Goal: Task Accomplishment & Management: Manage account settings

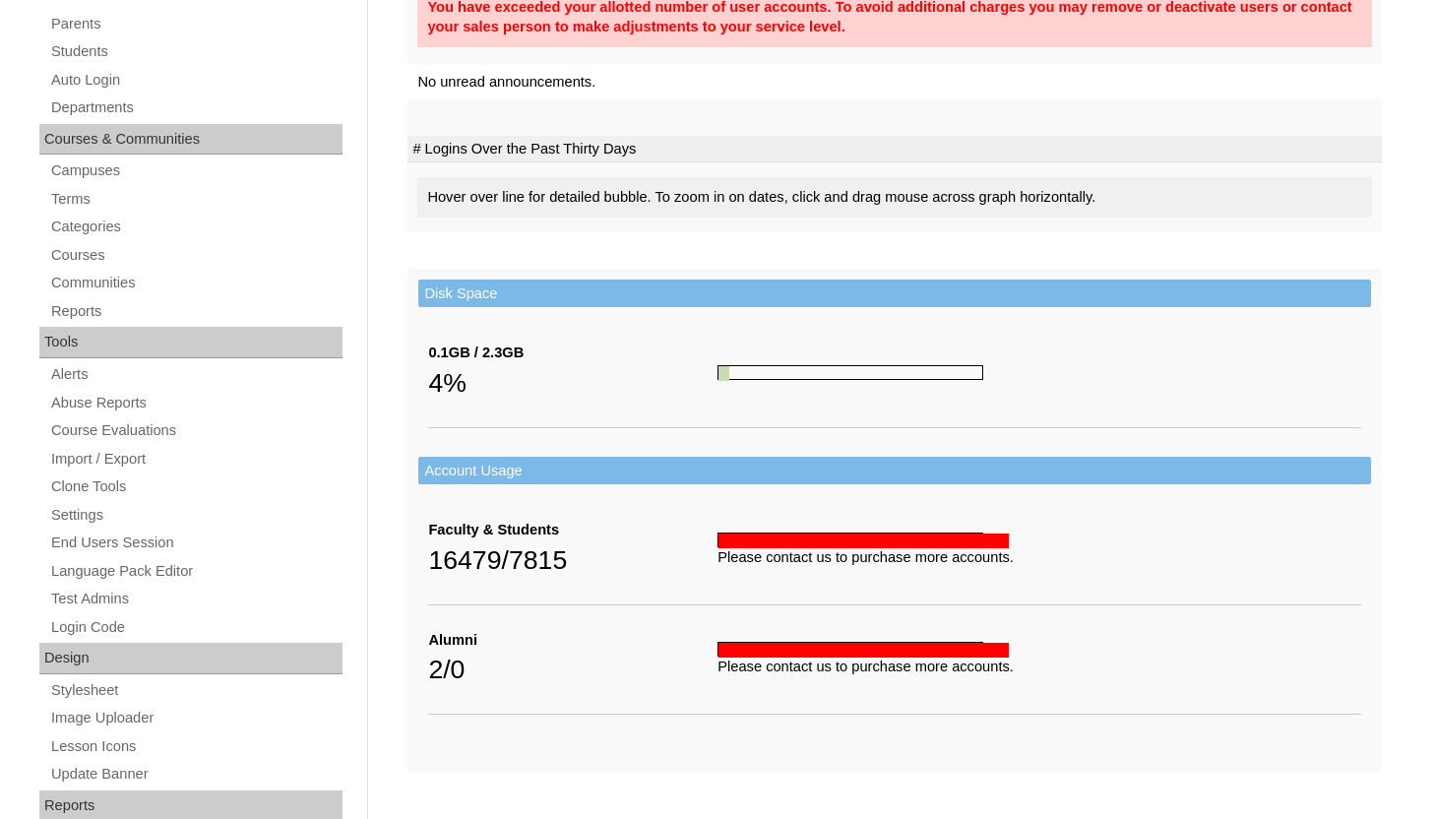
scroll to position [428, 0]
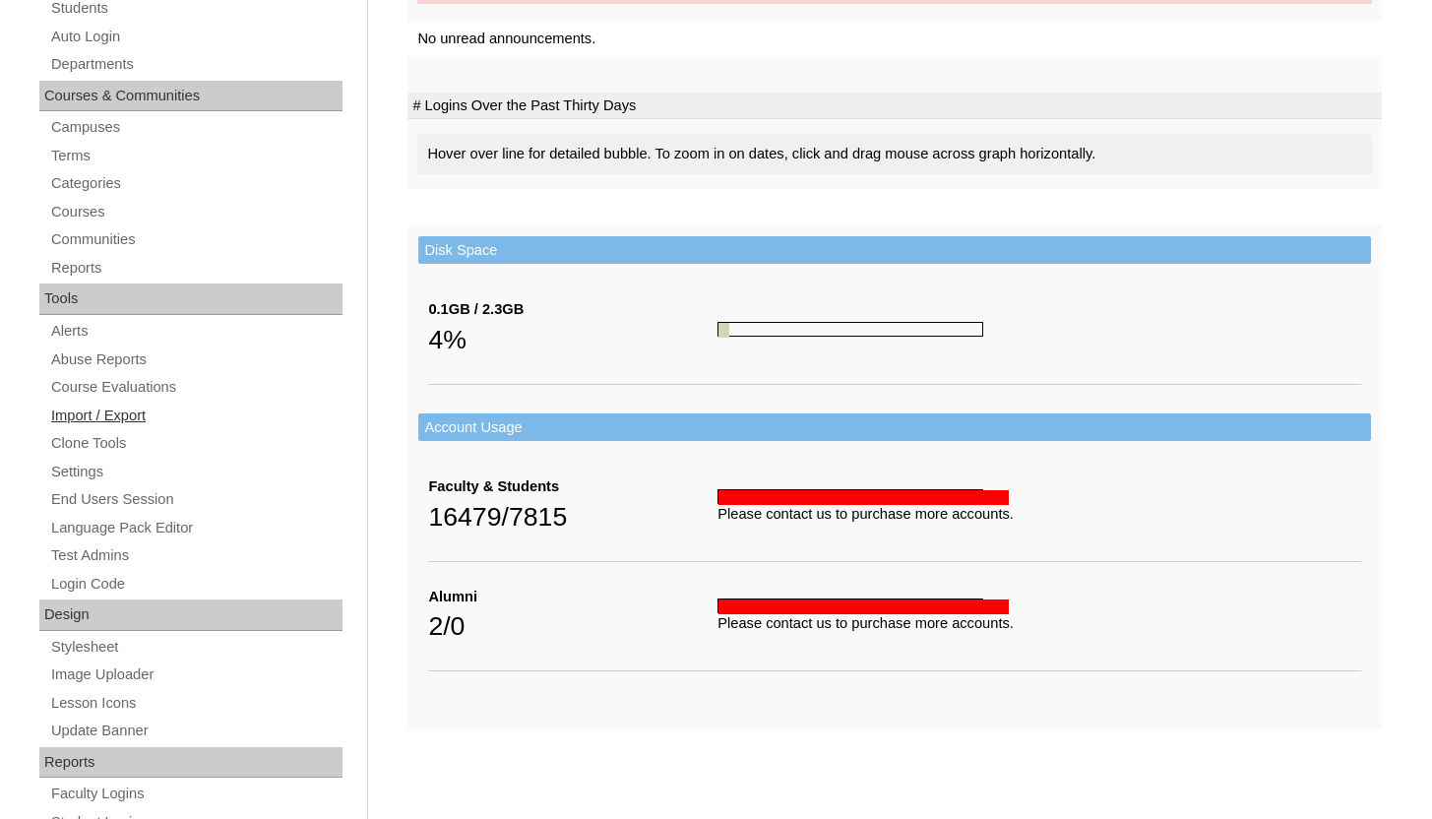
click at [107, 420] on link "Import / Export" at bounding box center [195, 415] width 293 height 25
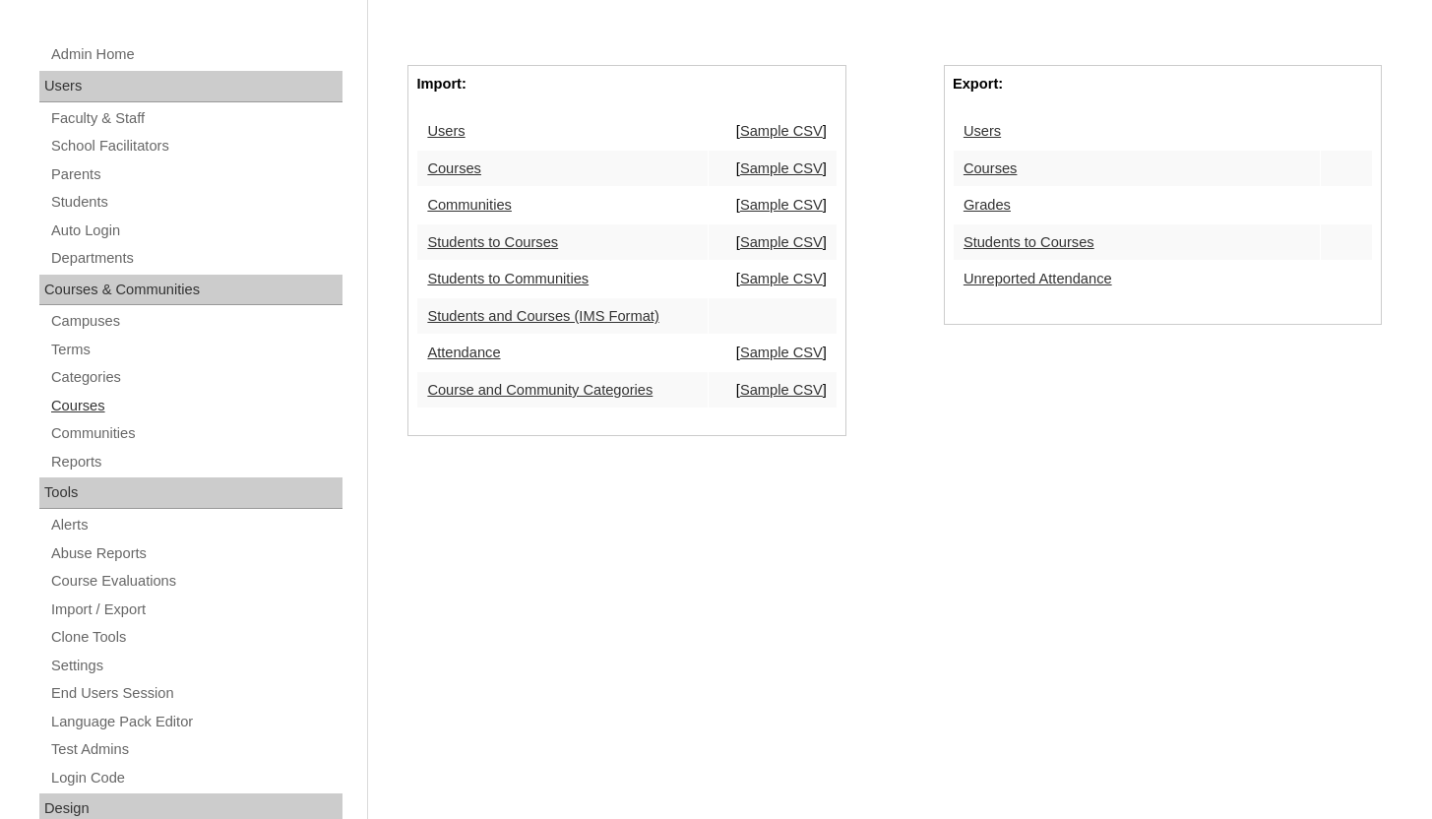
scroll to position [304, 0]
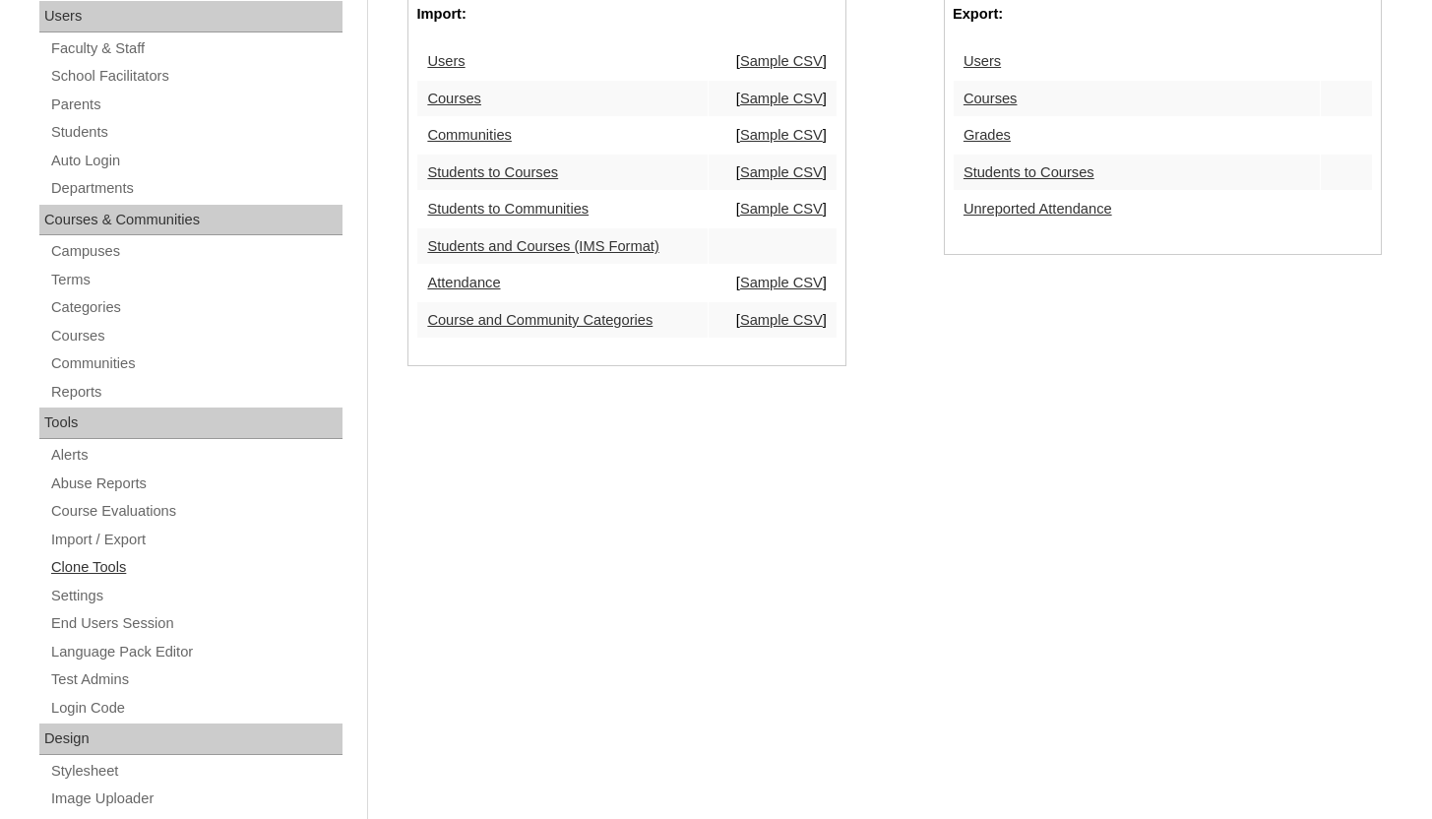
click at [101, 566] on link "Clone Tools" at bounding box center [195, 567] width 293 height 25
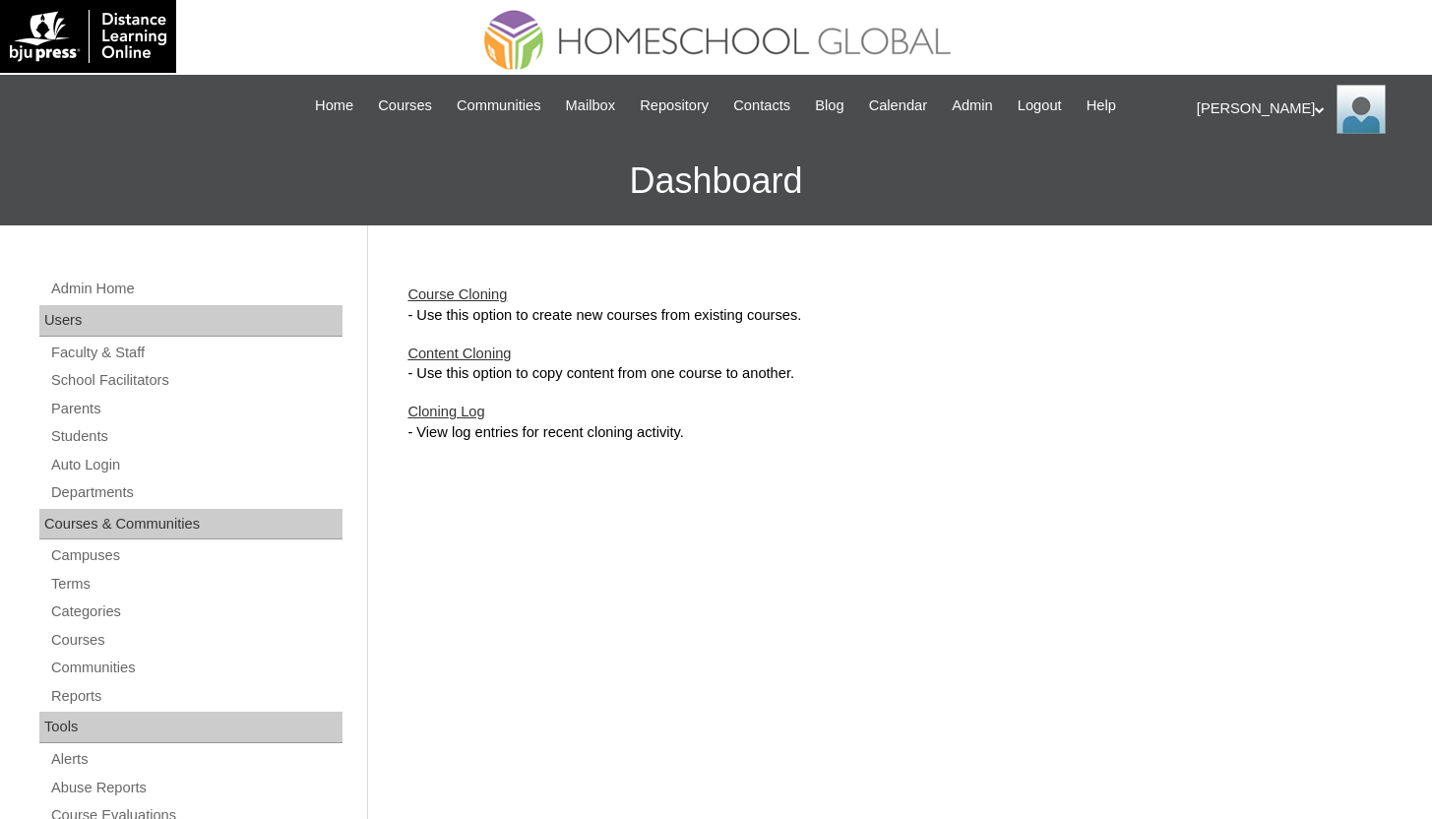
click at [445, 290] on link "Course Cloning" at bounding box center [456, 294] width 99 height 16
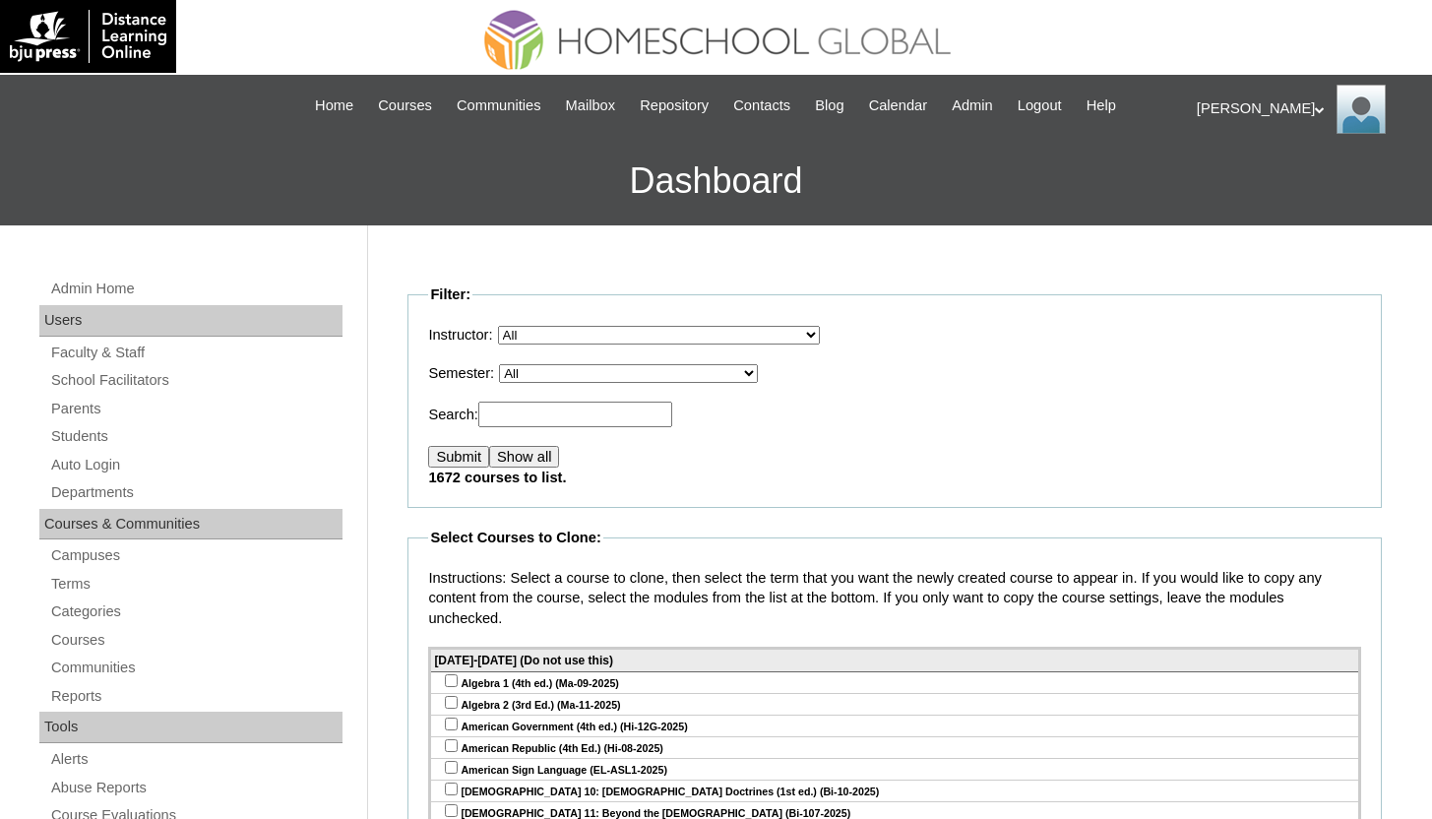
click at [616, 372] on select "All VCIS Online SY 2023-24 Quarter Exams VCIS Online SY 2023-2024 Testing Tab E…" at bounding box center [628, 373] width 259 height 19
click at [514, 364] on select "All VCIS Online SY 2023-24 Quarter Exams VCIS Online SY 2023-2024 Testing Tab E…" at bounding box center [628, 373] width 259 height 19
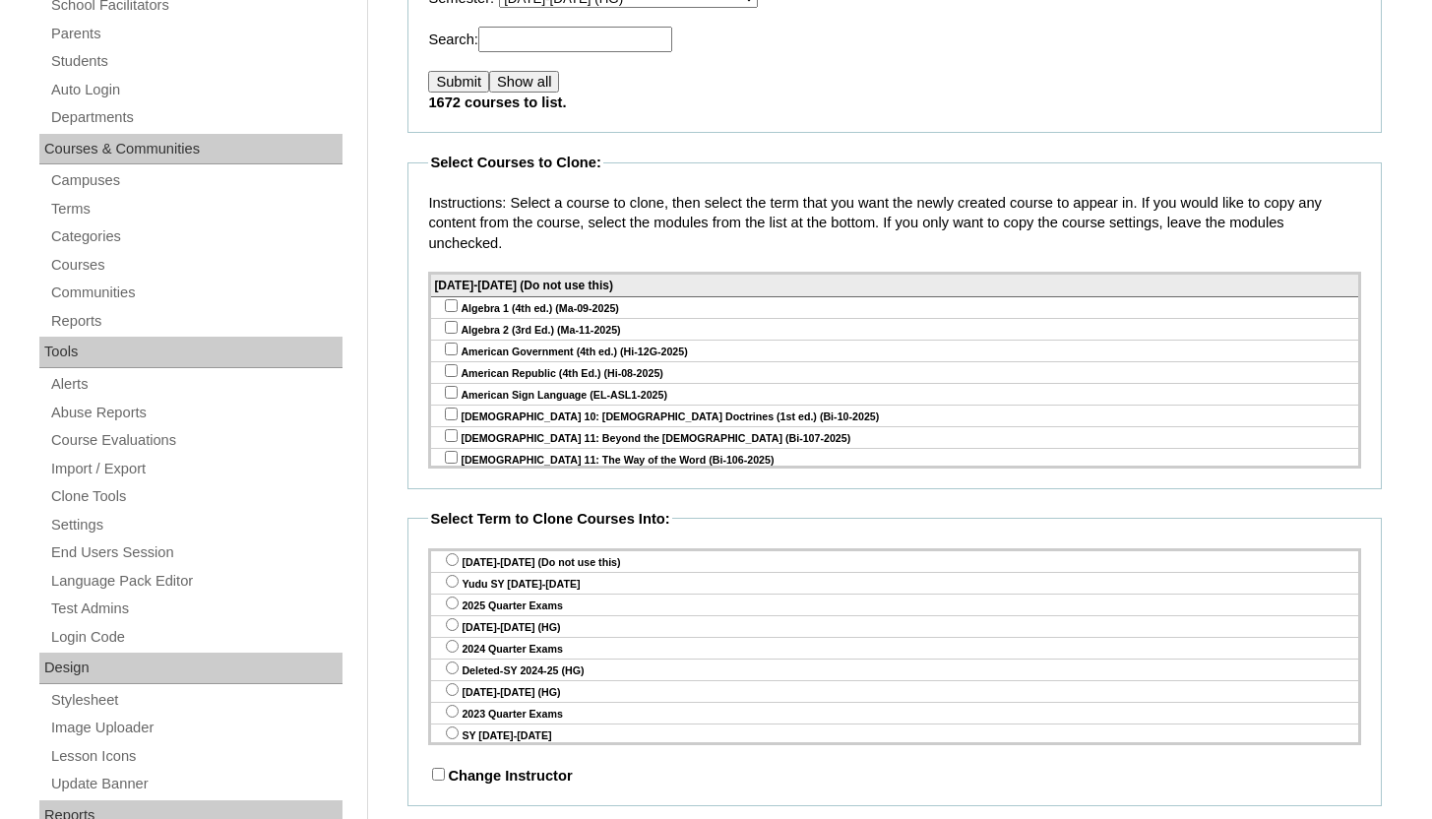
scroll to position [135, 0]
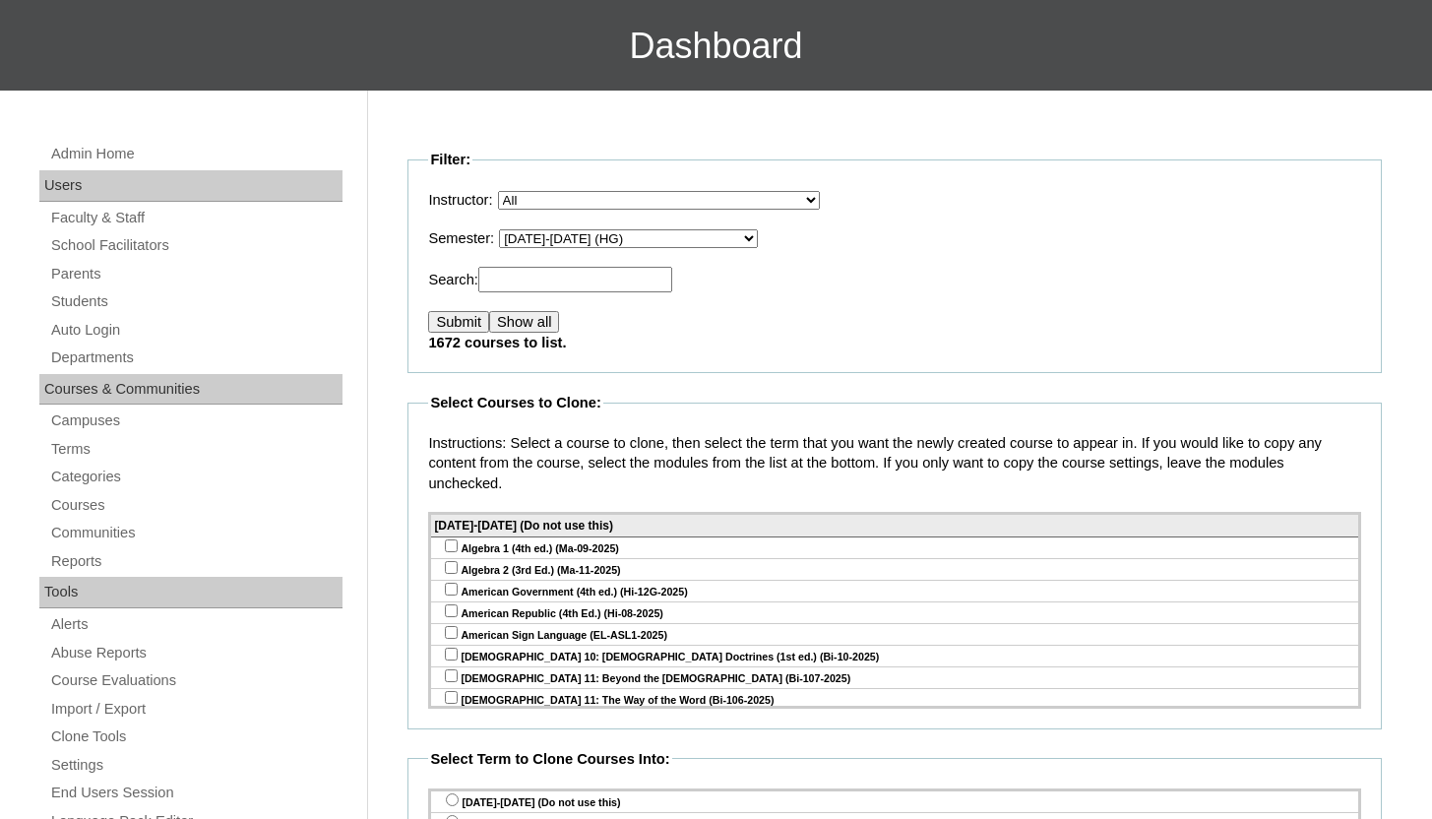
click at [587, 245] on select "All VCIS Online SY 2023-24 Quarter Exams VCIS Online SY 2023-2024 Testing Tab E…" at bounding box center [628, 238] width 259 height 19
select select "50"
click at [514, 229] on select "All VCIS Online SY 2023-24 Quarter Exams VCIS Online SY 2023-2024 Testing Tab E…" at bounding box center [628, 238] width 259 height 19
click at [469, 317] on input "Submit" at bounding box center [458, 322] width 61 height 22
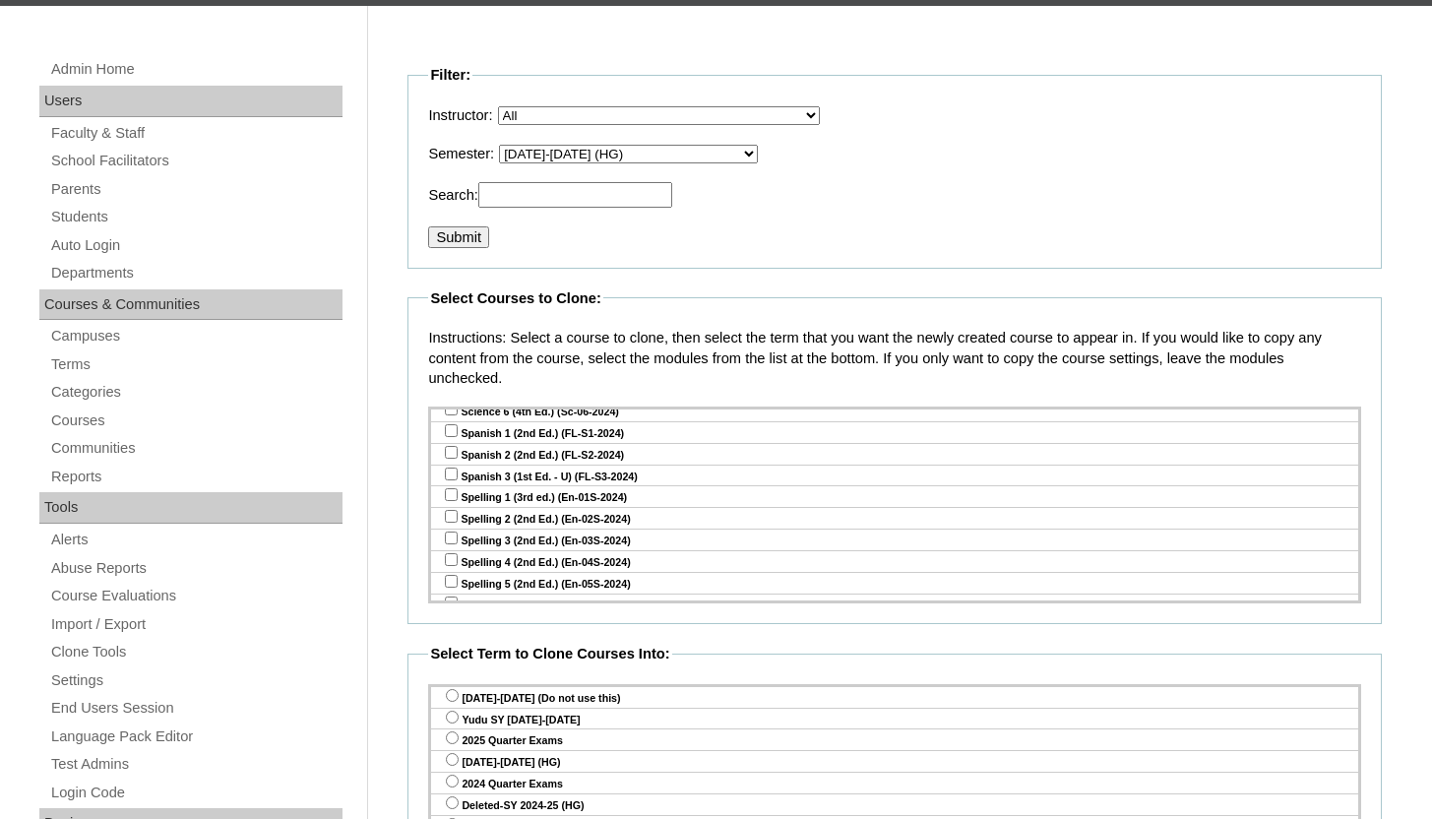
scroll to position [2829, 0]
click at [450, 563] on input "checkbox" at bounding box center [451, 569] width 13 height 13
checkbox input "true"
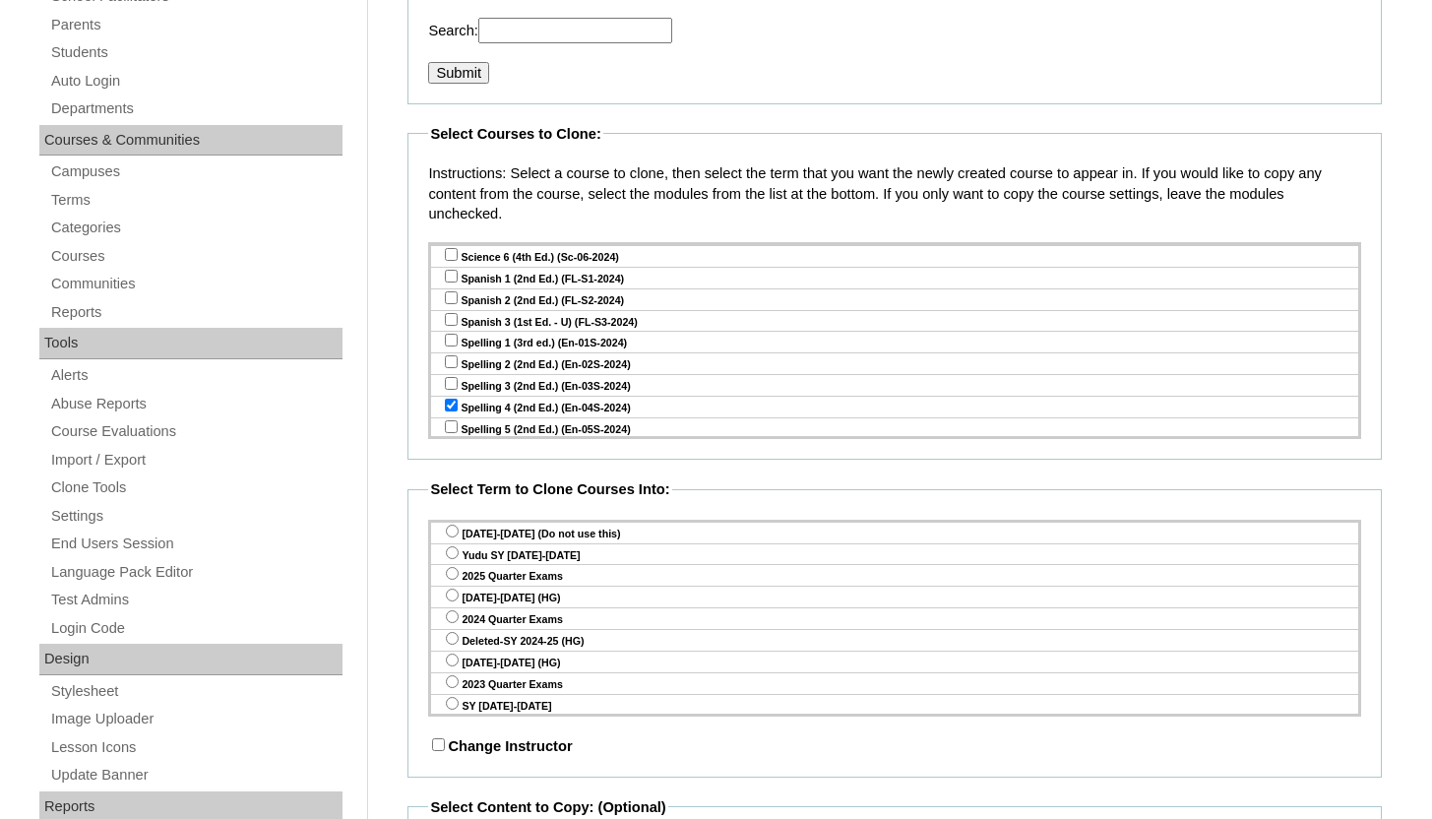
scroll to position [387, 0]
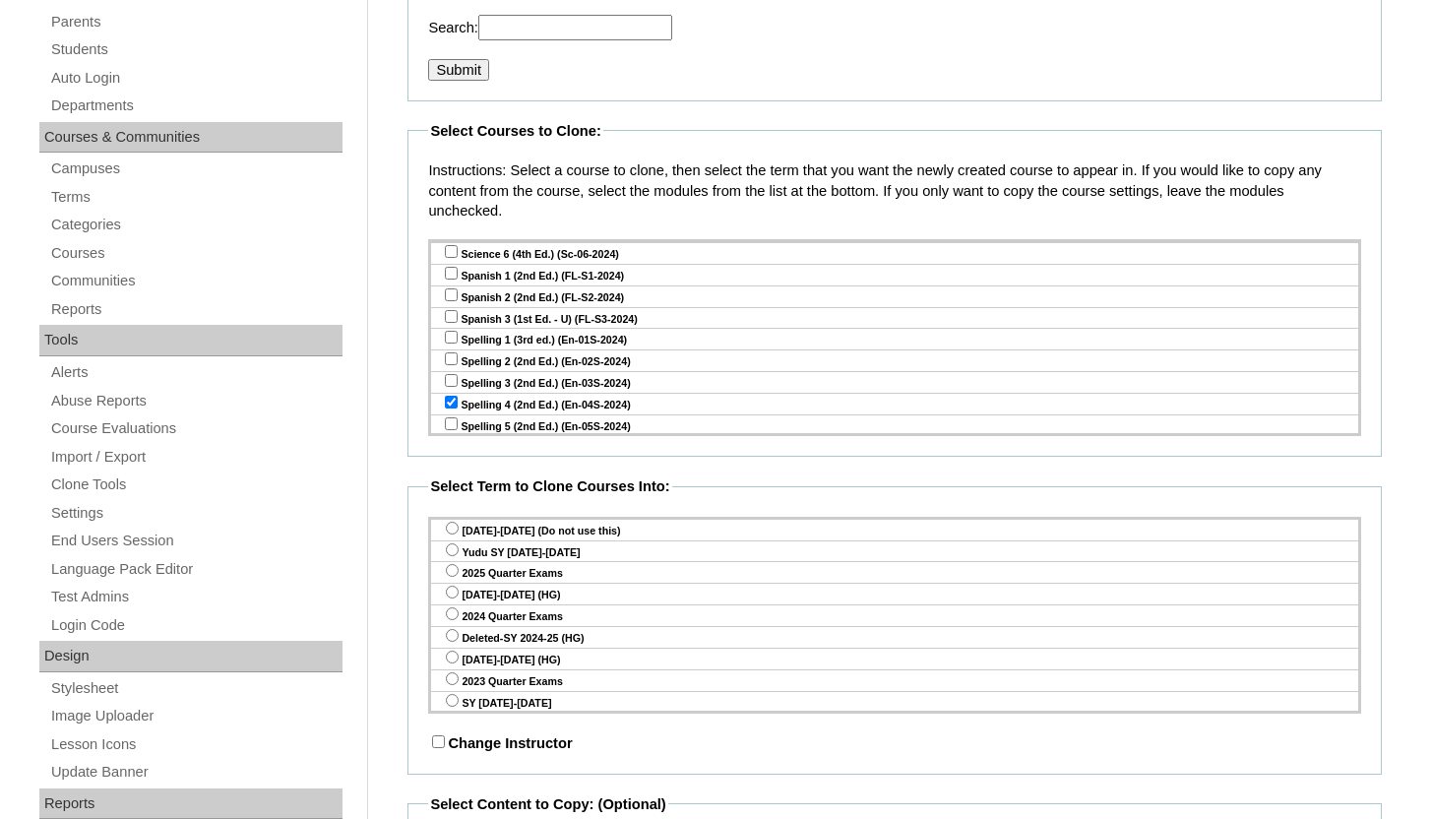
click at [455, 547] on input "radio" at bounding box center [452, 549] width 13 height 13
radio input "true"
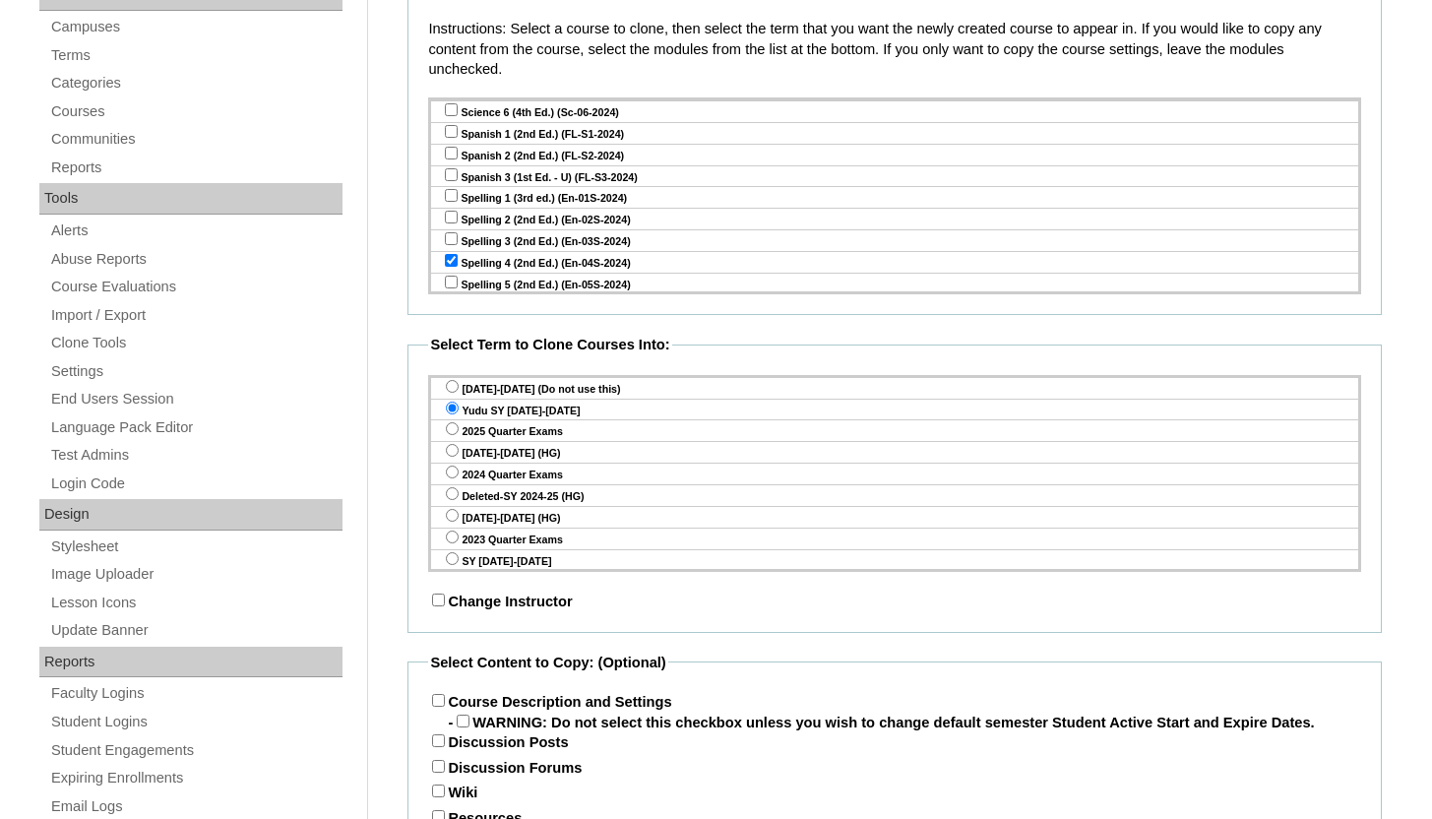
scroll to position [884, 0]
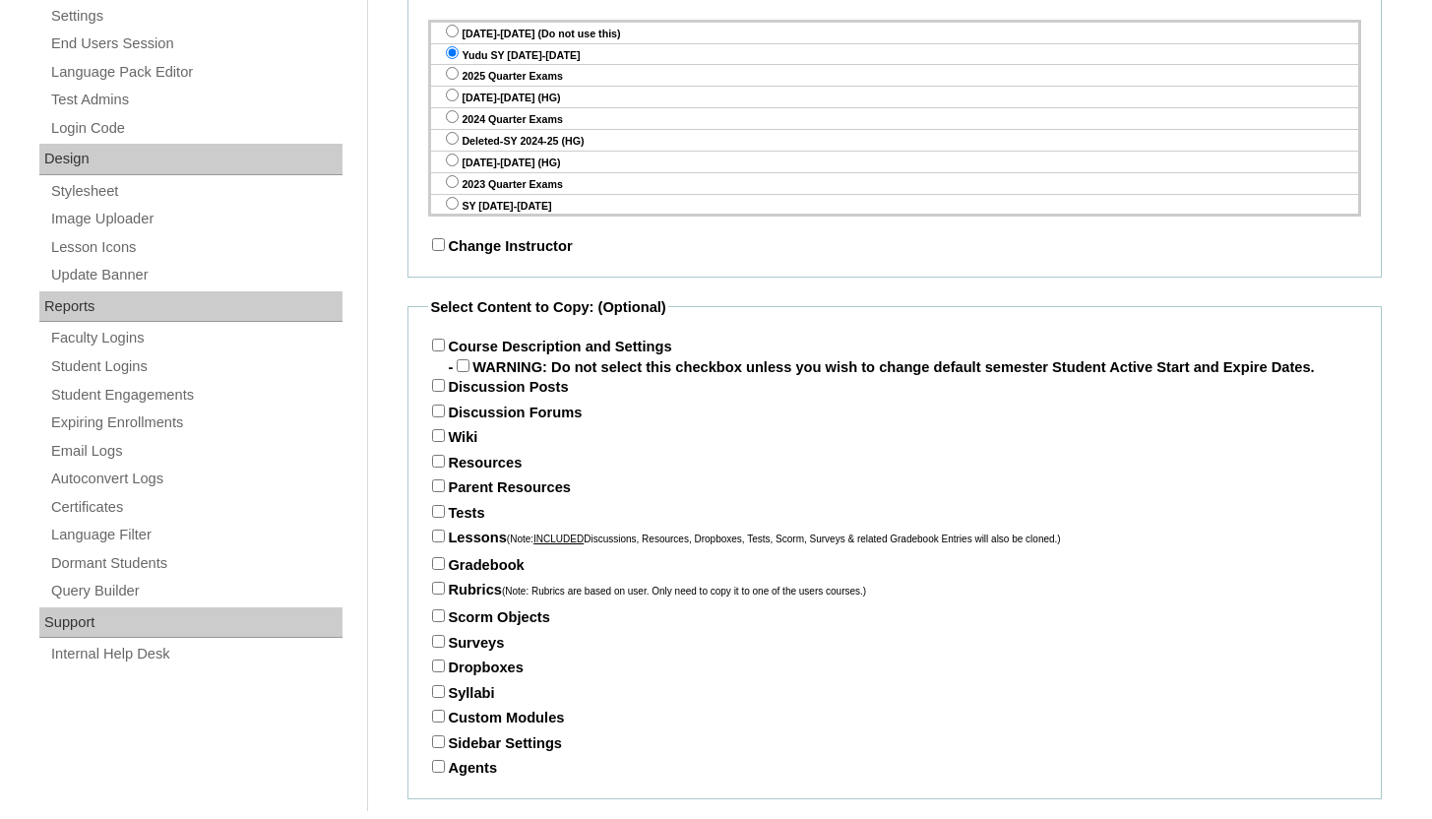
click at [442, 347] on input "Course Description and Settings" at bounding box center [438, 345] width 13 height 13
checkbox input "true"
click at [439, 492] on input "Parent Resources" at bounding box center [438, 485] width 13 height 13
checkbox input "true"
click at [435, 521] on label "Tests" at bounding box center [456, 513] width 56 height 16
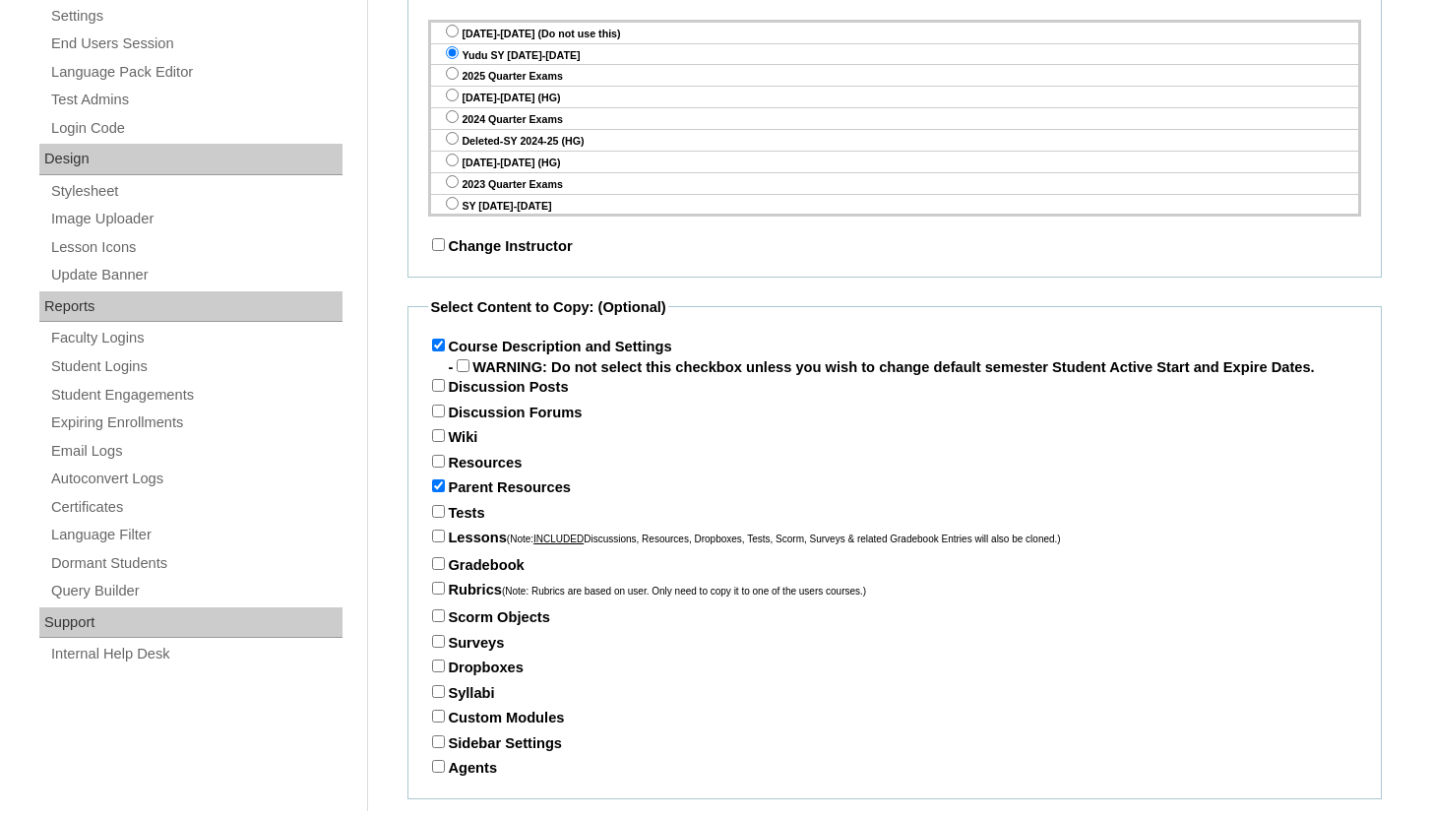
click at [435, 518] on input "Tests" at bounding box center [438, 511] width 13 height 13
checkbox input "true"
click at [436, 542] on input "Lessons (Note: INCLUDED Discussions, Resources, Dropboxes, Tests, Scorm, Survey…" at bounding box center [438, 535] width 13 height 13
checkbox input "true"
click at [439, 570] on input "Gradebook" at bounding box center [438, 563] width 13 height 13
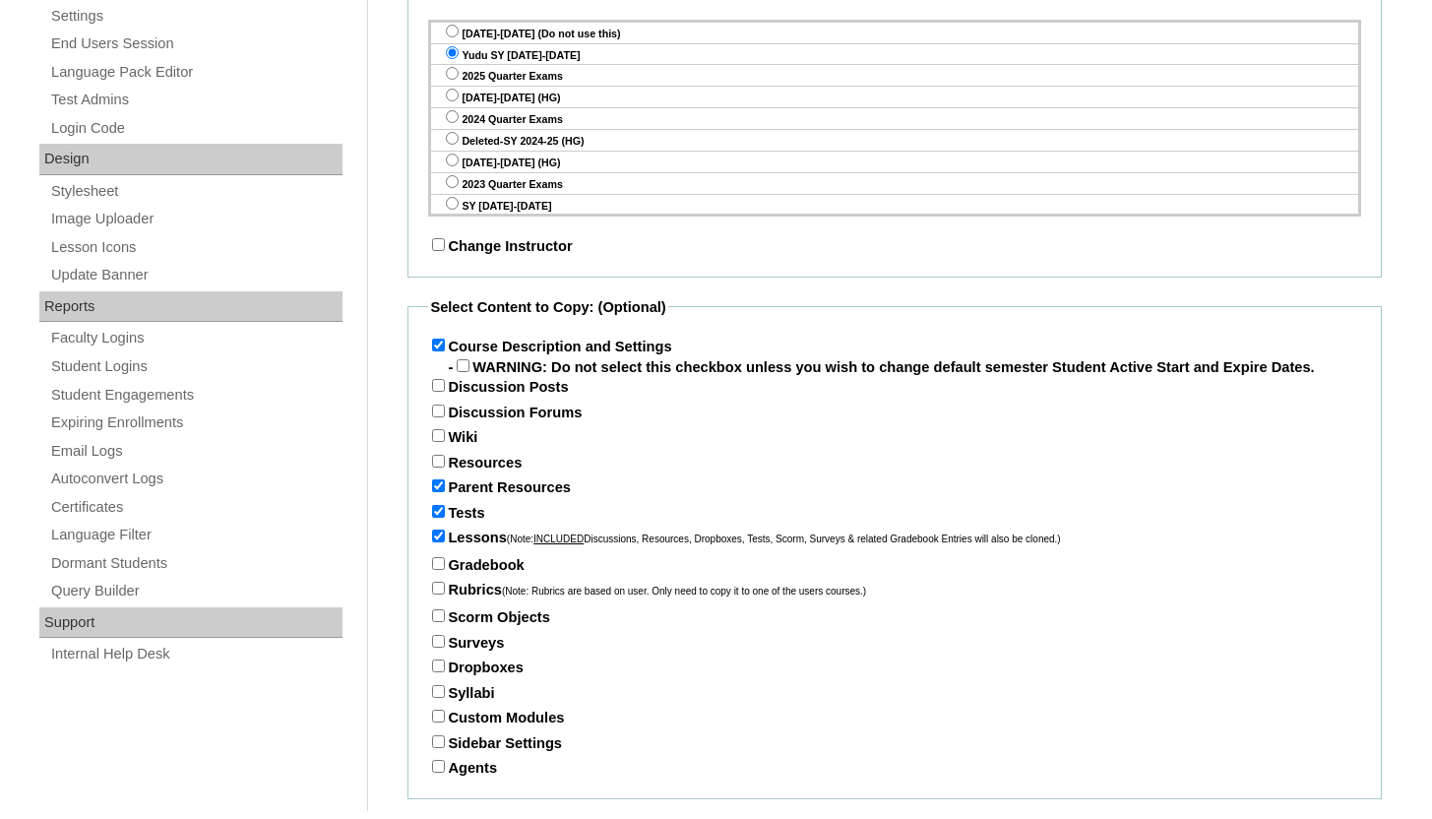
checkbox input "true"
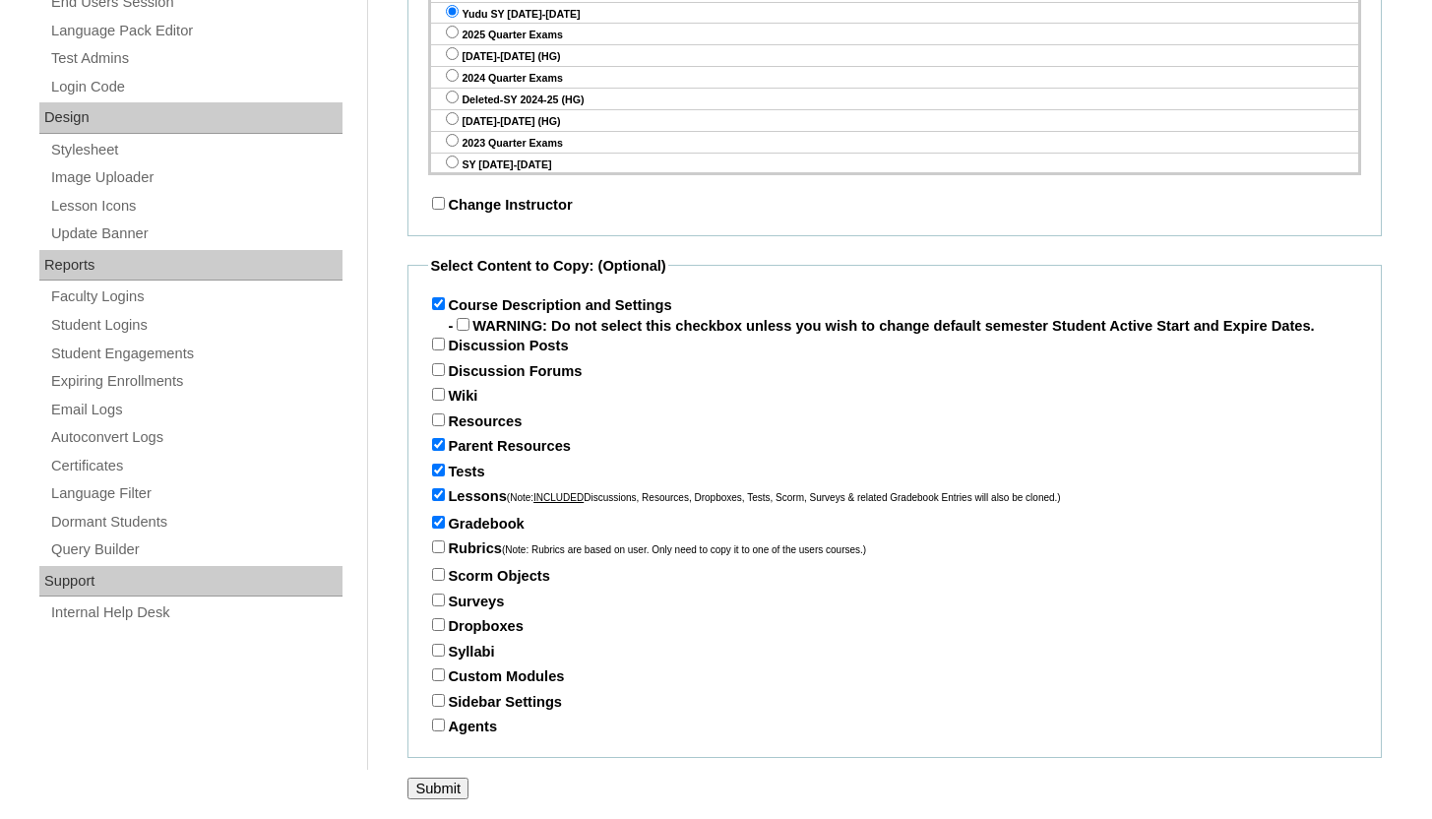
click at [449, 790] on input "Submit" at bounding box center [437, 788] width 61 height 22
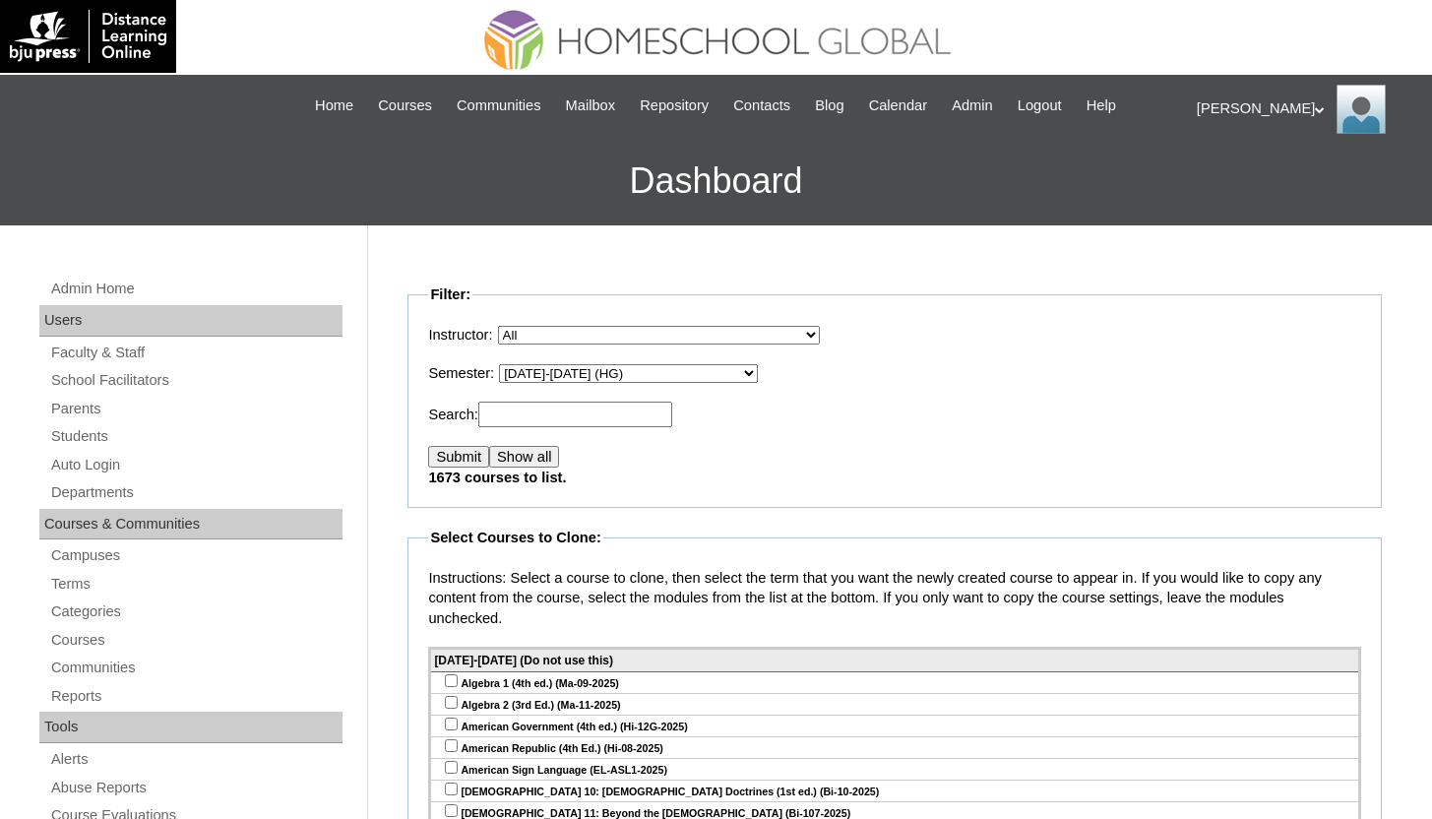
scroll to position [135, 0]
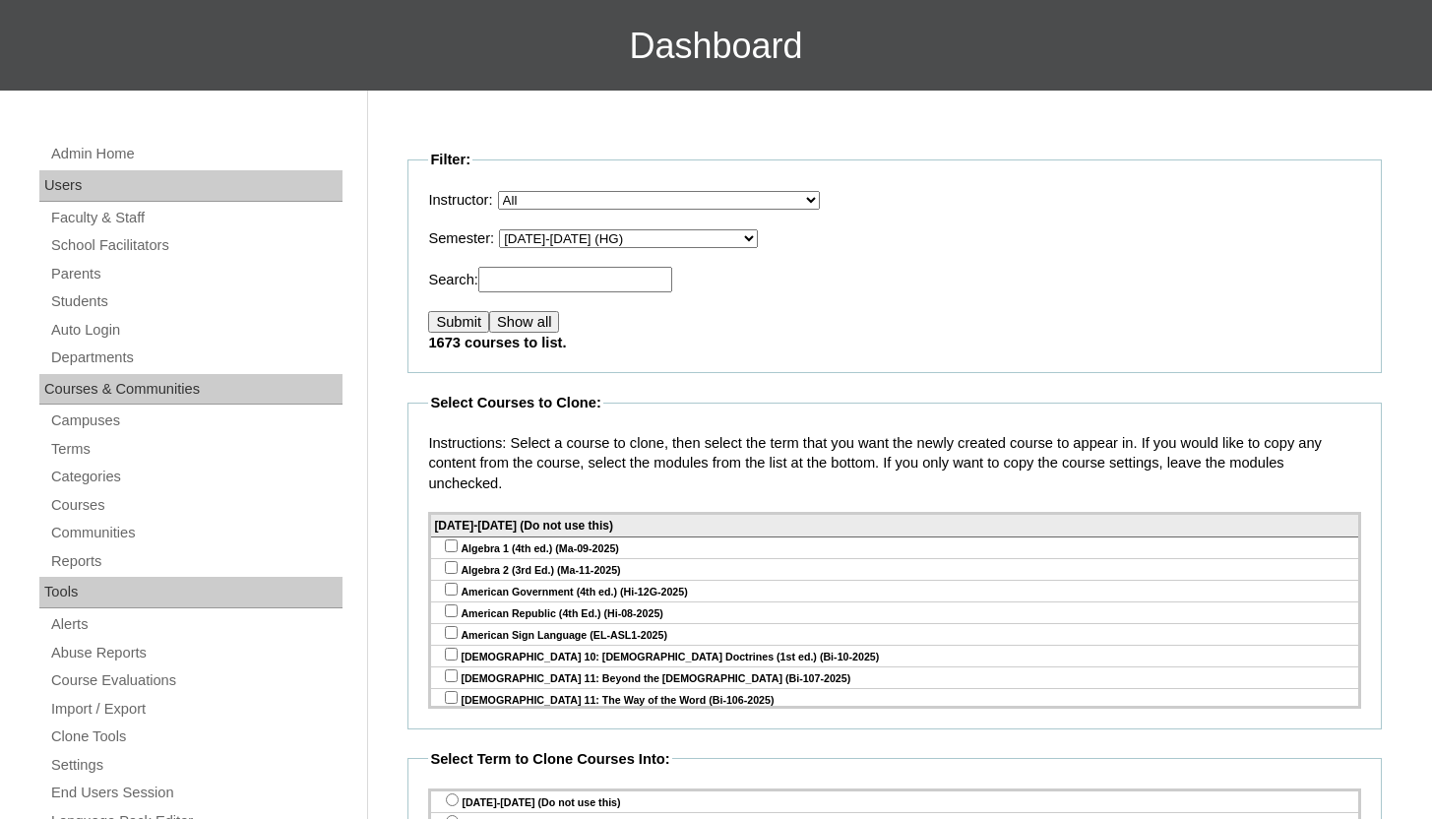
click at [656, 242] on select "All VCIS Online SY 2023-24 Quarter Exams VCIS Online SY [DATE]-[DATE] Testing T…" at bounding box center [628, 238] width 259 height 19
select select "49"
click at [514, 229] on select "All VCIS Online SY 2023-24 Quarter Exams VCIS Online SY [DATE]-[DATE] Testing T…" at bounding box center [628, 238] width 259 height 19
click at [462, 325] on input "Submit" at bounding box center [458, 322] width 61 height 22
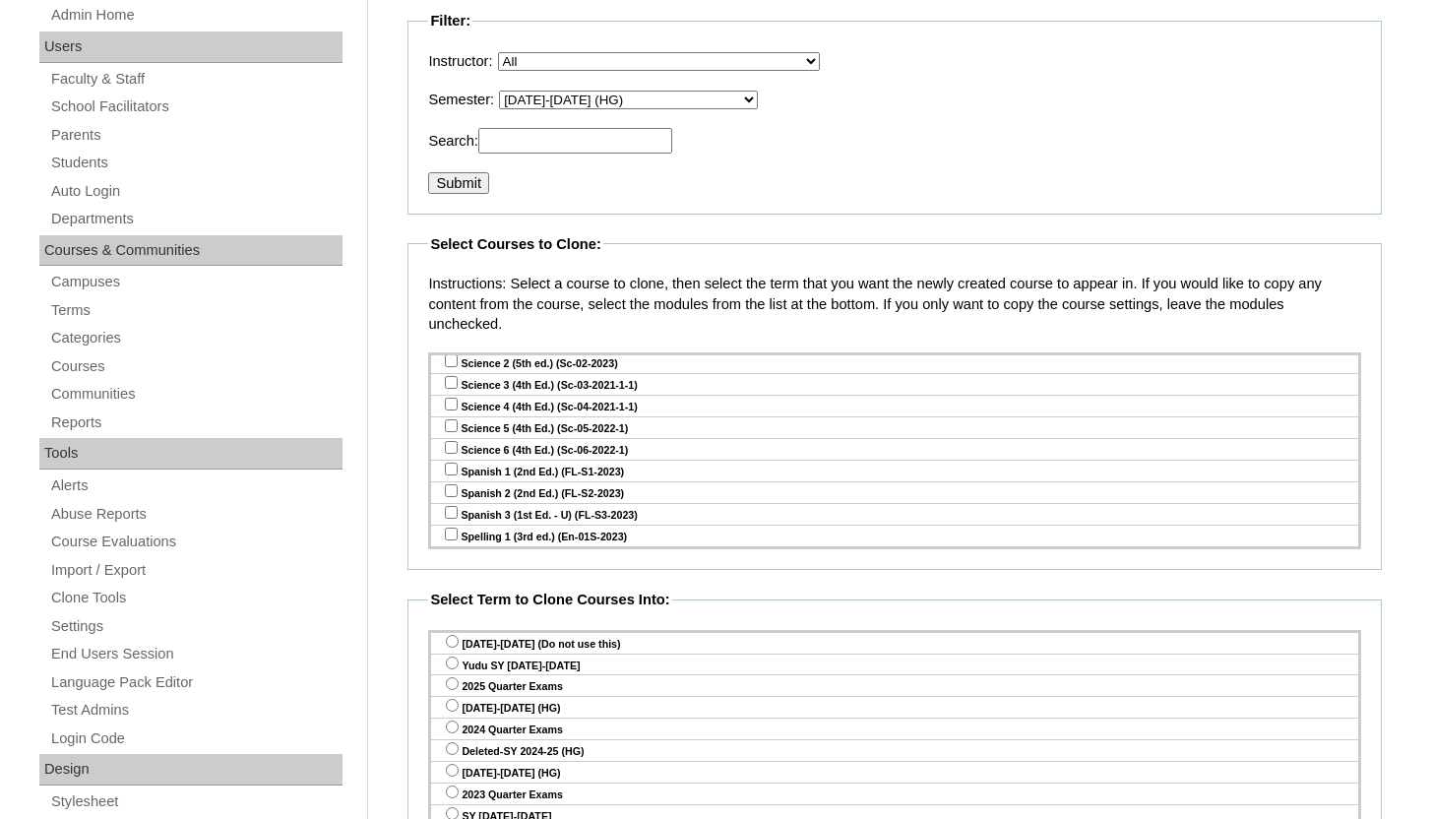
scroll to position [2963, 0]
click at [449, 591] on input "checkbox" at bounding box center [451, 597] width 13 height 13
checkbox input "true"
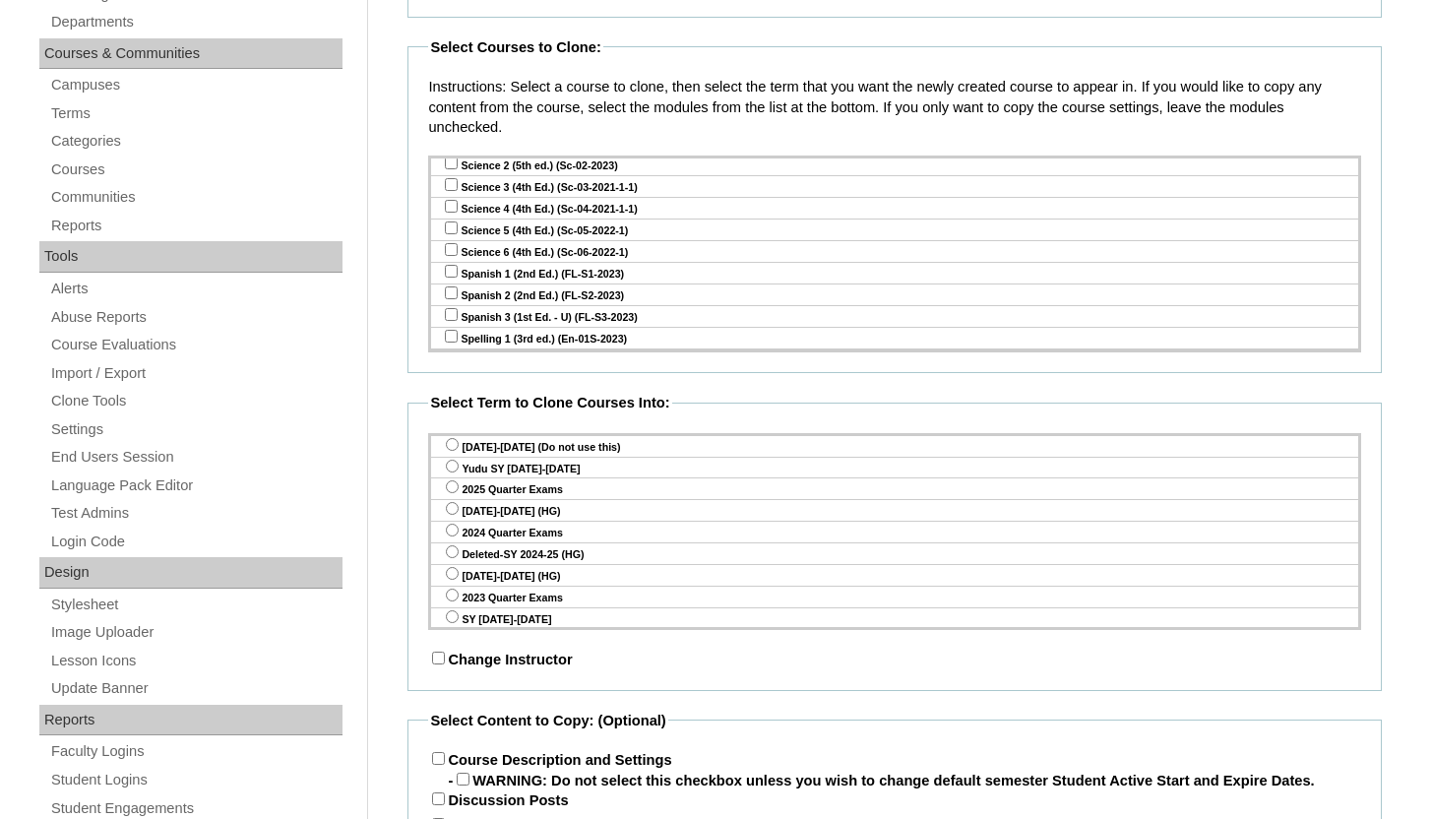
scroll to position [485, 0]
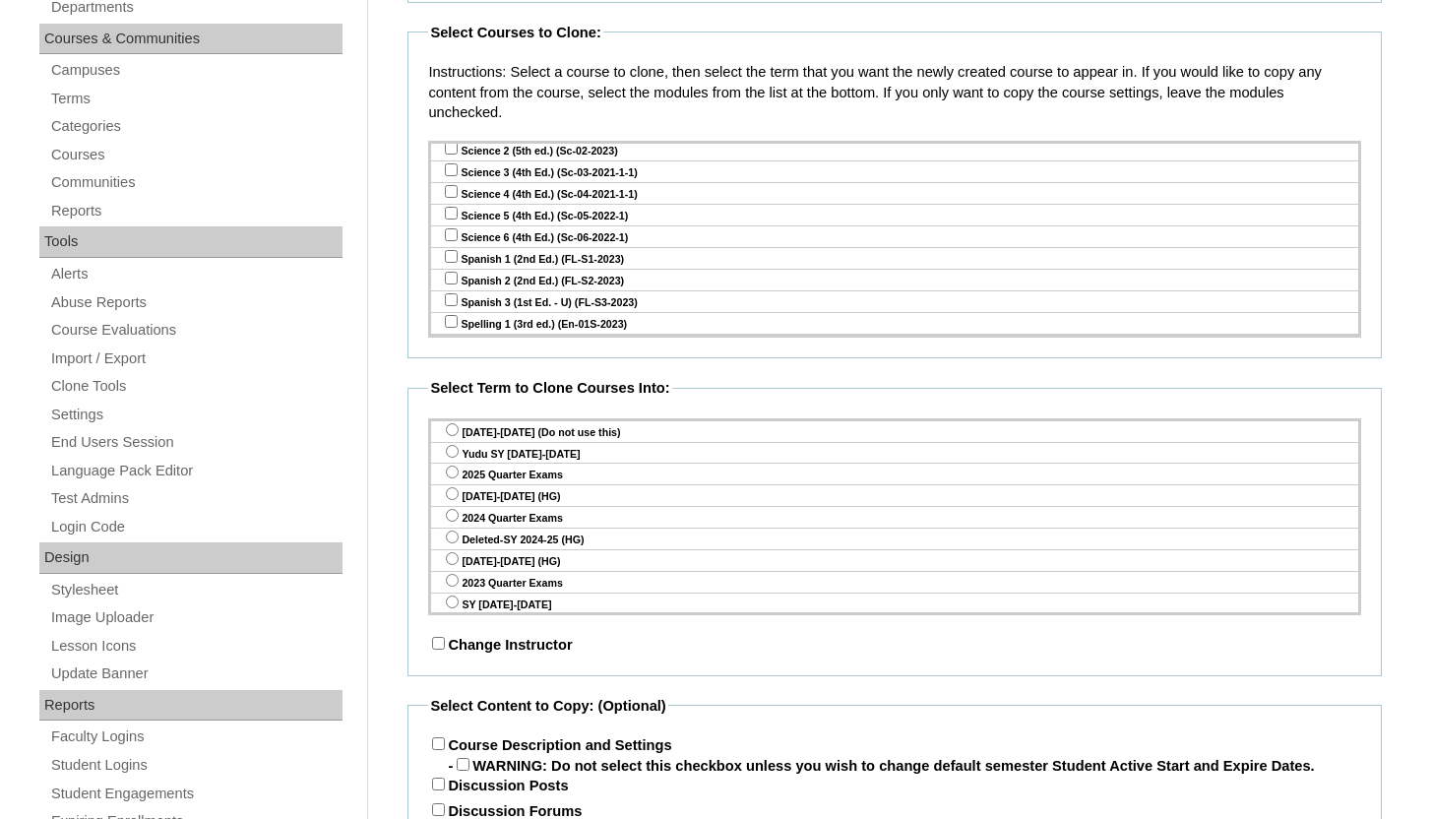
click at [458, 451] on input "radio" at bounding box center [452, 451] width 13 height 13
radio input "true"
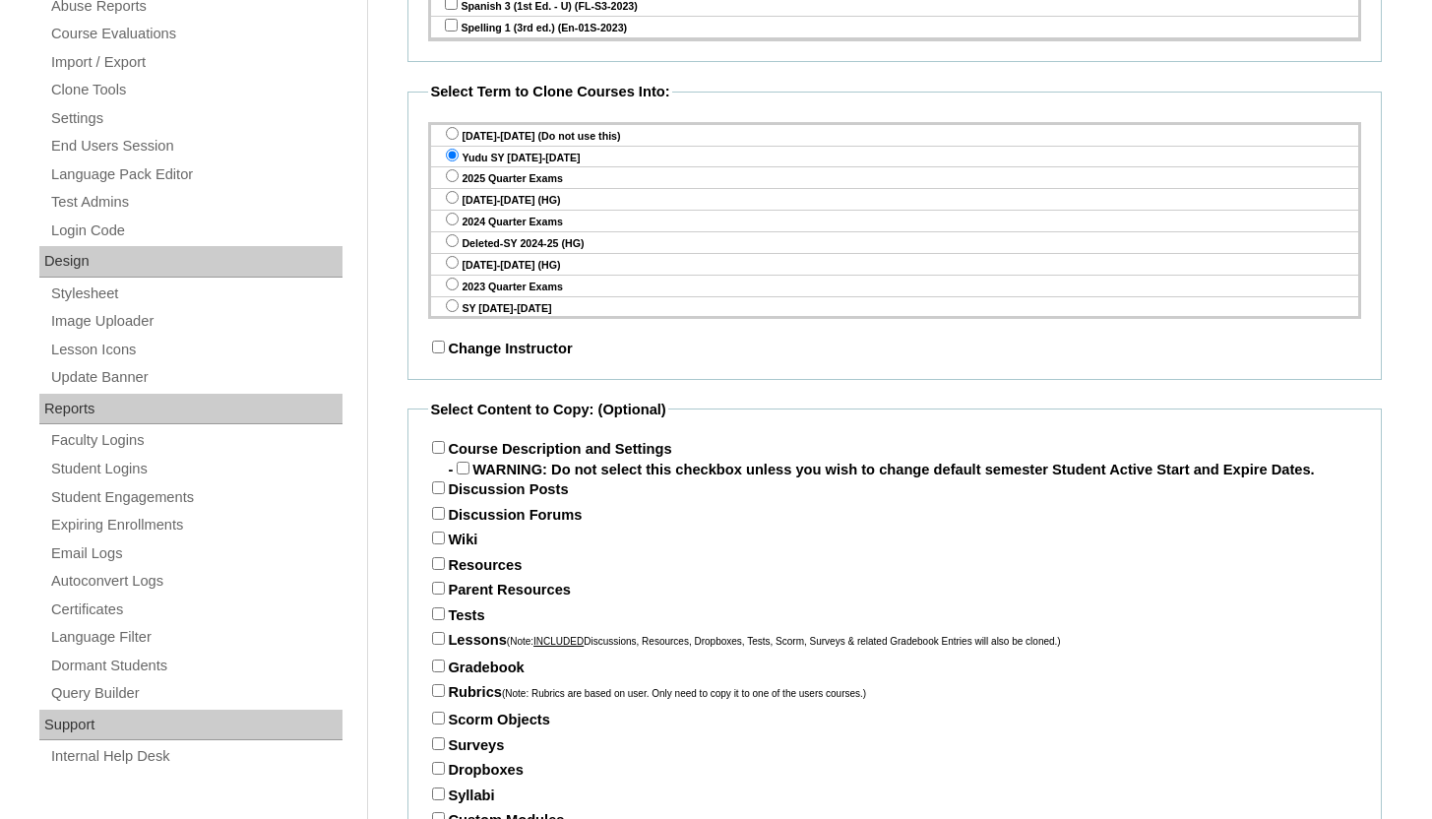
scroll to position [949, 0]
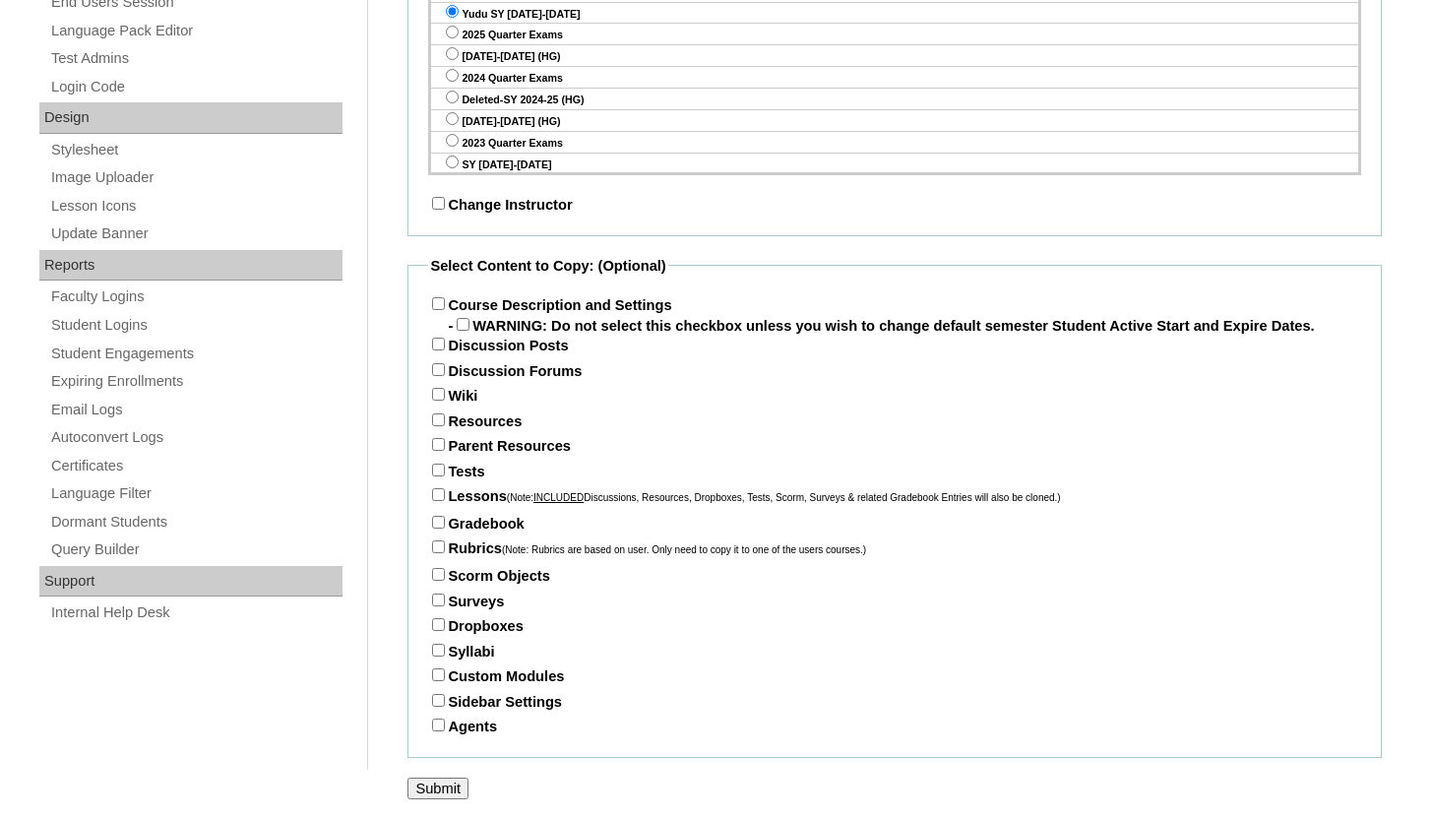
click at [444, 297] on input "Course Description and Settings" at bounding box center [438, 303] width 13 height 13
checkbox input "true"
click at [440, 441] on input "Parent Resources" at bounding box center [438, 444] width 13 height 13
checkbox input "true"
click at [440, 466] on input "Tests" at bounding box center [438, 469] width 13 height 13
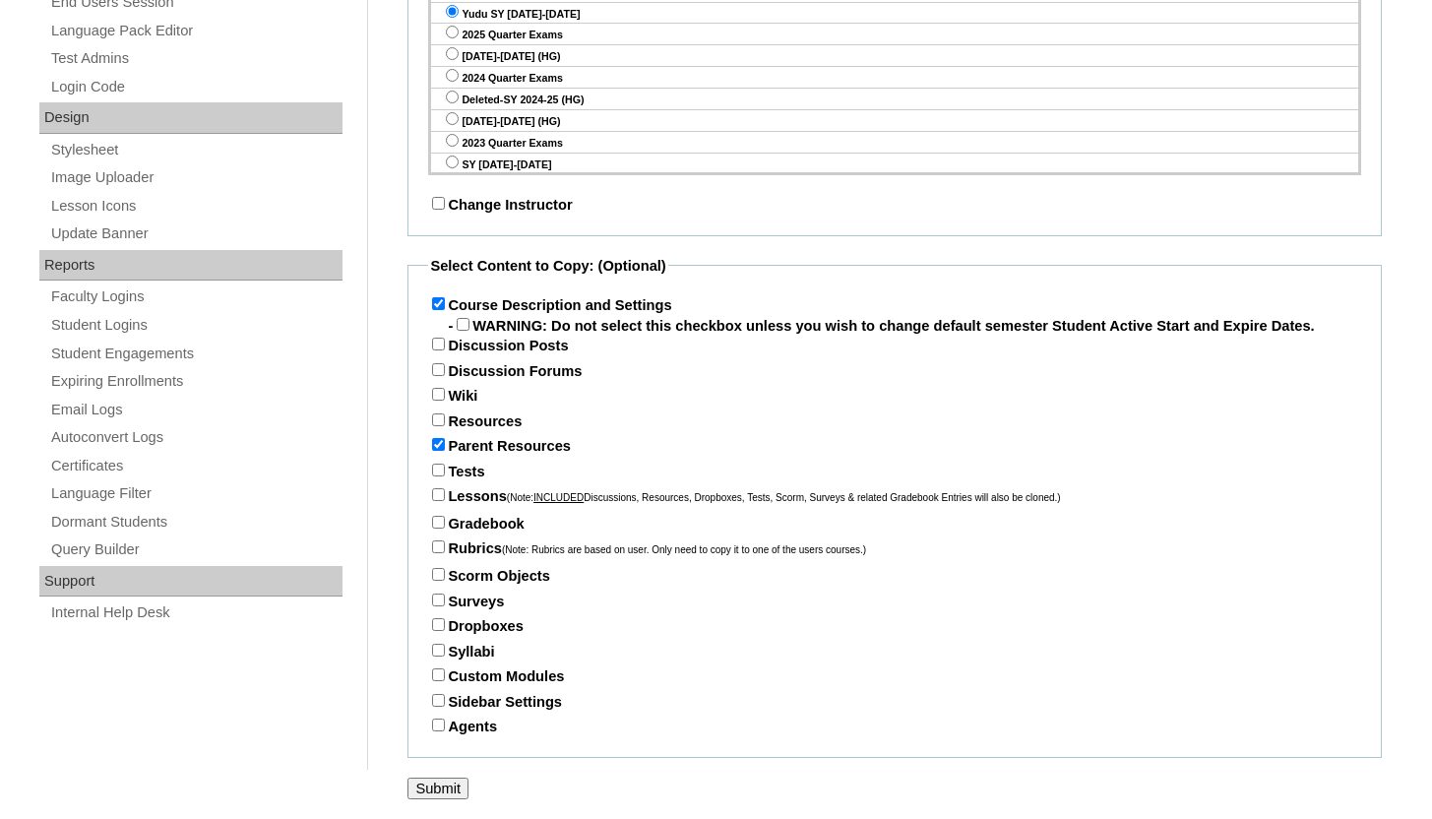
checkbox input "true"
click at [440, 488] on input "Lessons (Note: INCLUDED Discussions, Resources, Dropboxes, Tests, Scorm, Survey…" at bounding box center [438, 494] width 13 height 13
checkbox input "true"
click at [440, 507] on div "Lessons (Note: INCLUDED Discussions, Resources, Dropboxes, Tests, Scorm, Survey…" at bounding box center [894, 500] width 933 height 28
click at [440, 520] on input "Gradebook" at bounding box center [438, 522] width 13 height 13
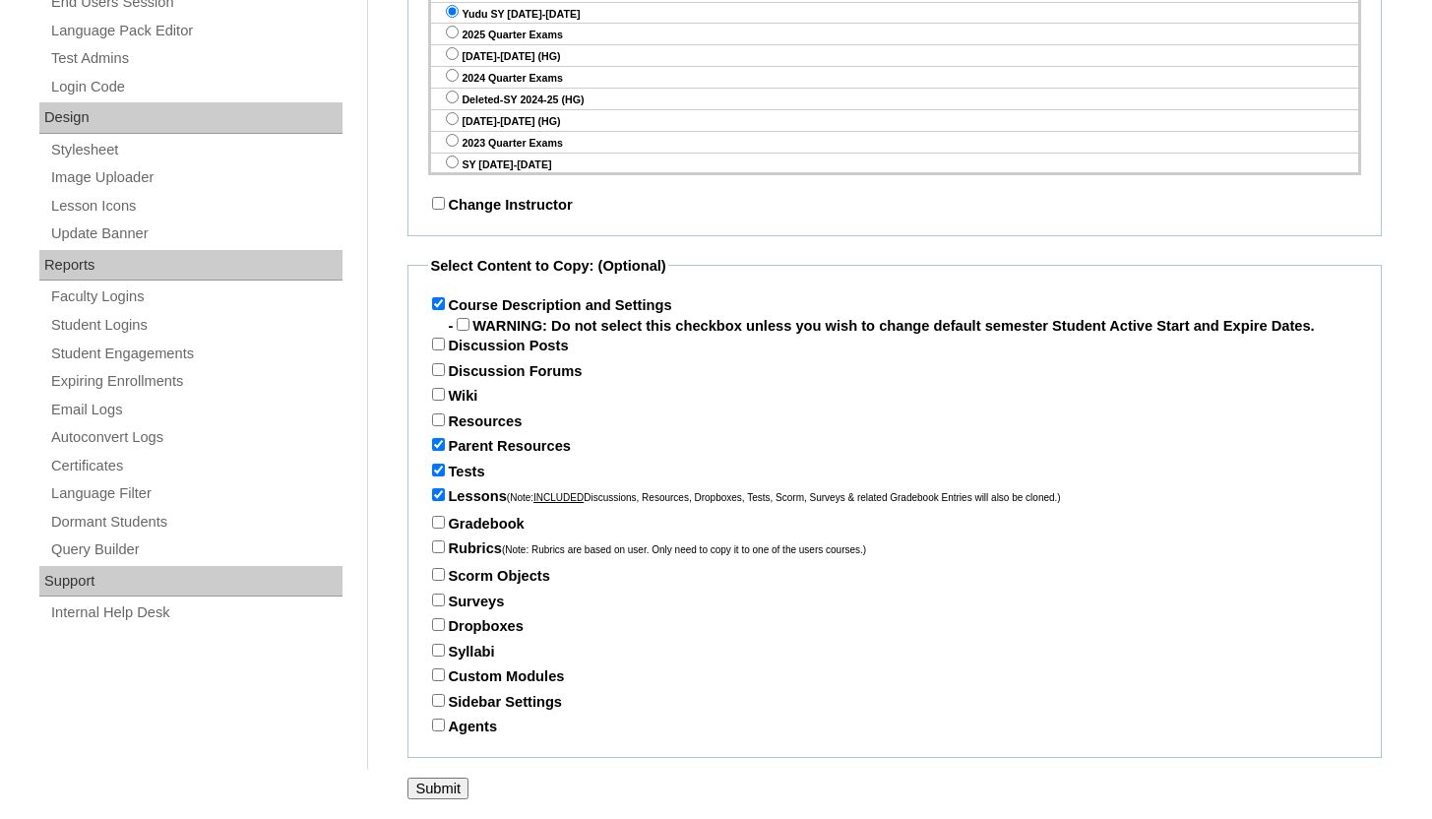
checkbox input "true"
click at [436, 788] on input "Submit" at bounding box center [437, 788] width 61 height 22
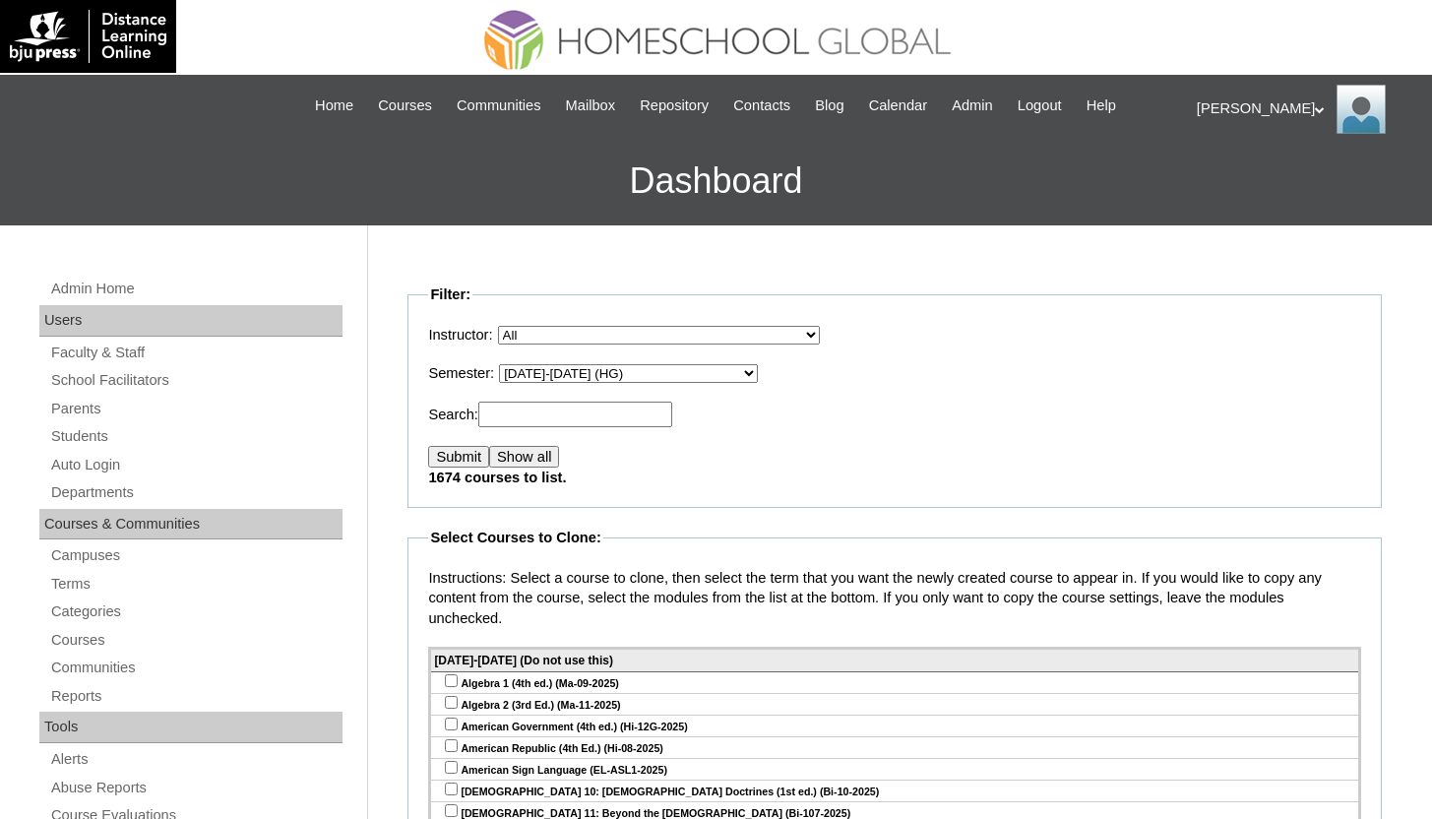
select select "49"
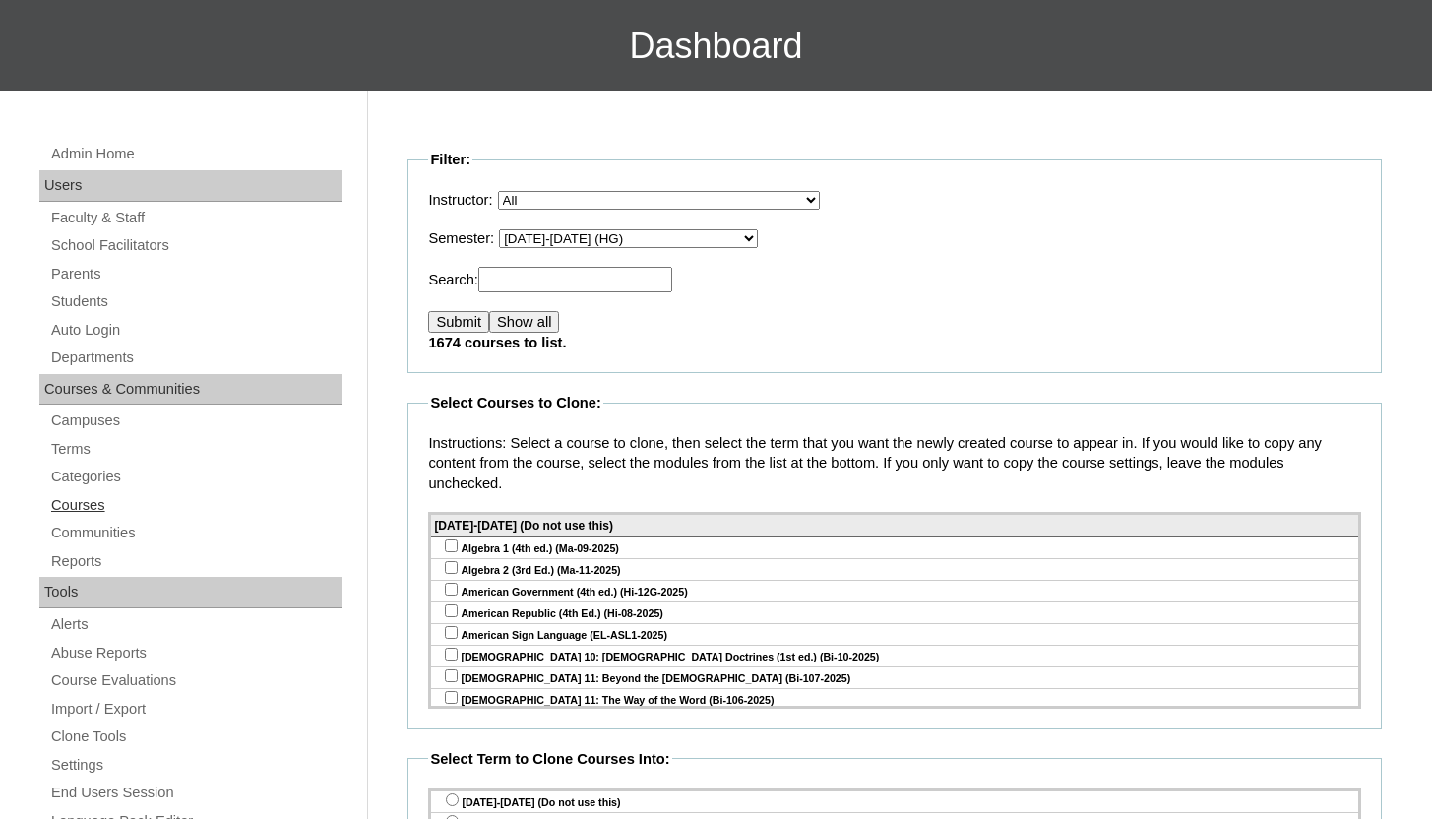
click at [76, 509] on link "Courses" at bounding box center [195, 505] width 293 height 25
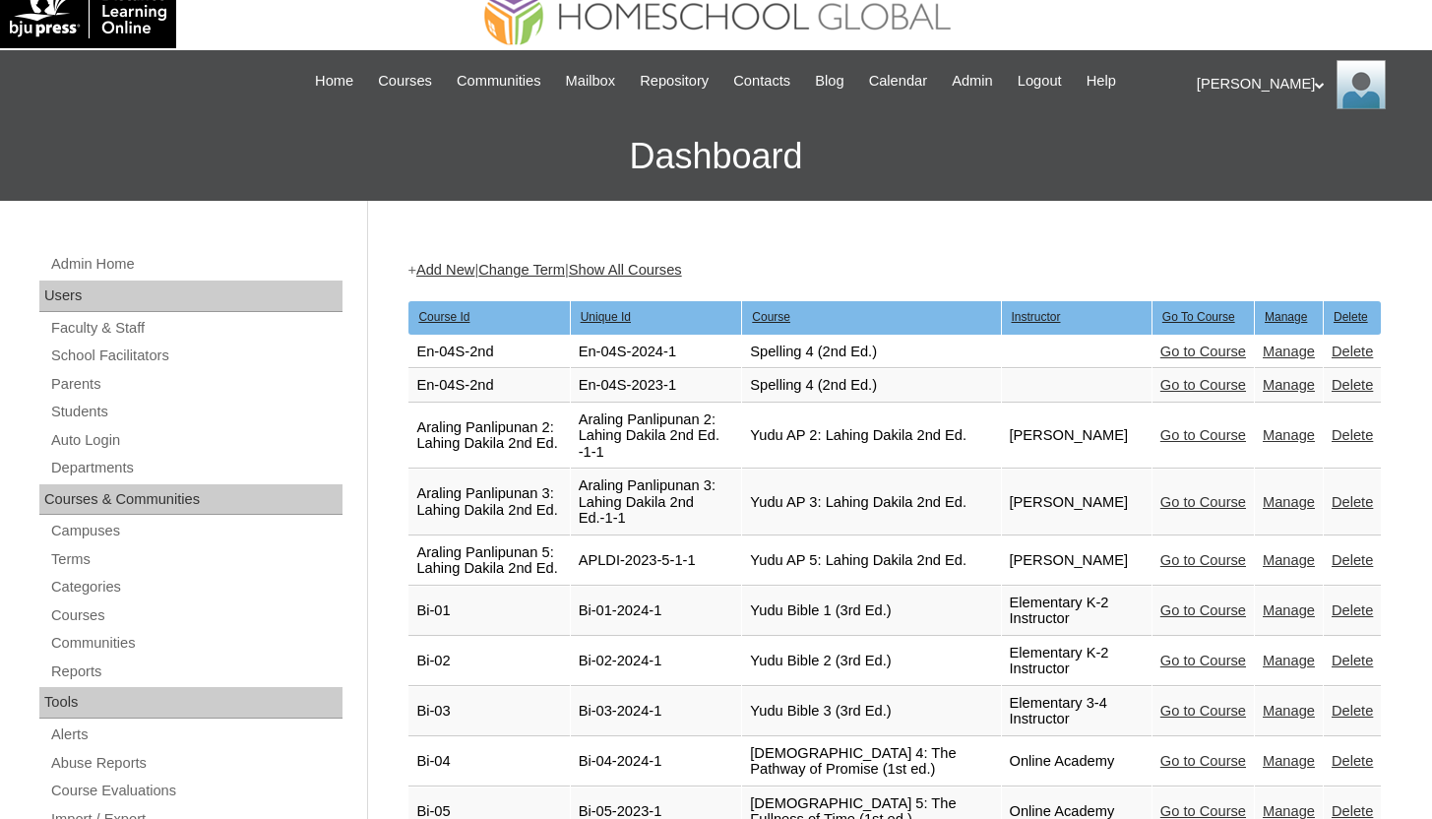
scroll to position [28, 0]
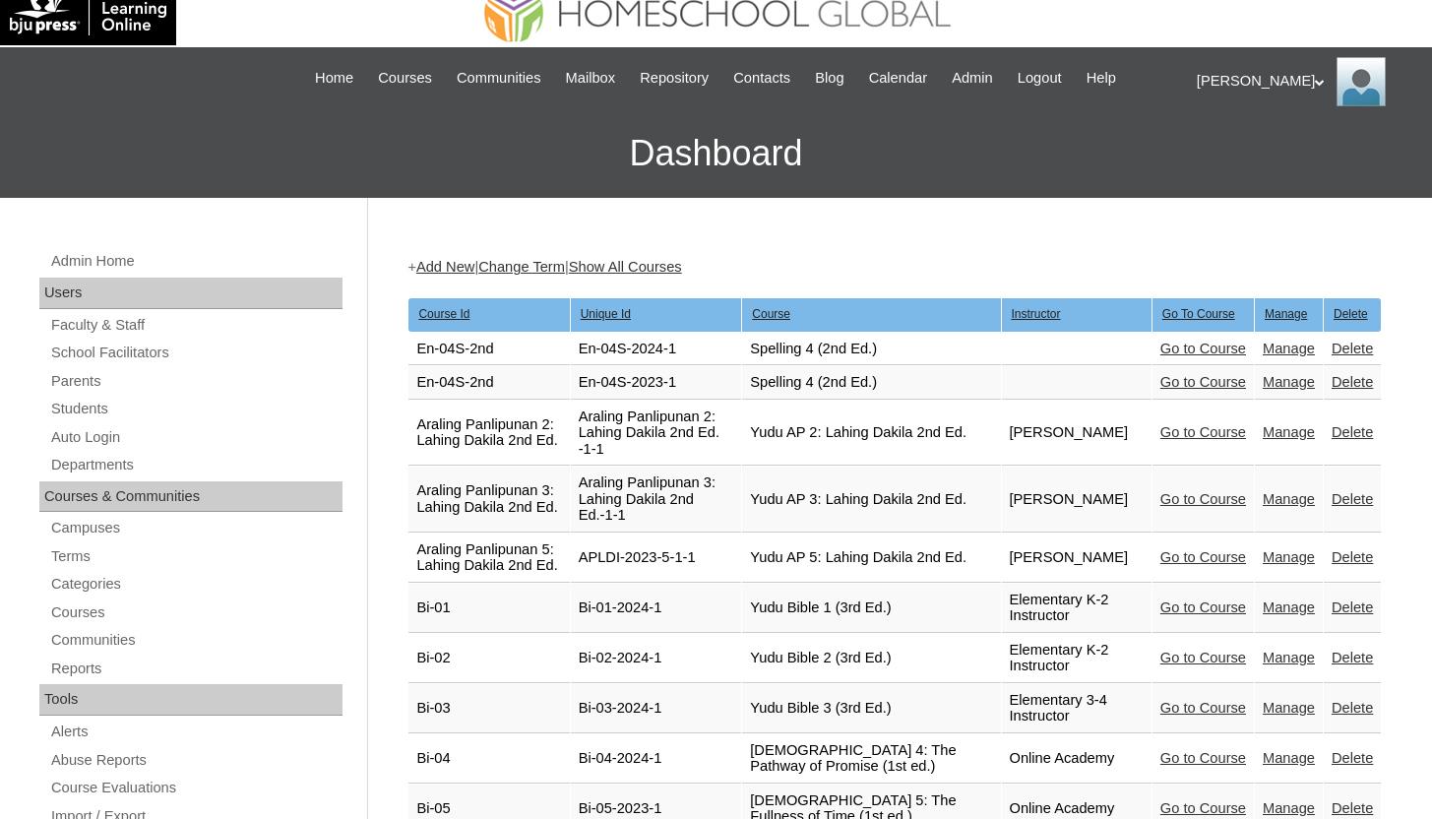
click at [1348, 353] on link "Delete" at bounding box center [1351, 348] width 41 height 16
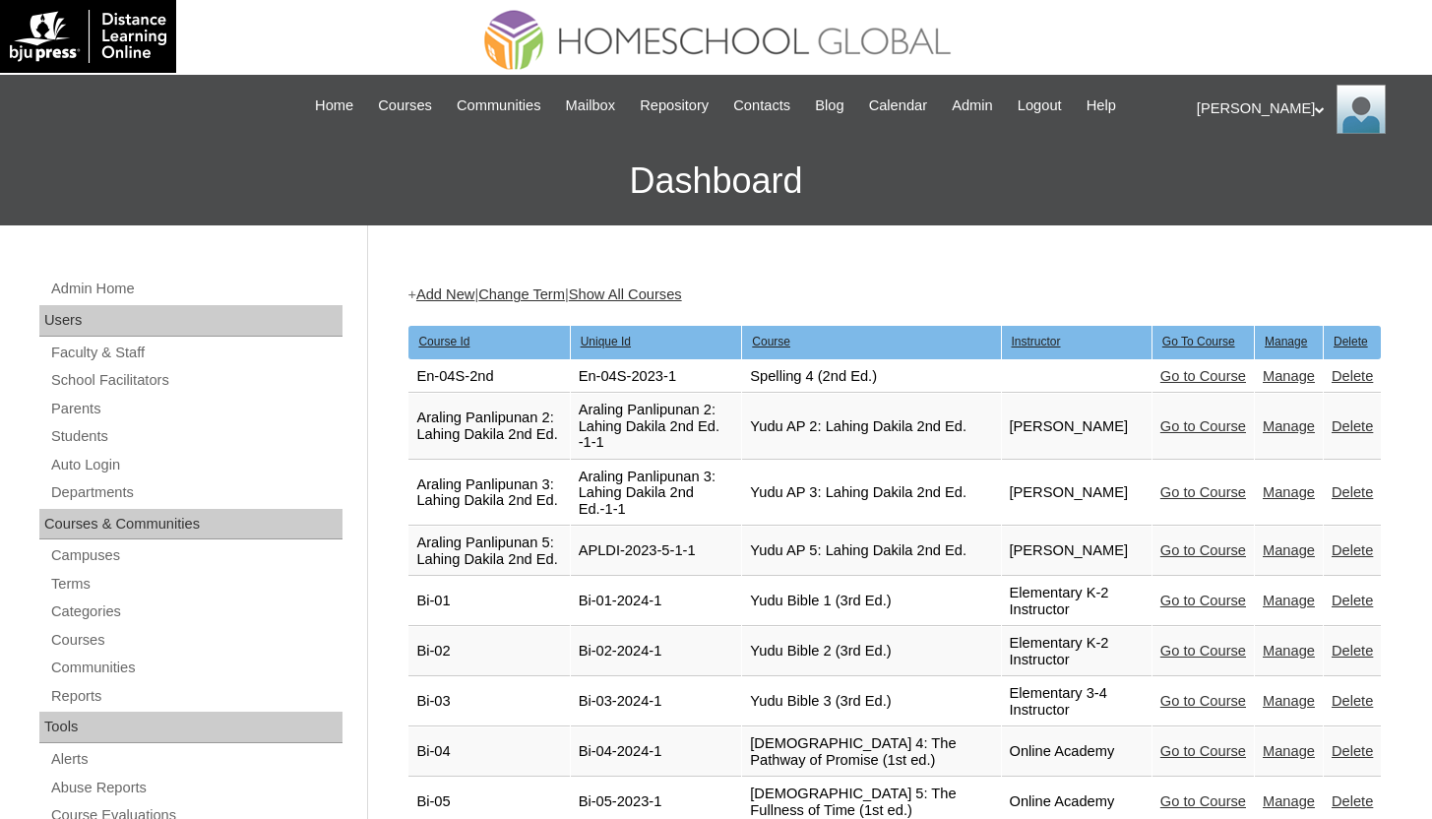
click at [1350, 381] on link "Delete" at bounding box center [1351, 376] width 41 height 16
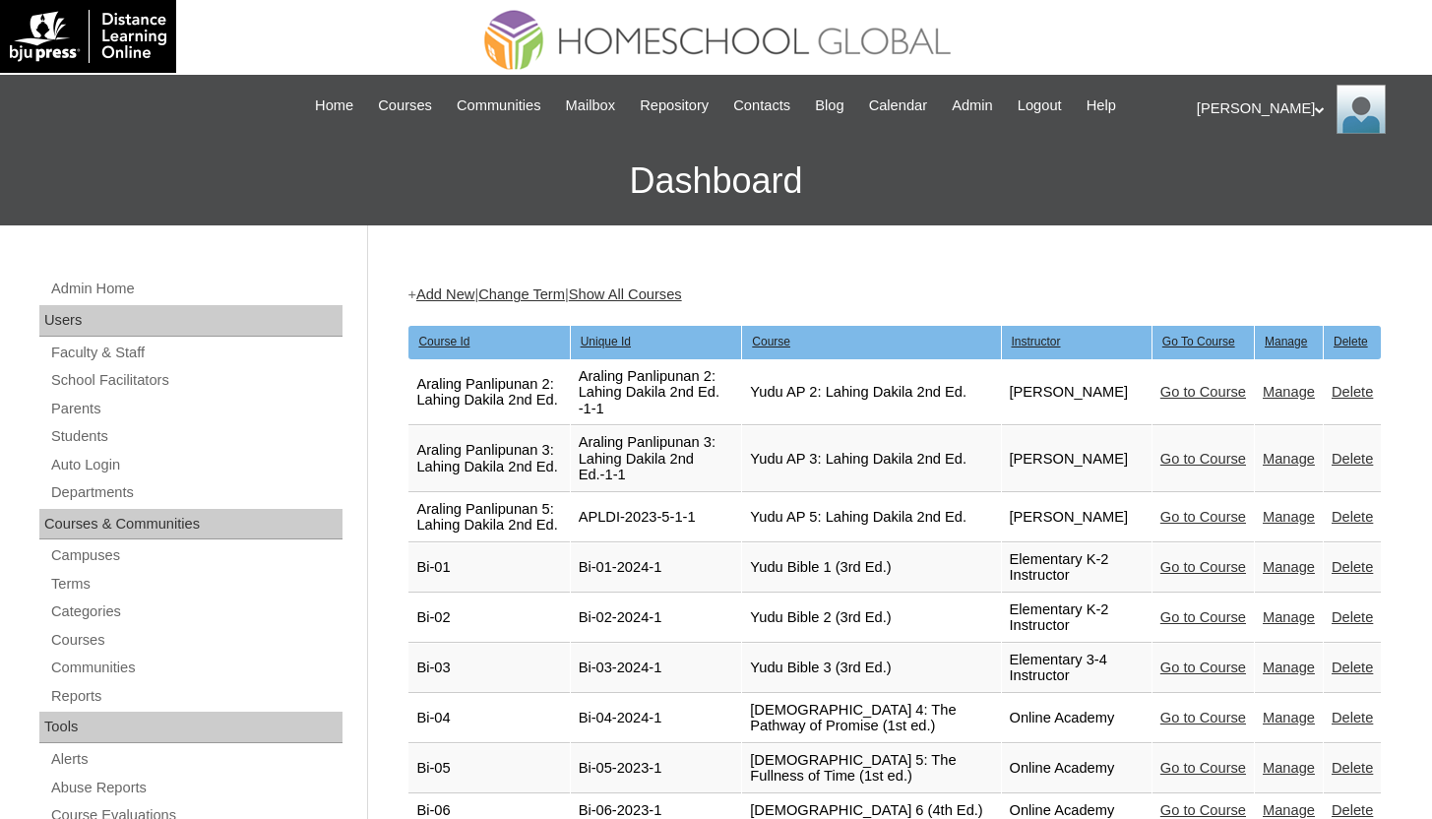
click at [1288, 395] on link "Manage" at bounding box center [1288, 392] width 52 height 16
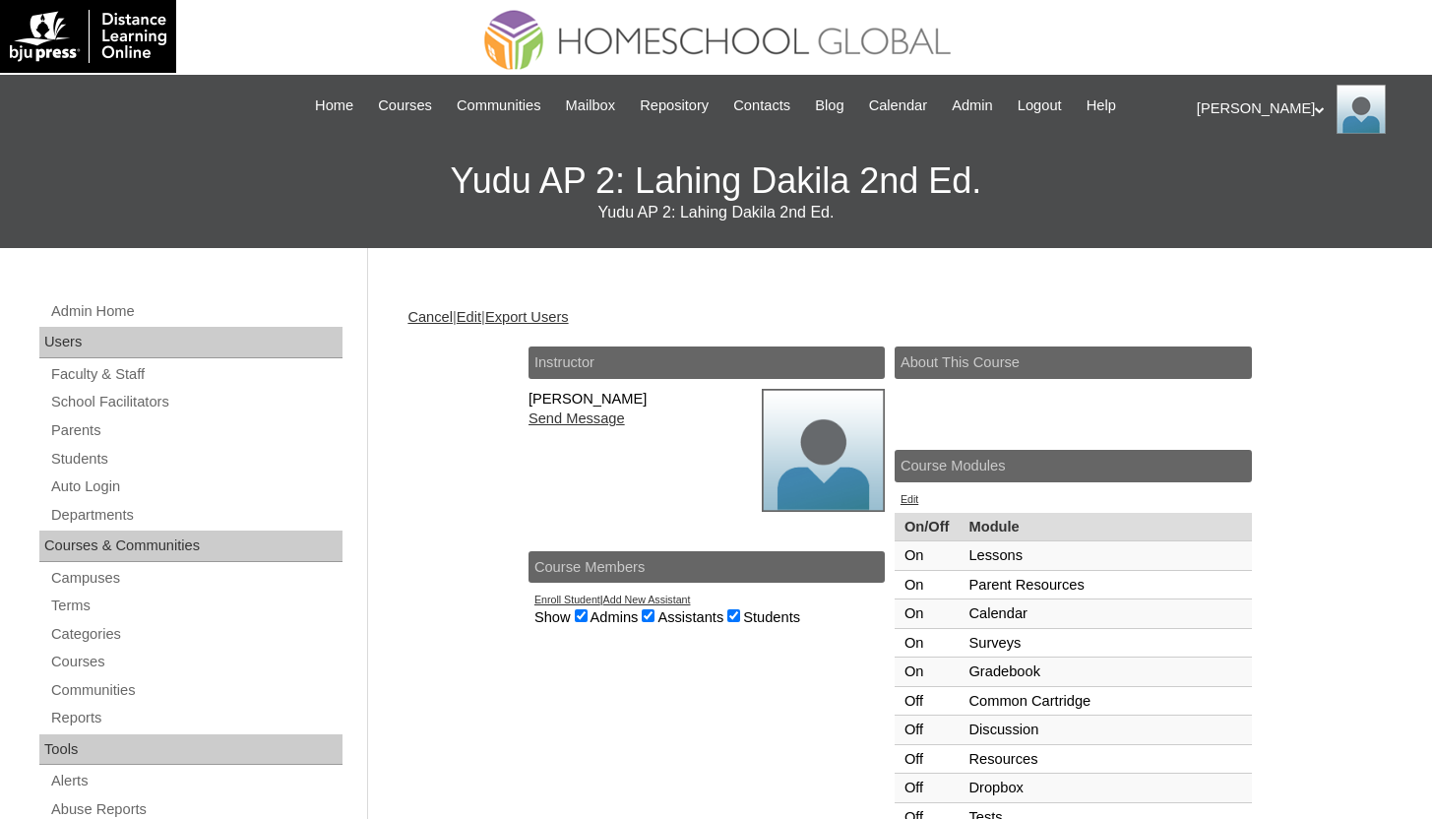
click at [480, 315] on link "Edit" at bounding box center [469, 317] width 25 height 16
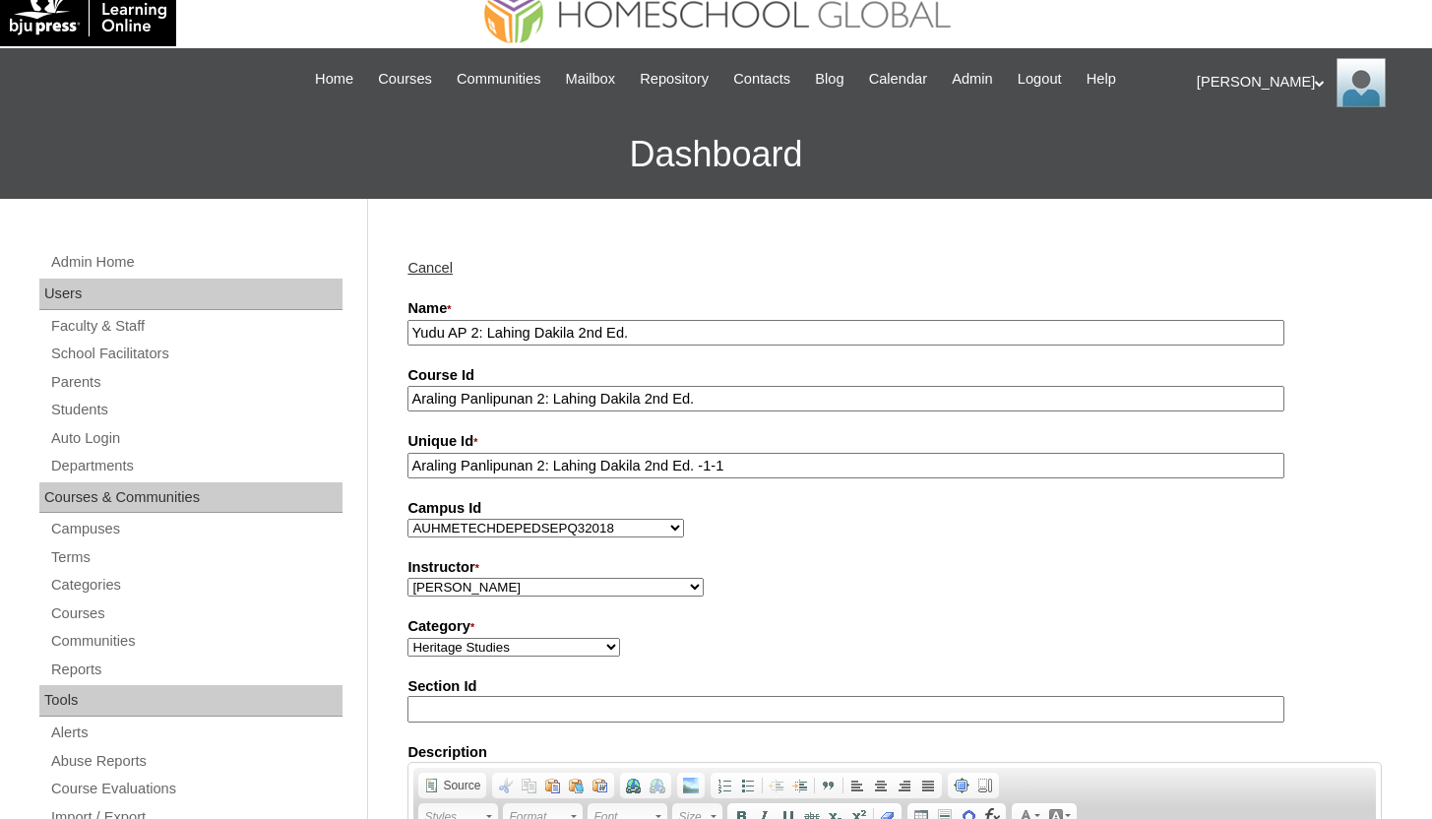
scroll to position [31, 0]
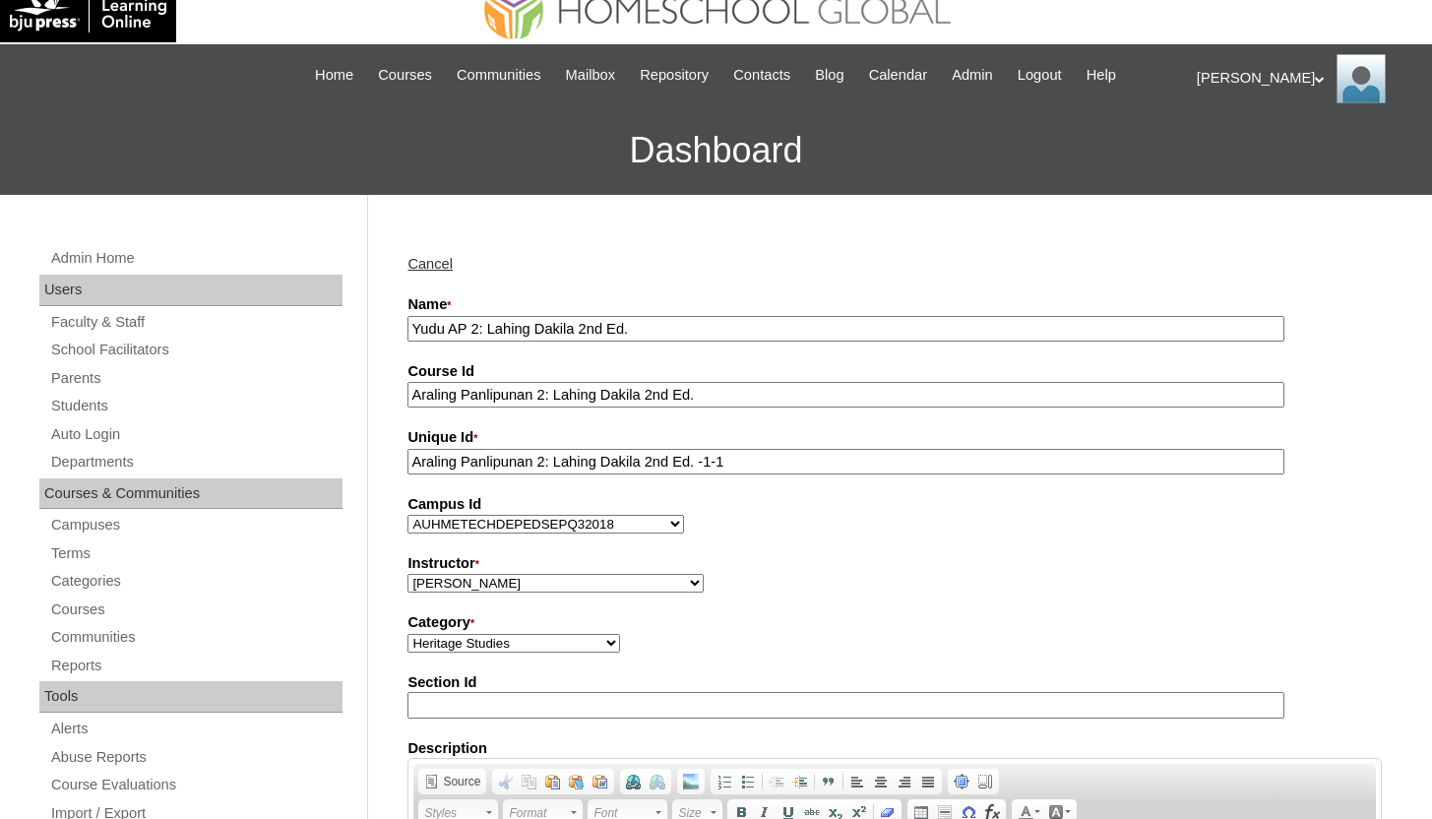
click at [515, 588] on select "Academy, Online Admin, Learning Plus ADMIN 6, DLO [PERSON_NAME], [PERSON_NAME] …" at bounding box center [555, 583] width 296 height 19
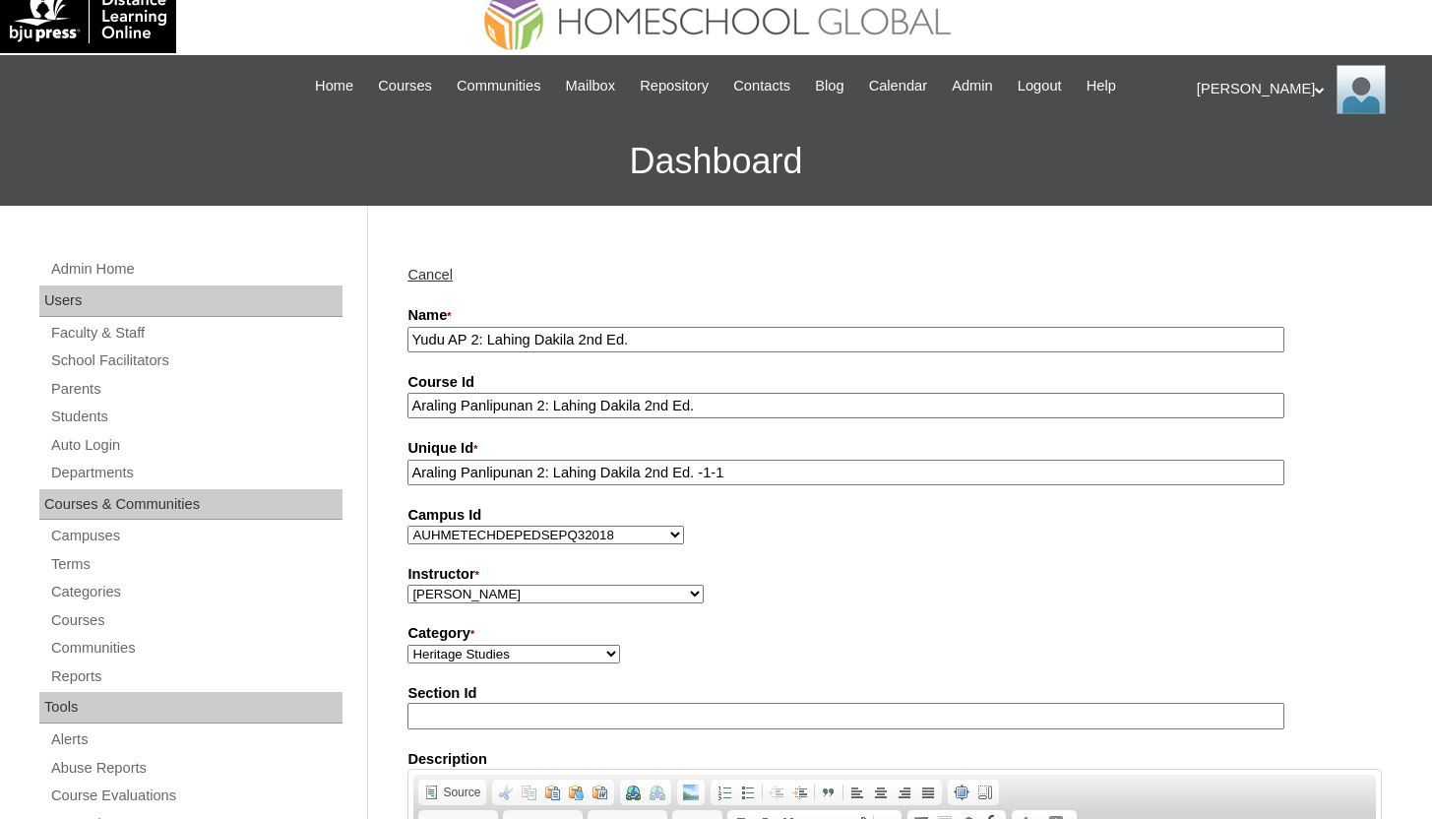
scroll to position [0, 0]
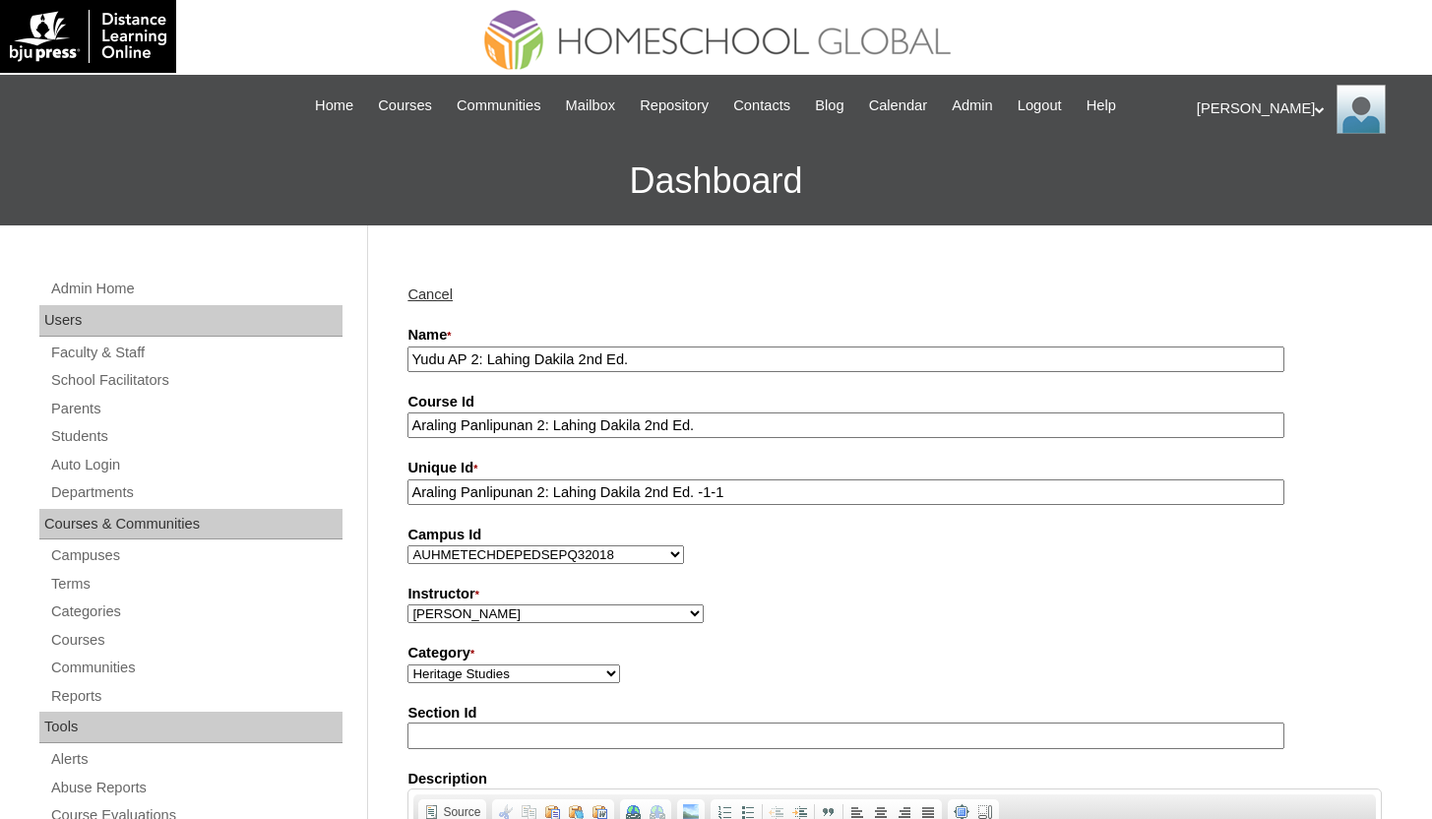
click at [461, 605] on select "Academy, Online Admin, Learning Plus ADMIN 6, DLO [PERSON_NAME], [PERSON_NAME] …" at bounding box center [555, 613] width 296 height 19
select select "41711"
click at [407, 605] on select "Academy, Online Admin, Learning Plus ADMIN 6, DLO [PERSON_NAME], [PERSON_NAME] …" at bounding box center [555, 613] width 296 height 19
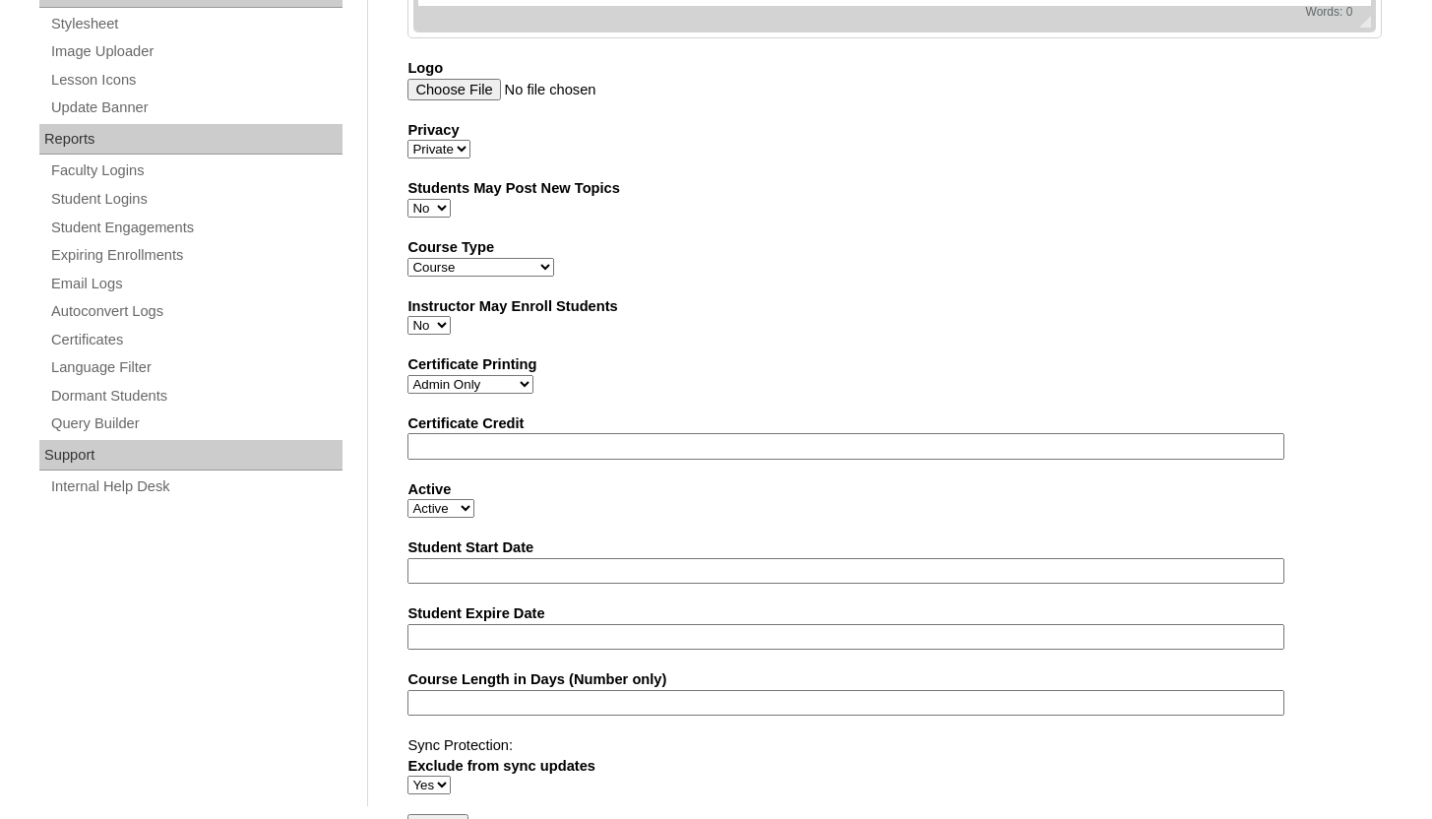
scroll to position [1092, 0]
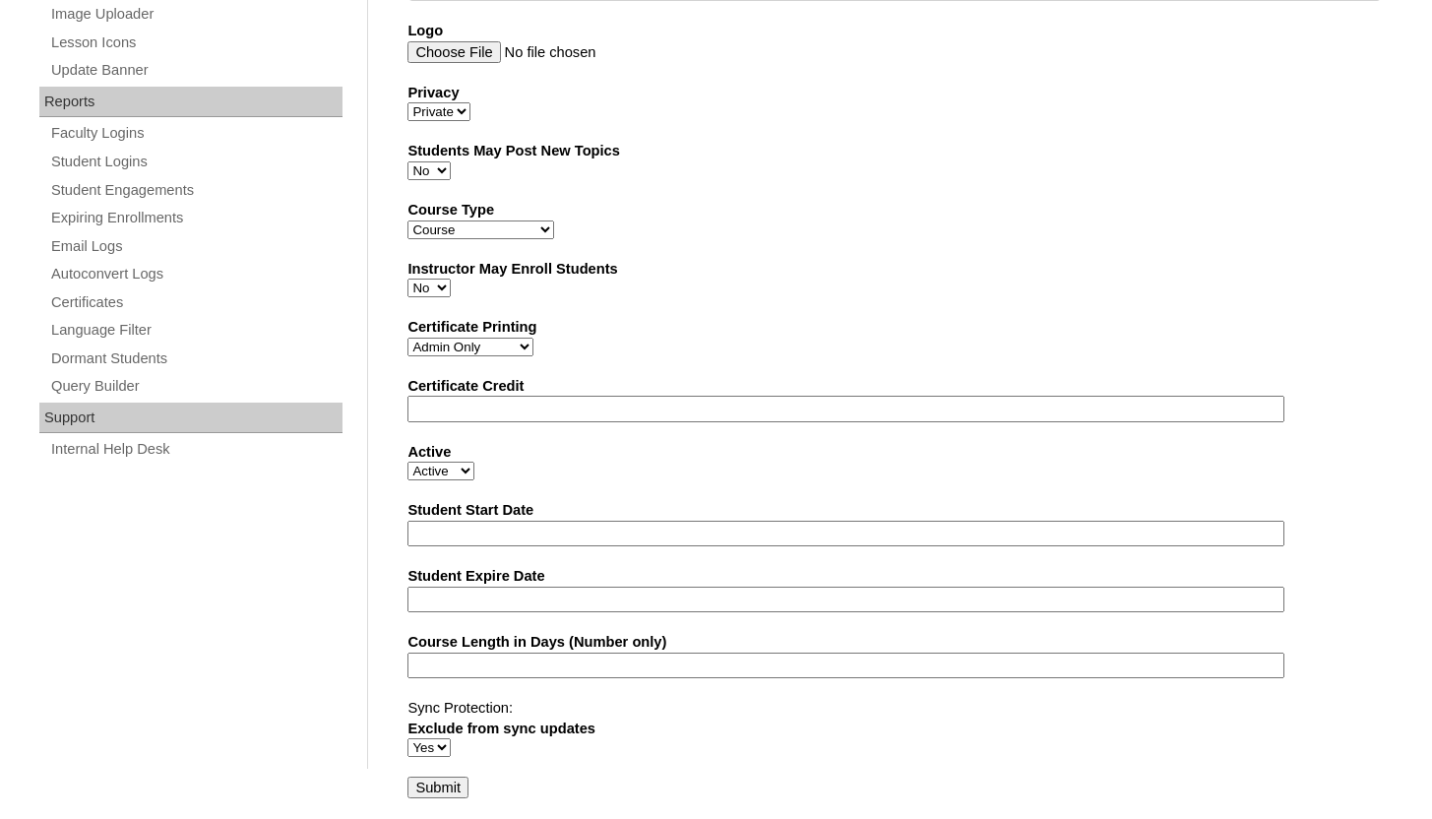
click at [435, 778] on input "Submit" at bounding box center [437, 787] width 61 height 22
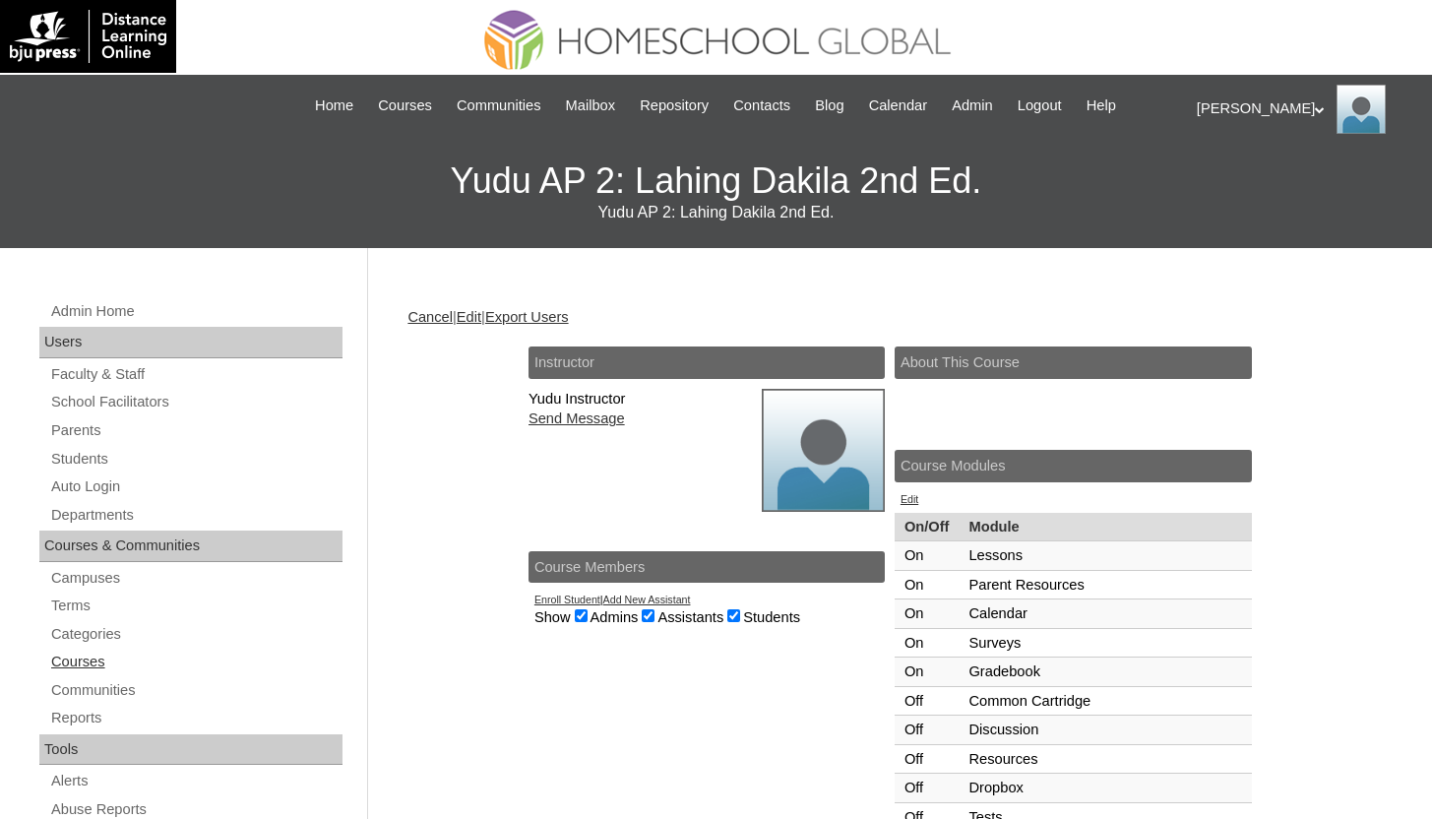
click at [71, 666] on link "Courses" at bounding box center [195, 661] width 293 height 25
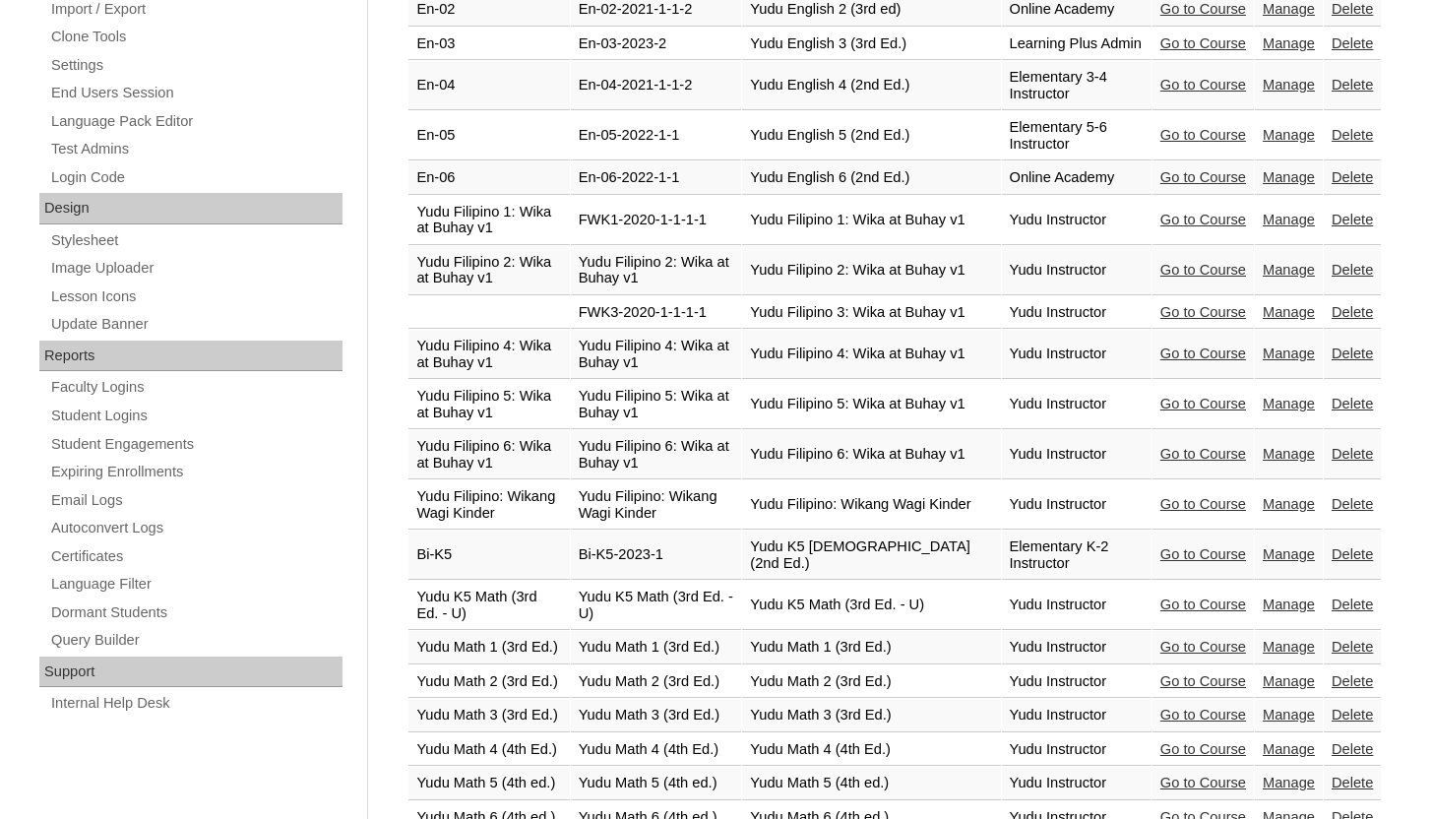
scroll to position [653, 0]
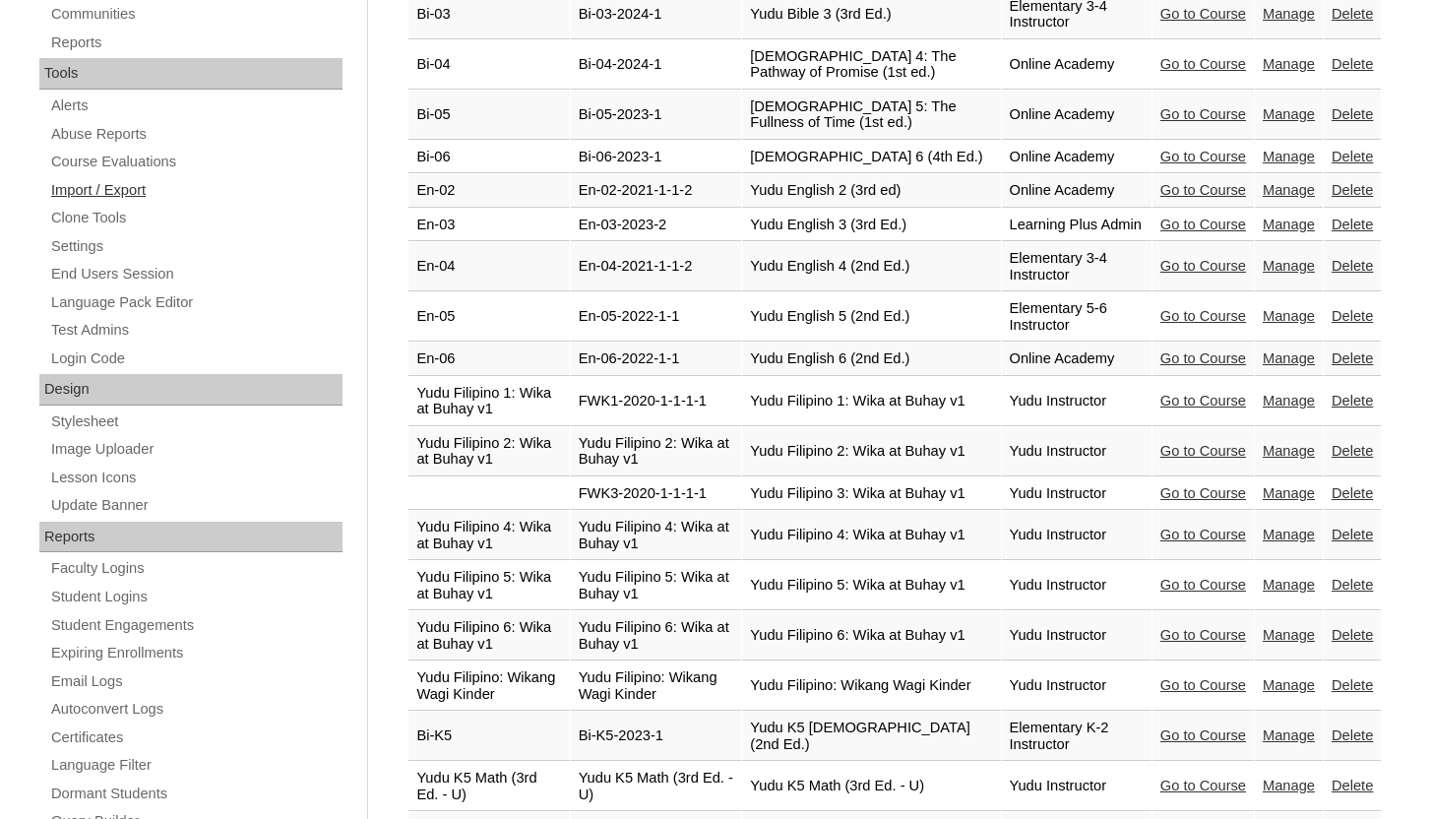
click at [123, 183] on link "Import / Export" at bounding box center [195, 190] width 293 height 25
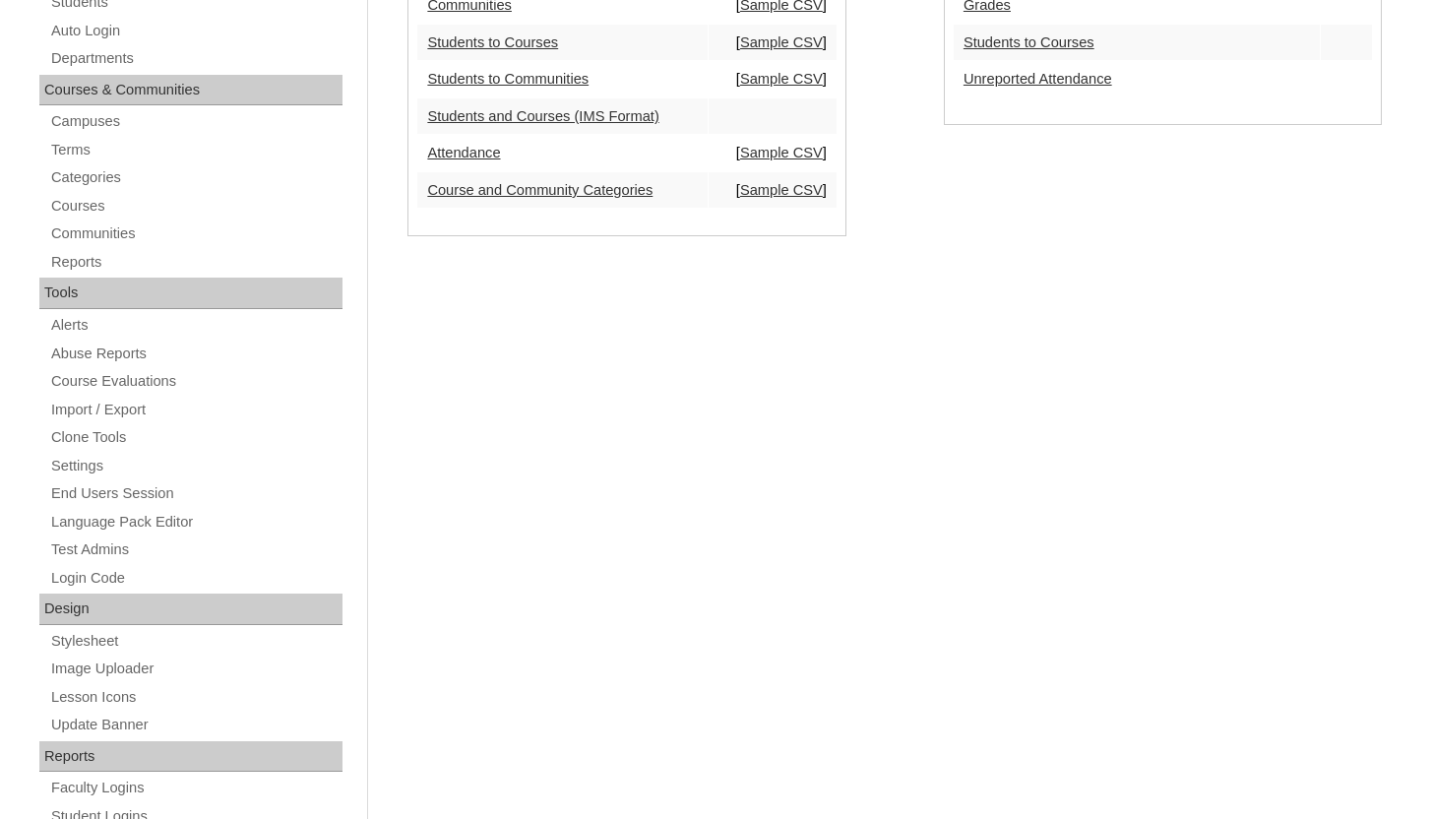
scroll to position [435, 0]
click at [95, 445] on link "Clone Tools" at bounding box center [195, 436] width 293 height 25
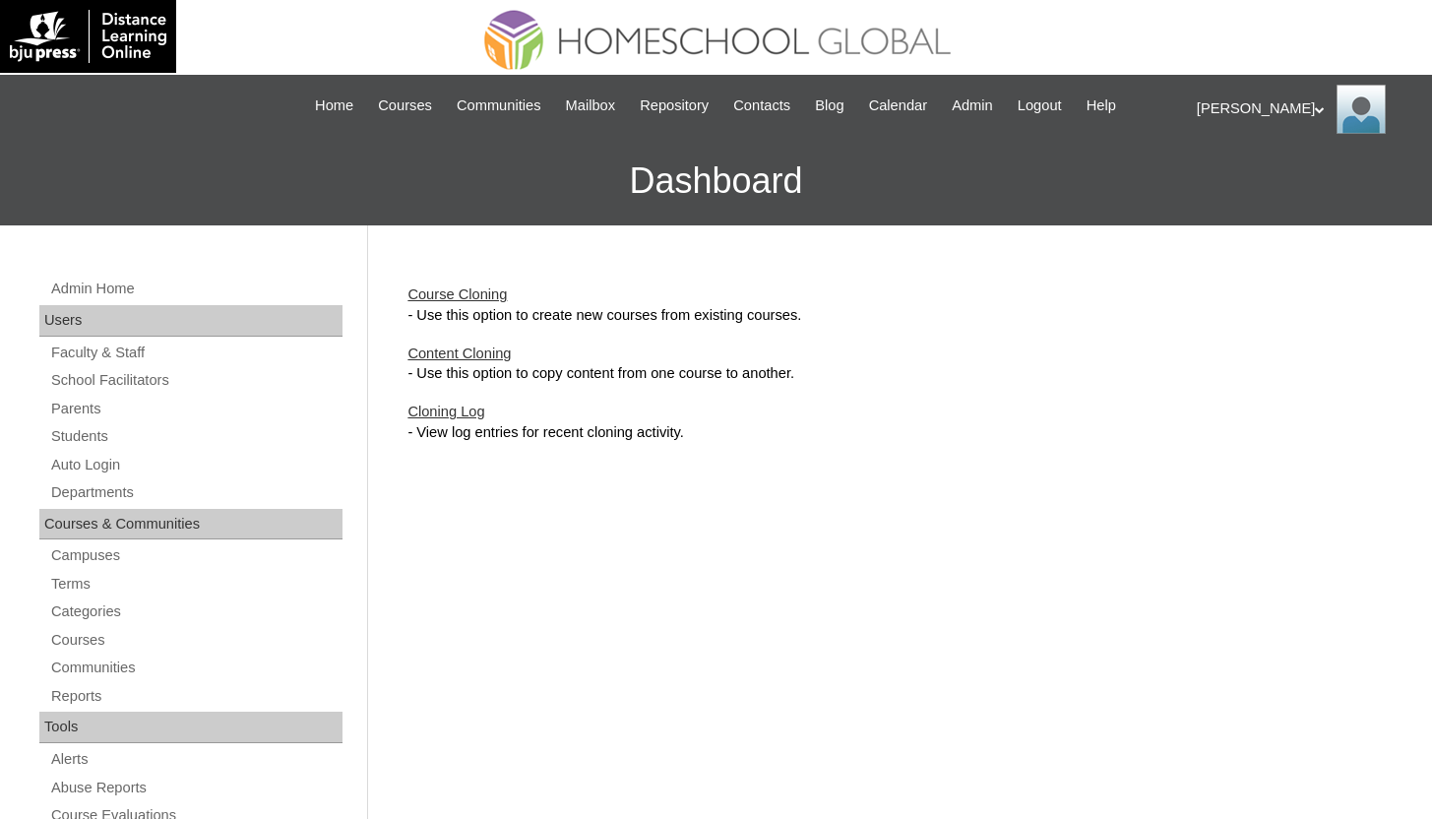
click at [471, 292] on link "Course Cloning" at bounding box center [456, 294] width 99 height 16
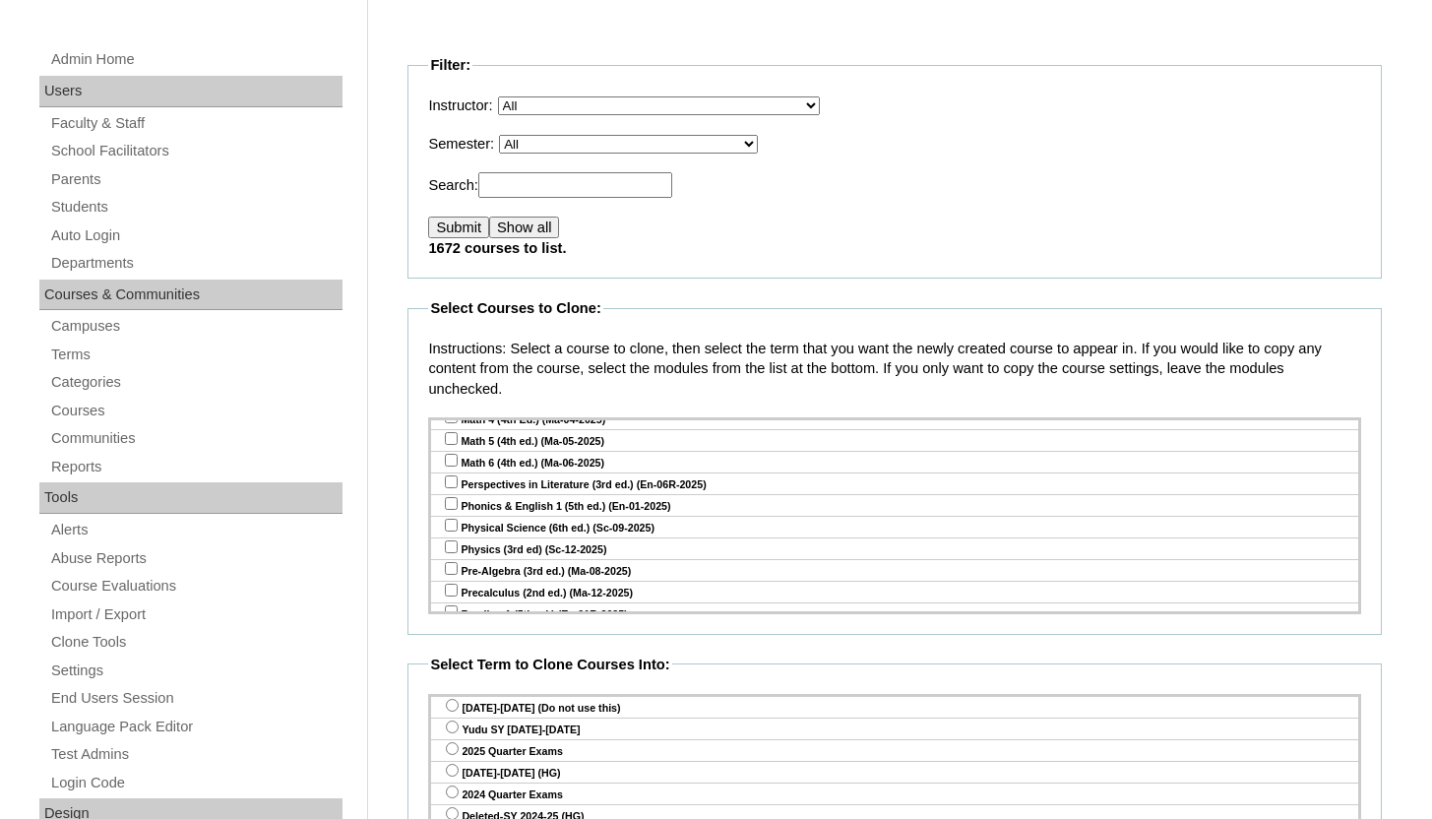
scroll to position [1395, 0]
click at [673, 145] on select "All VCIS Online SY 2023-24 Quarter Exams VCIS Online SY 2023-2024 Testing Tab E…" at bounding box center [628, 144] width 259 height 19
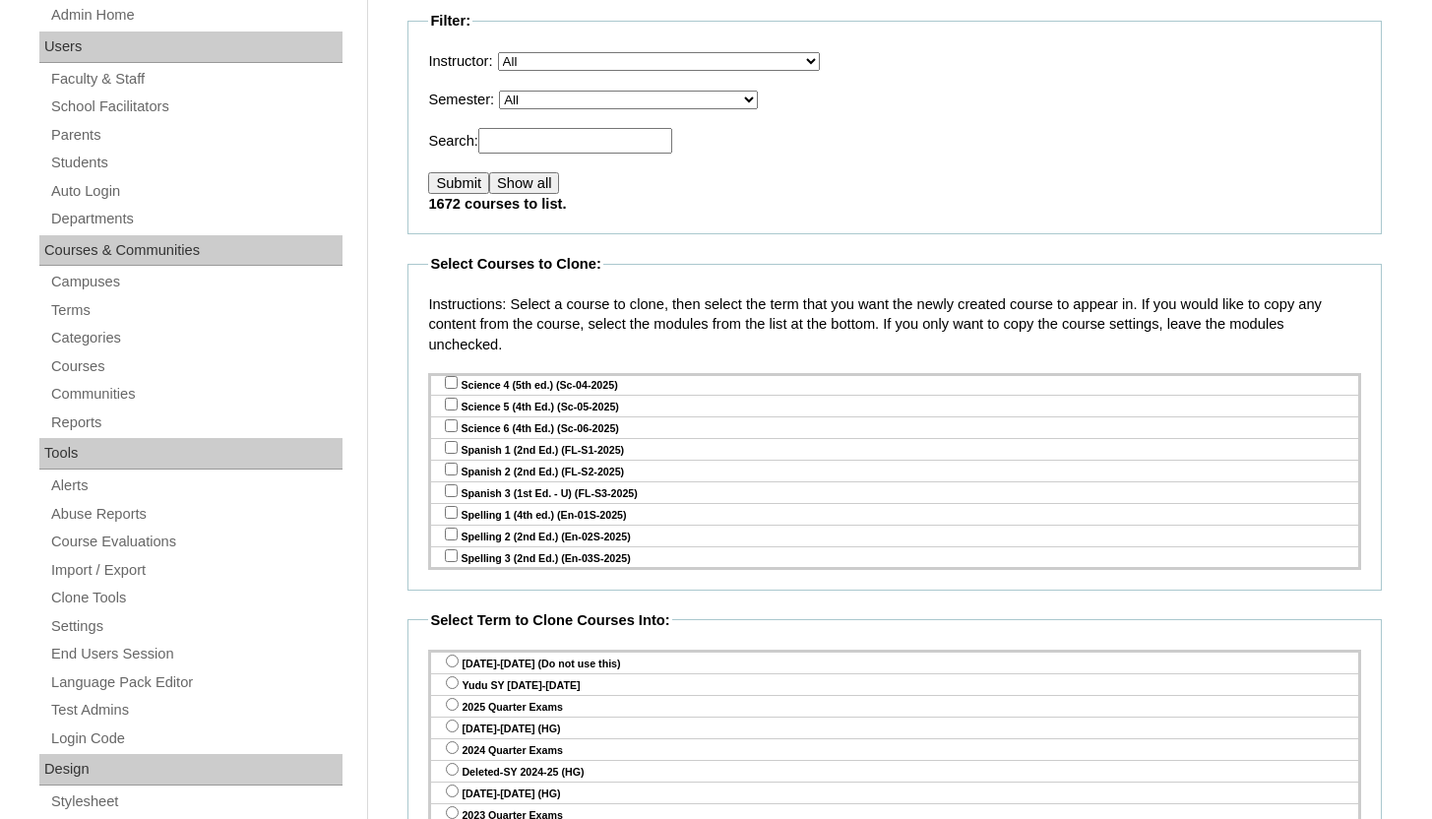
scroll to position [1753, 0]
click at [450, 570] on input "checkbox" at bounding box center [451, 576] width 13 height 13
checkbox input "true"
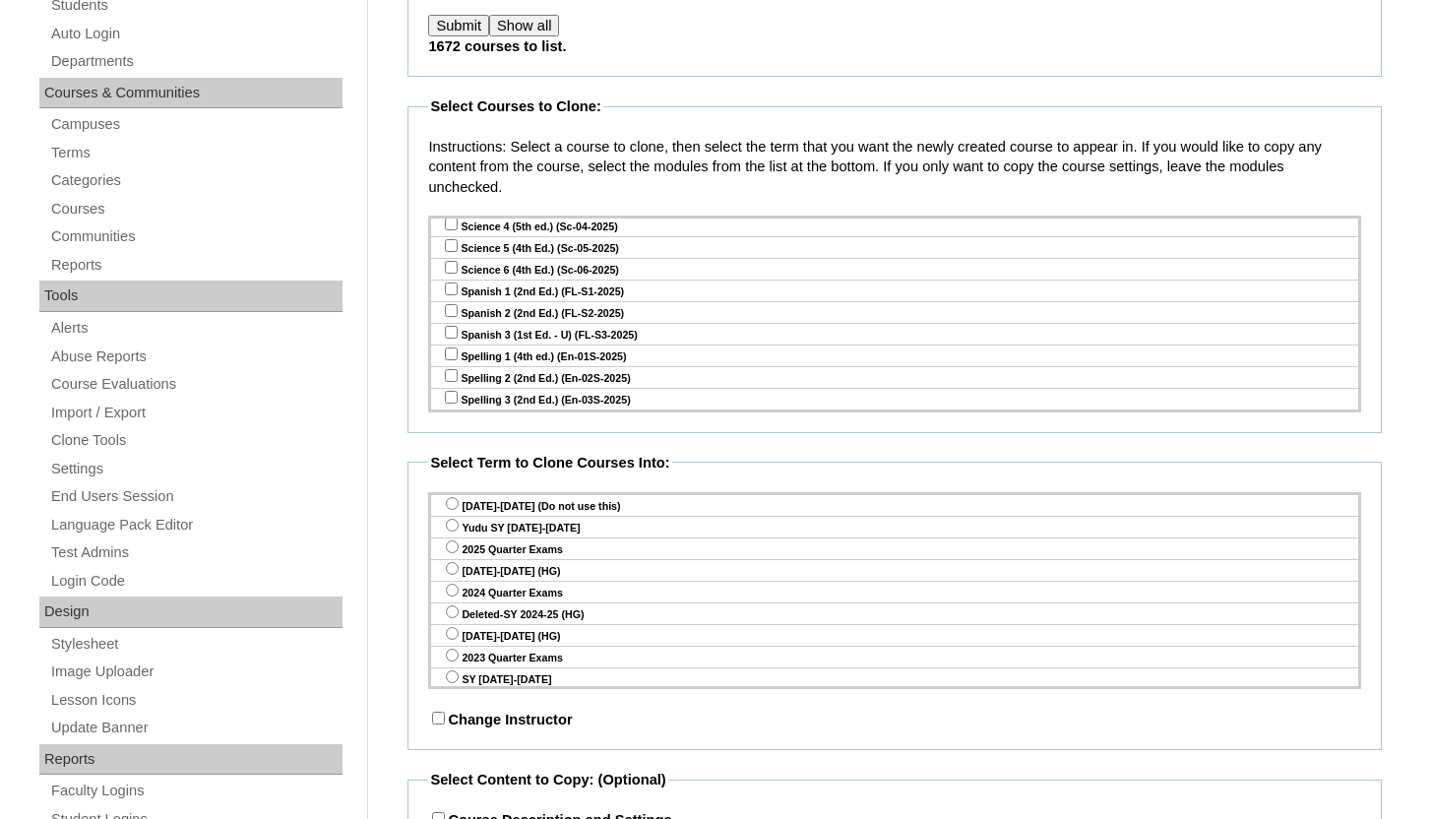
scroll to position [431, 0]
click at [456, 524] on input "radio" at bounding box center [452, 525] width 13 height 13
radio input "true"
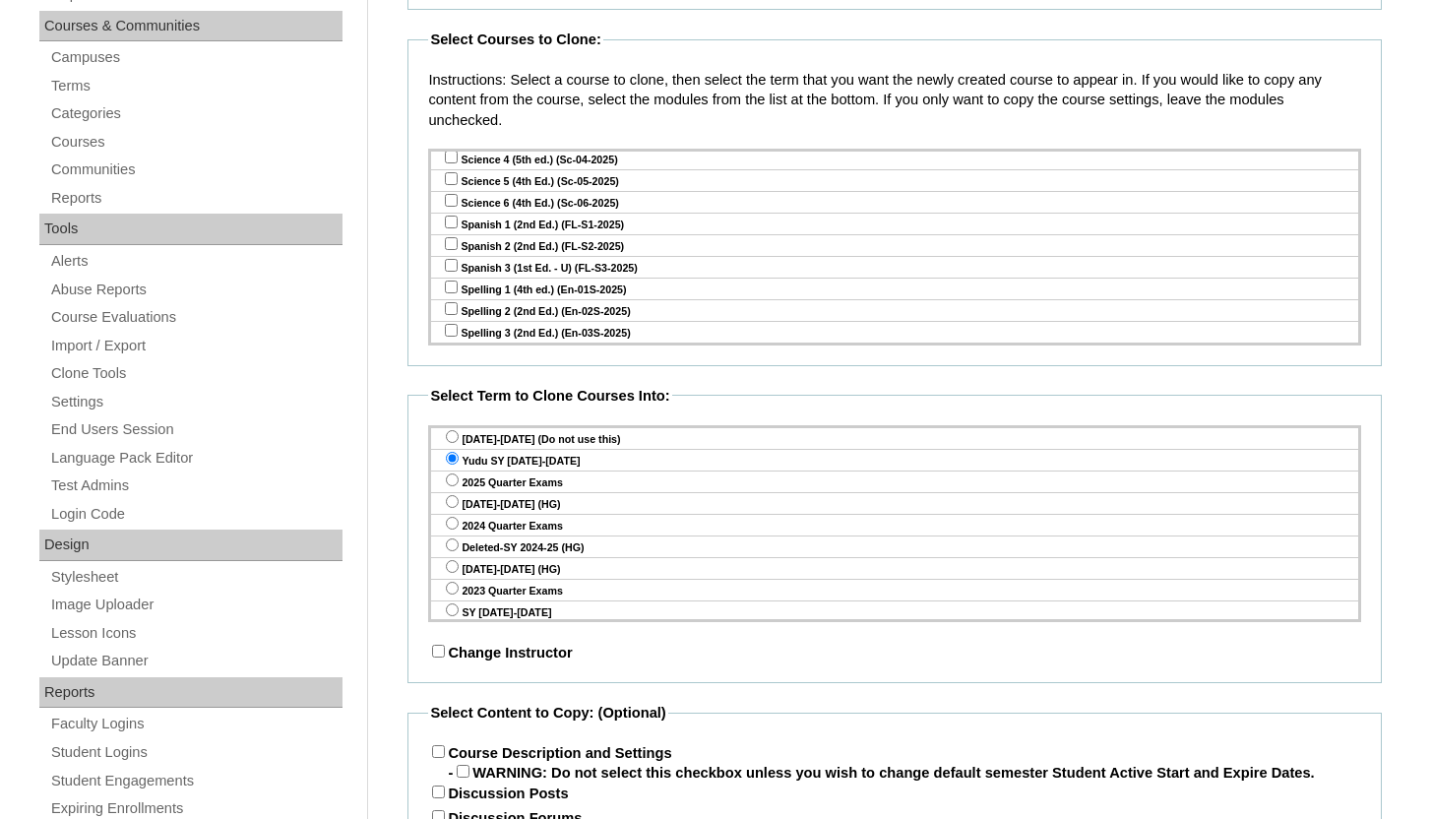
scroll to position [960, 0]
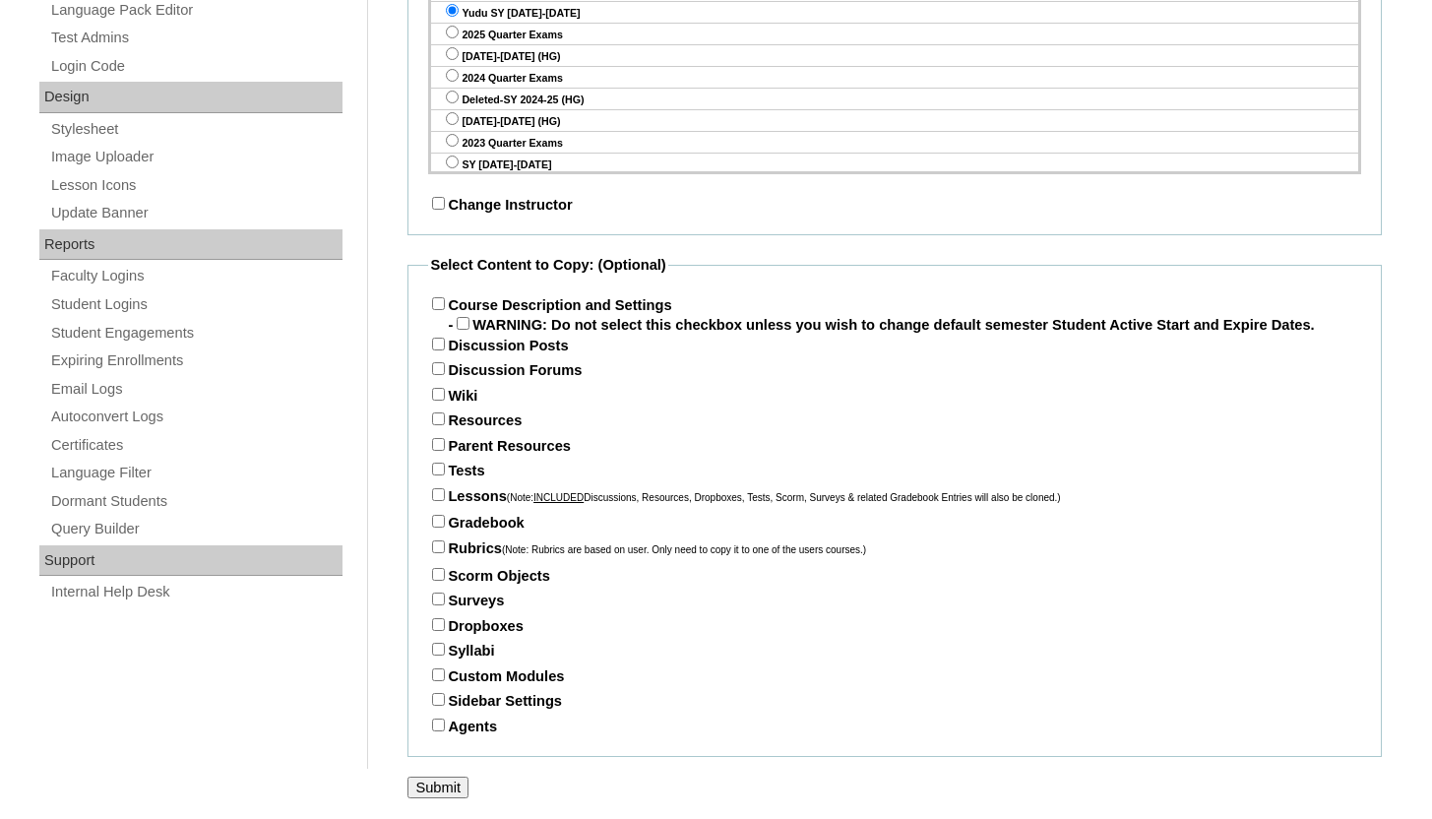
click at [438, 297] on input "Course Description and Settings" at bounding box center [438, 303] width 13 height 13
checkbox input "true"
click at [443, 448] on input "Parent Resources" at bounding box center [438, 444] width 13 height 13
checkbox input "true"
click at [442, 475] on input "Tests" at bounding box center [438, 468] width 13 height 13
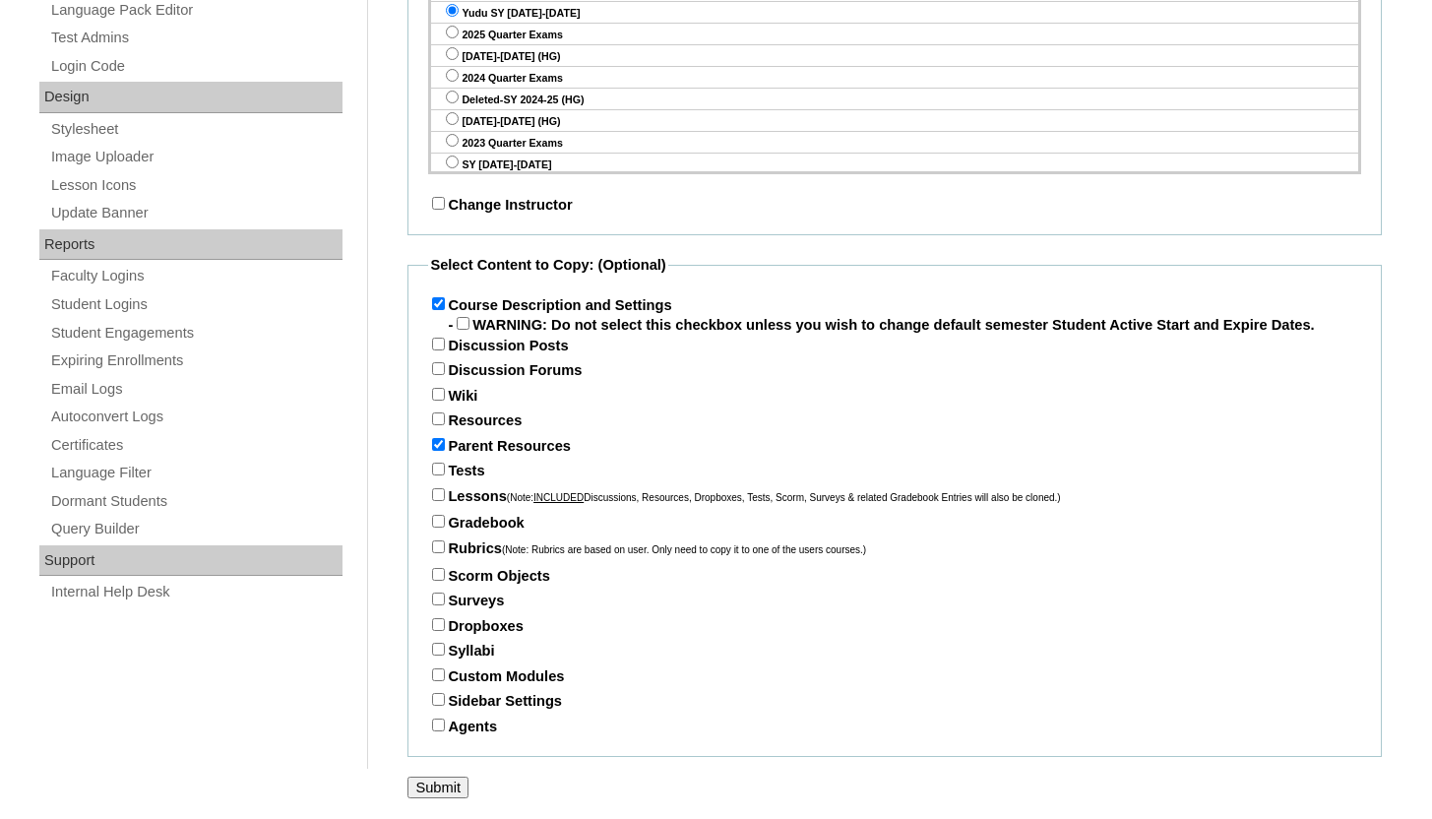
checkbox input "true"
click at [440, 501] on input "Lessons (Note: INCLUDED Discussions, Resources, Dropboxes, Tests, Scorm, Survey…" at bounding box center [438, 494] width 13 height 13
checkbox input "true"
click at [437, 527] on input "Gradebook" at bounding box center [438, 521] width 13 height 13
checkbox input "true"
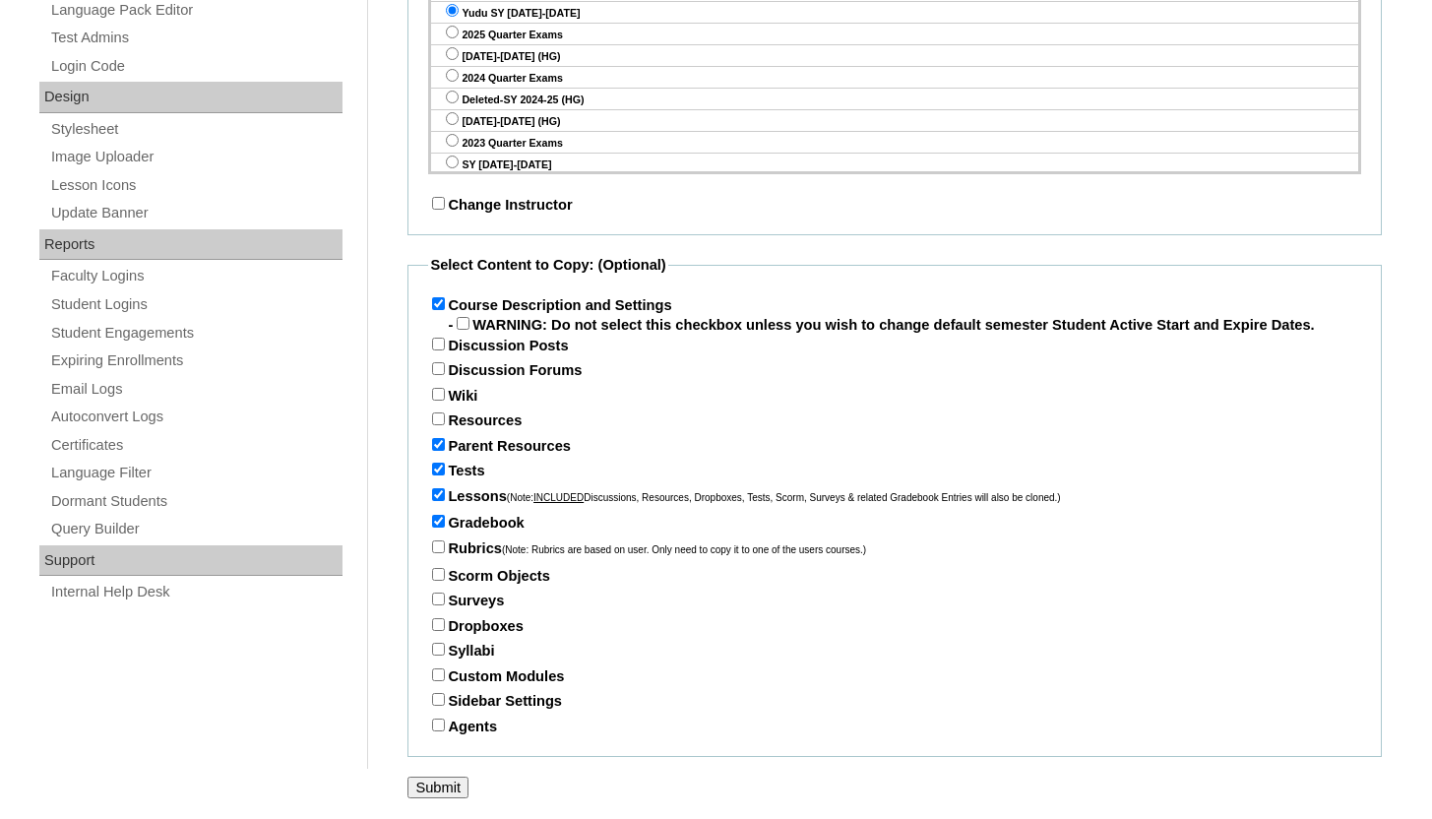
scroll to position [968, 0]
click at [447, 783] on input "Submit" at bounding box center [437, 787] width 61 height 22
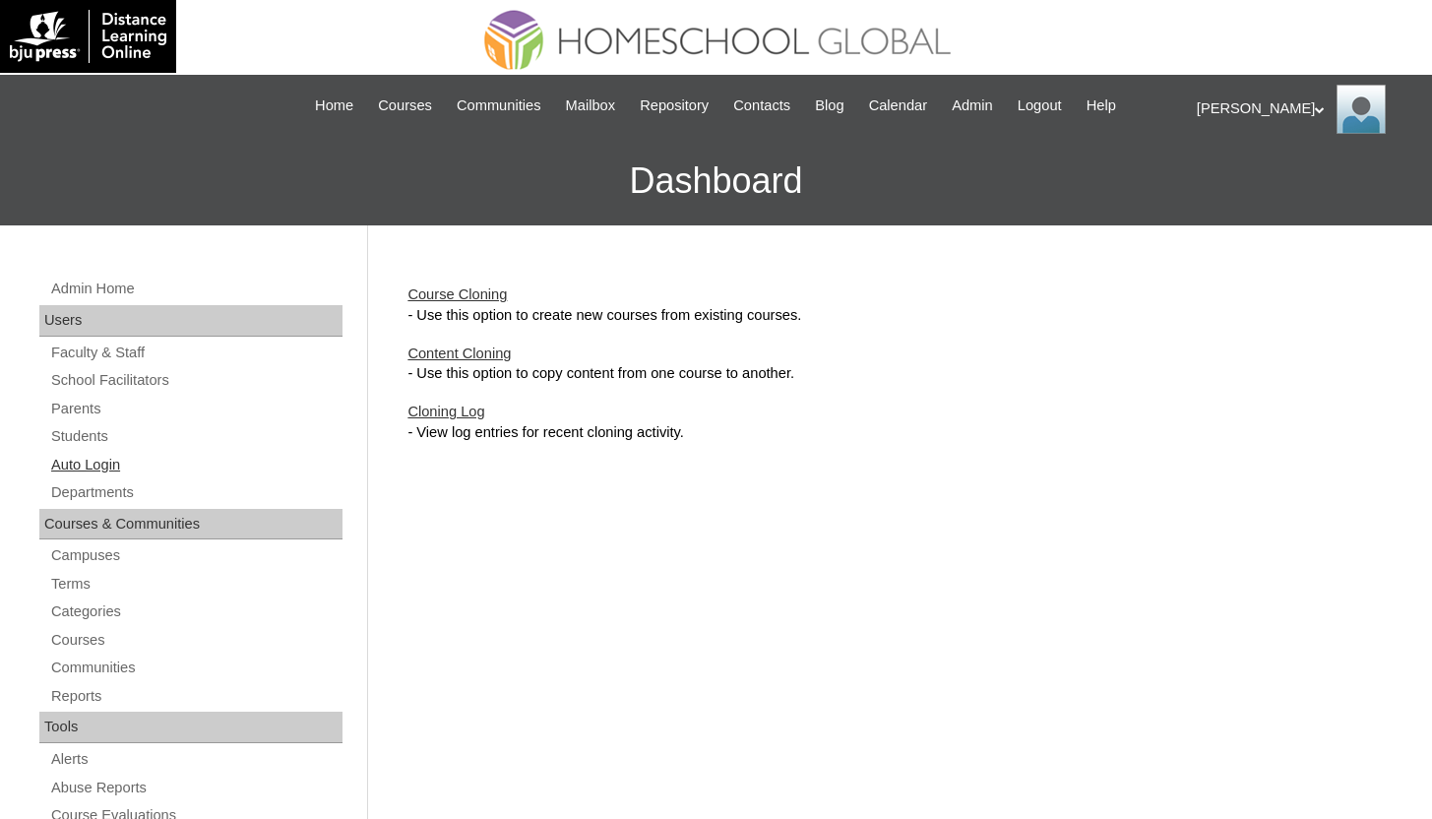
click at [128, 470] on link "Auto Login" at bounding box center [195, 465] width 293 height 25
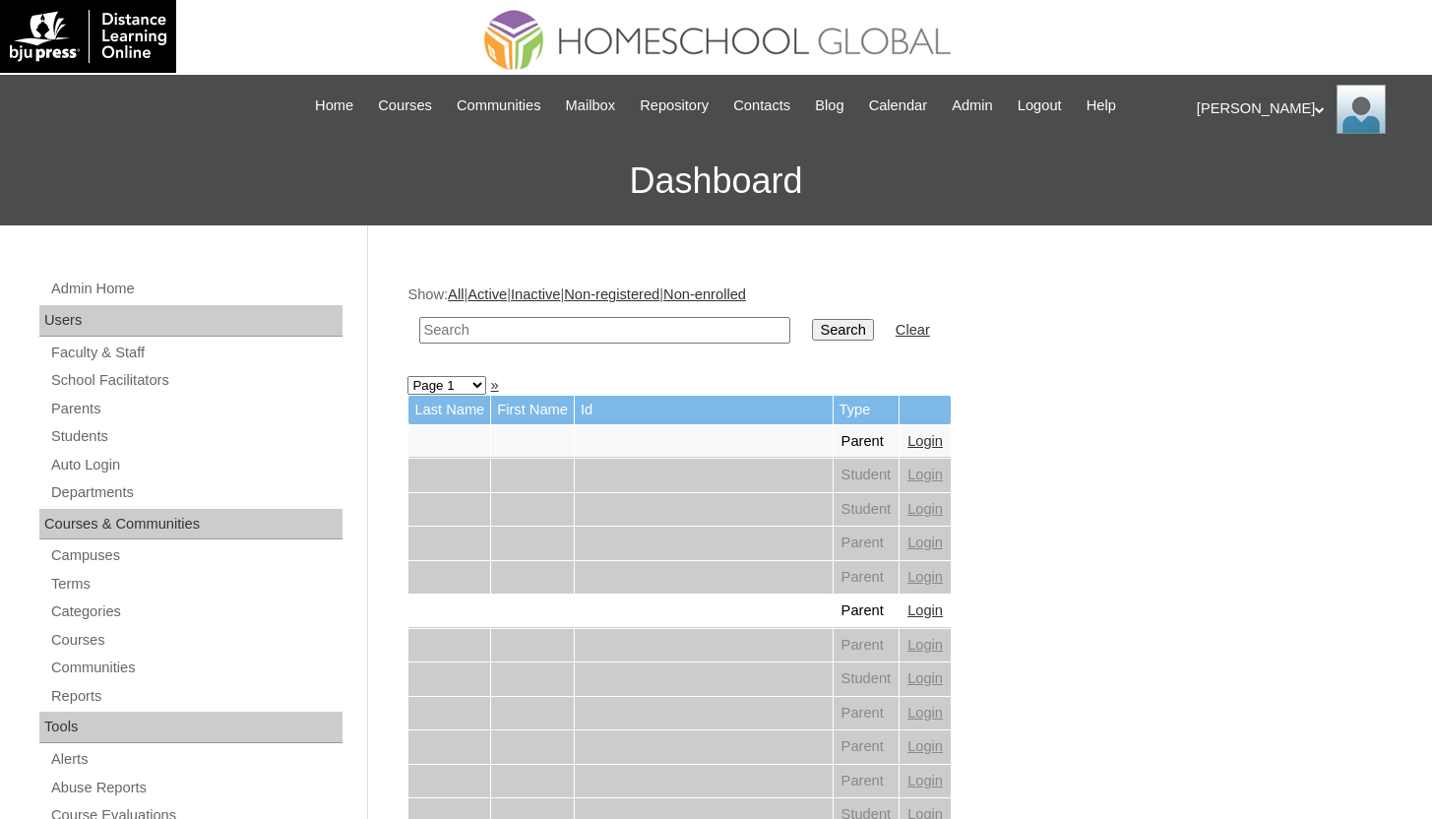
scroll to position [4, 0]
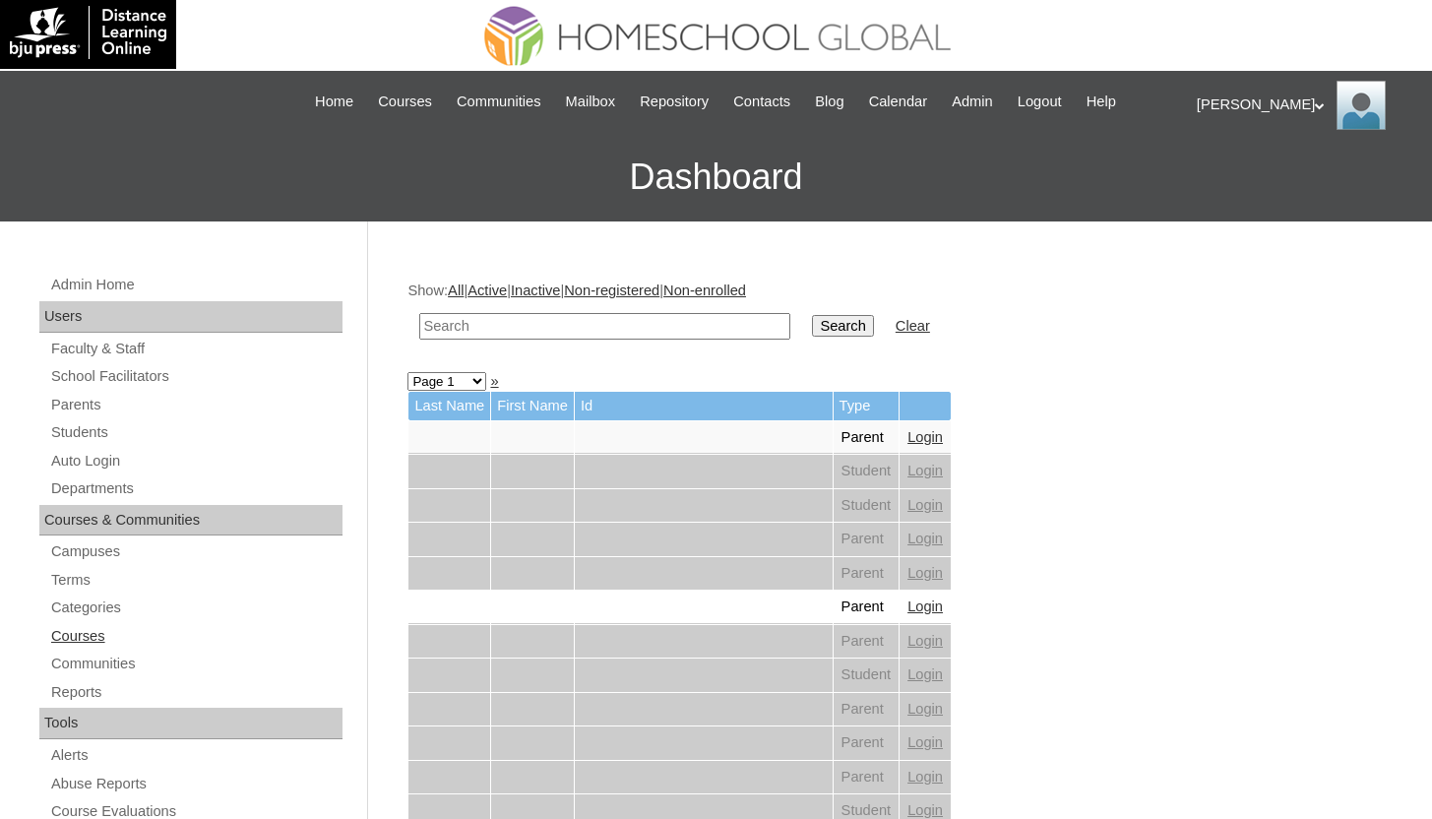
click at [85, 640] on link "Courses" at bounding box center [195, 636] width 293 height 25
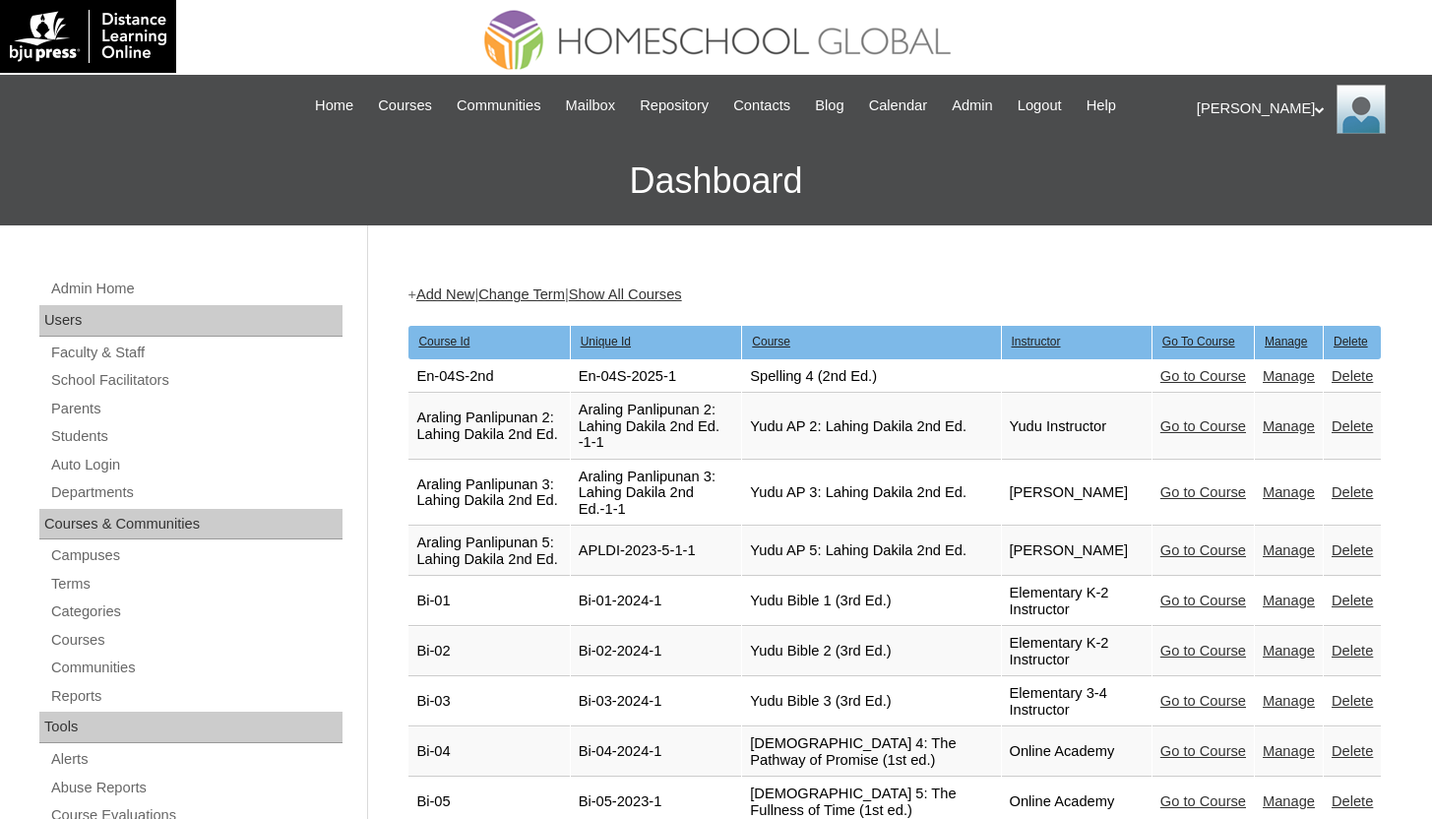
click at [1203, 376] on link "Go to Course" at bounding box center [1203, 376] width 86 height 16
click at [1332, 374] on link "Delete" at bounding box center [1351, 376] width 41 height 16
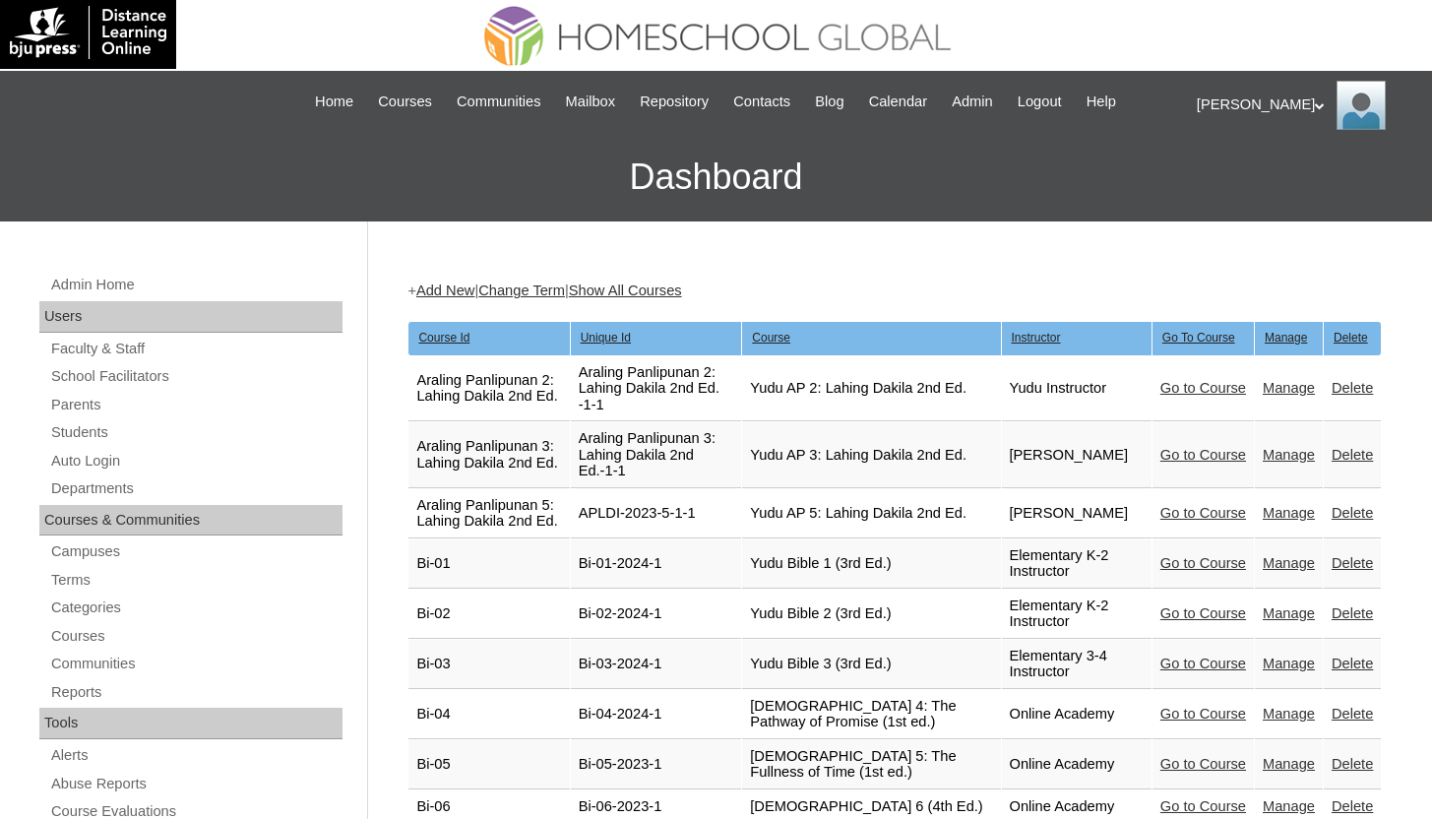
scroll to position [8, 0]
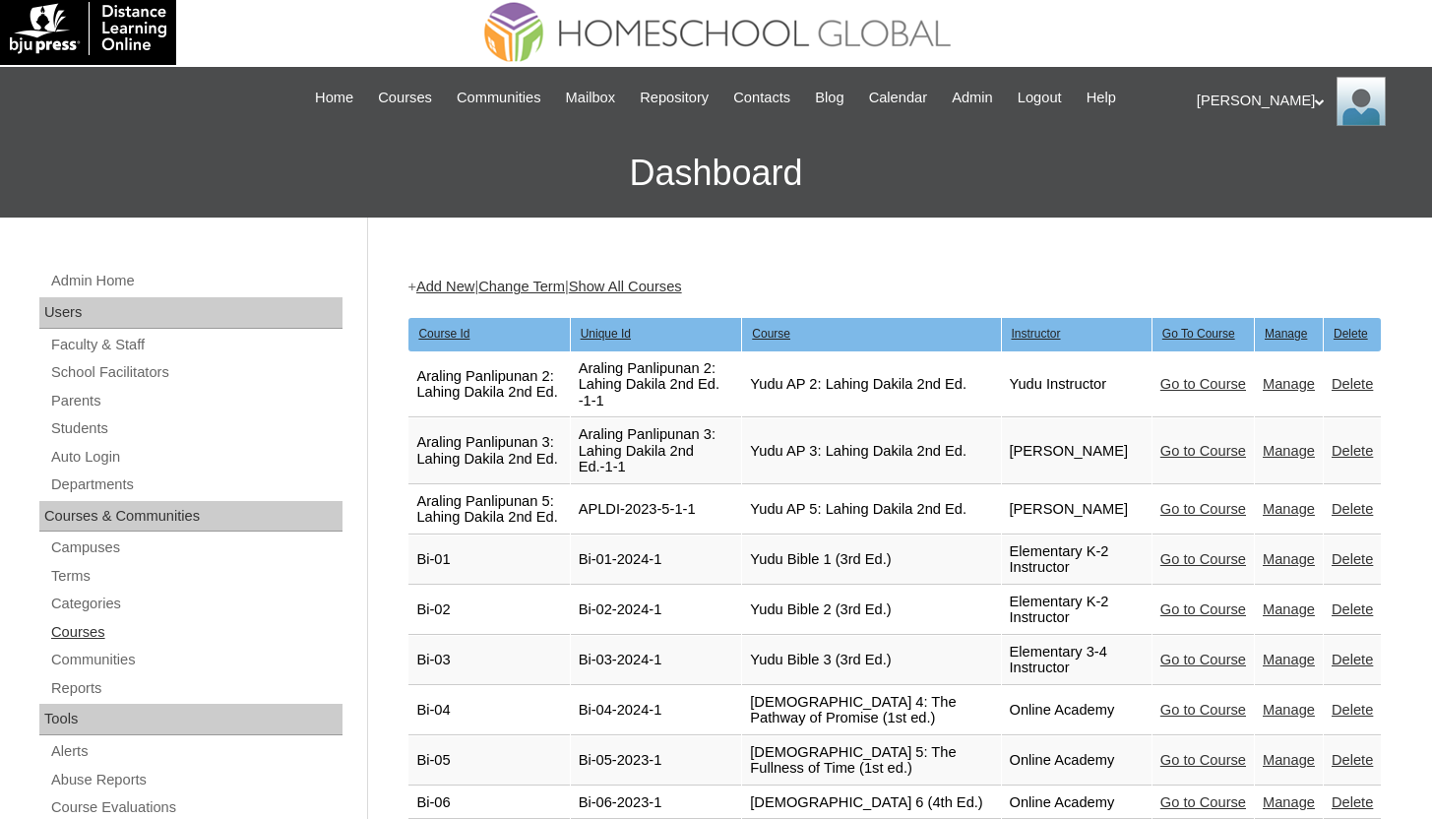
click at [68, 630] on link "Courses" at bounding box center [195, 632] width 293 height 25
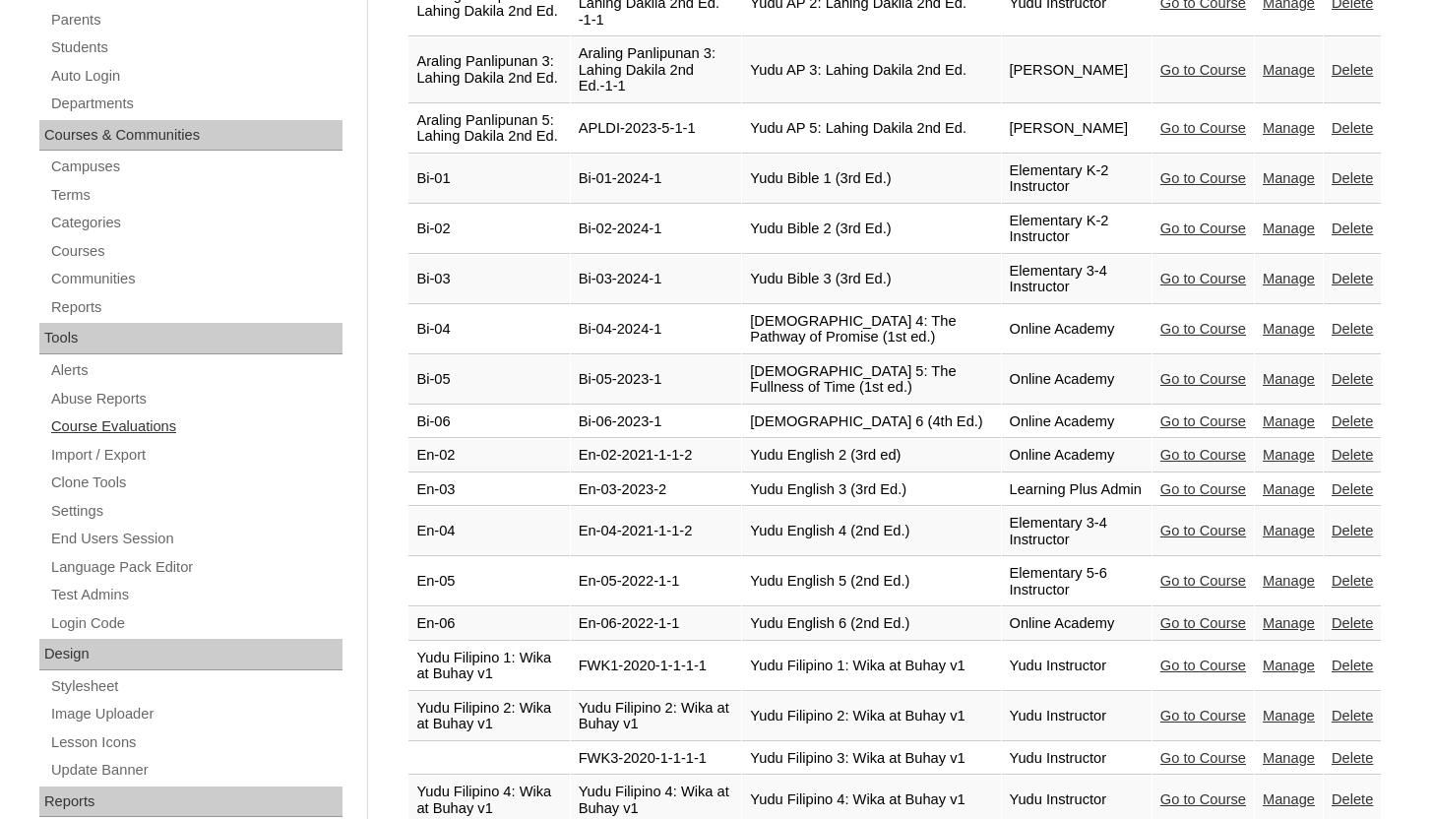
scroll to position [514, 0]
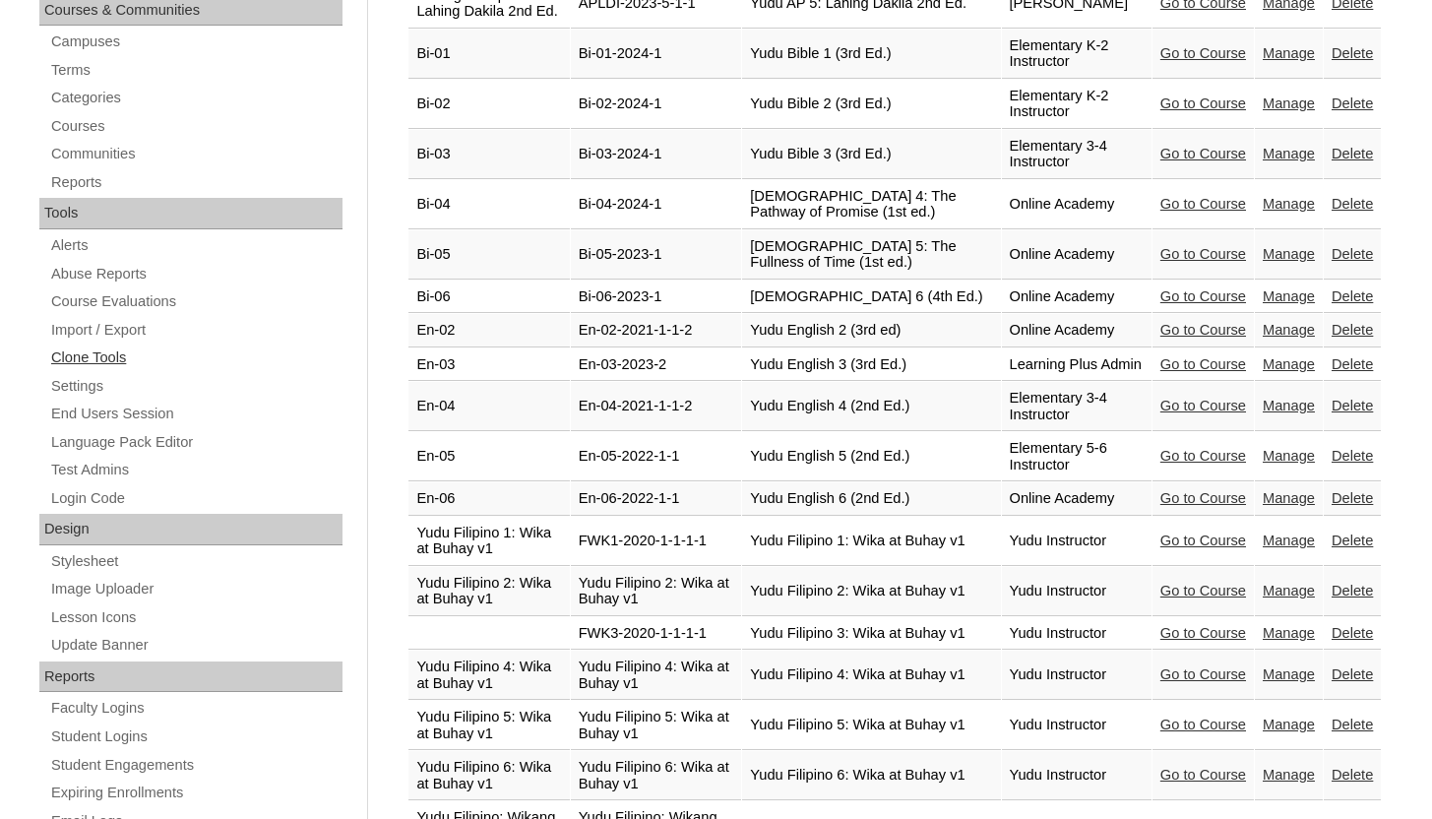
click at [72, 352] on link "Clone Tools" at bounding box center [195, 357] width 293 height 25
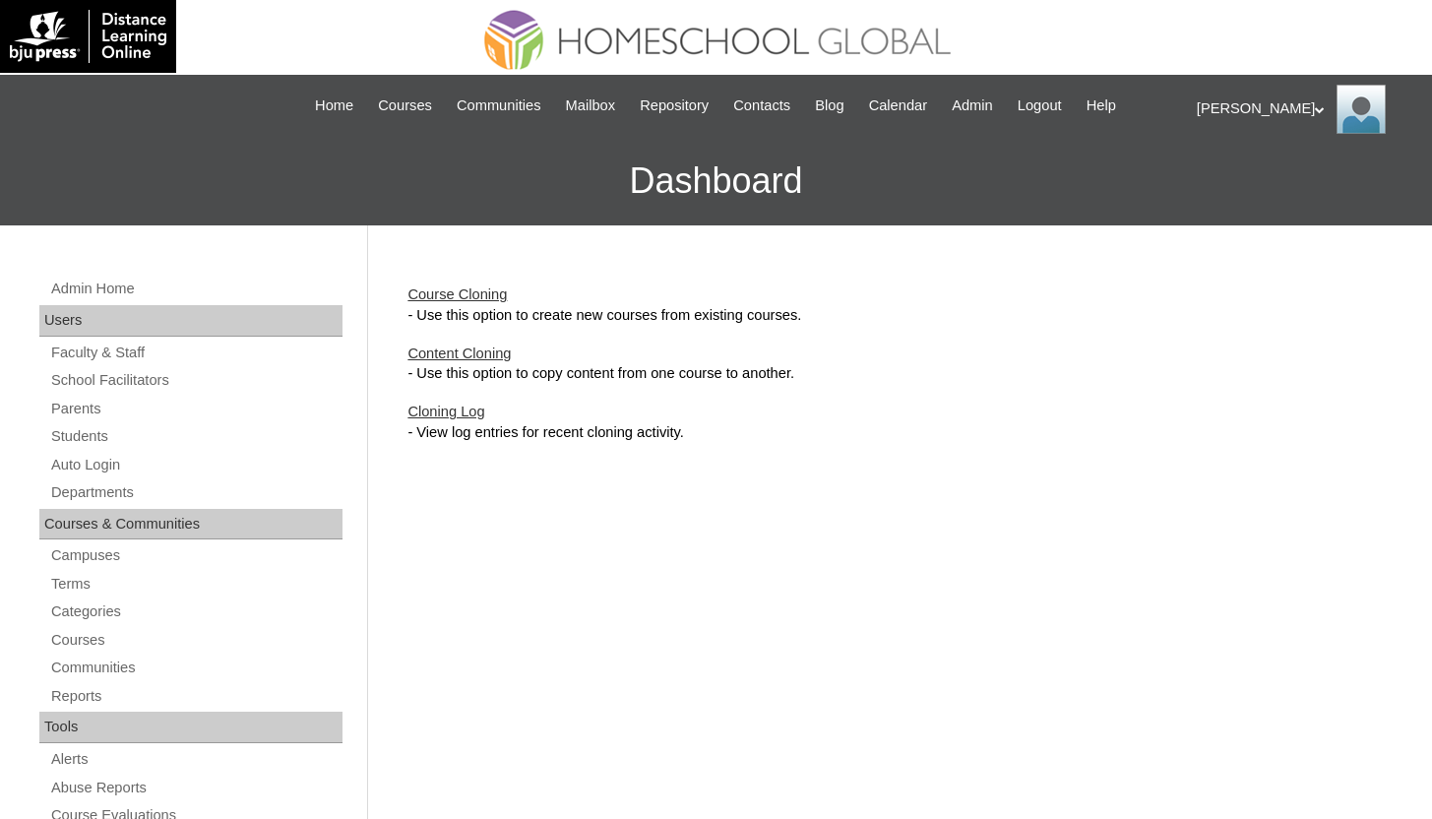
click at [479, 291] on link "Course Cloning" at bounding box center [456, 294] width 99 height 16
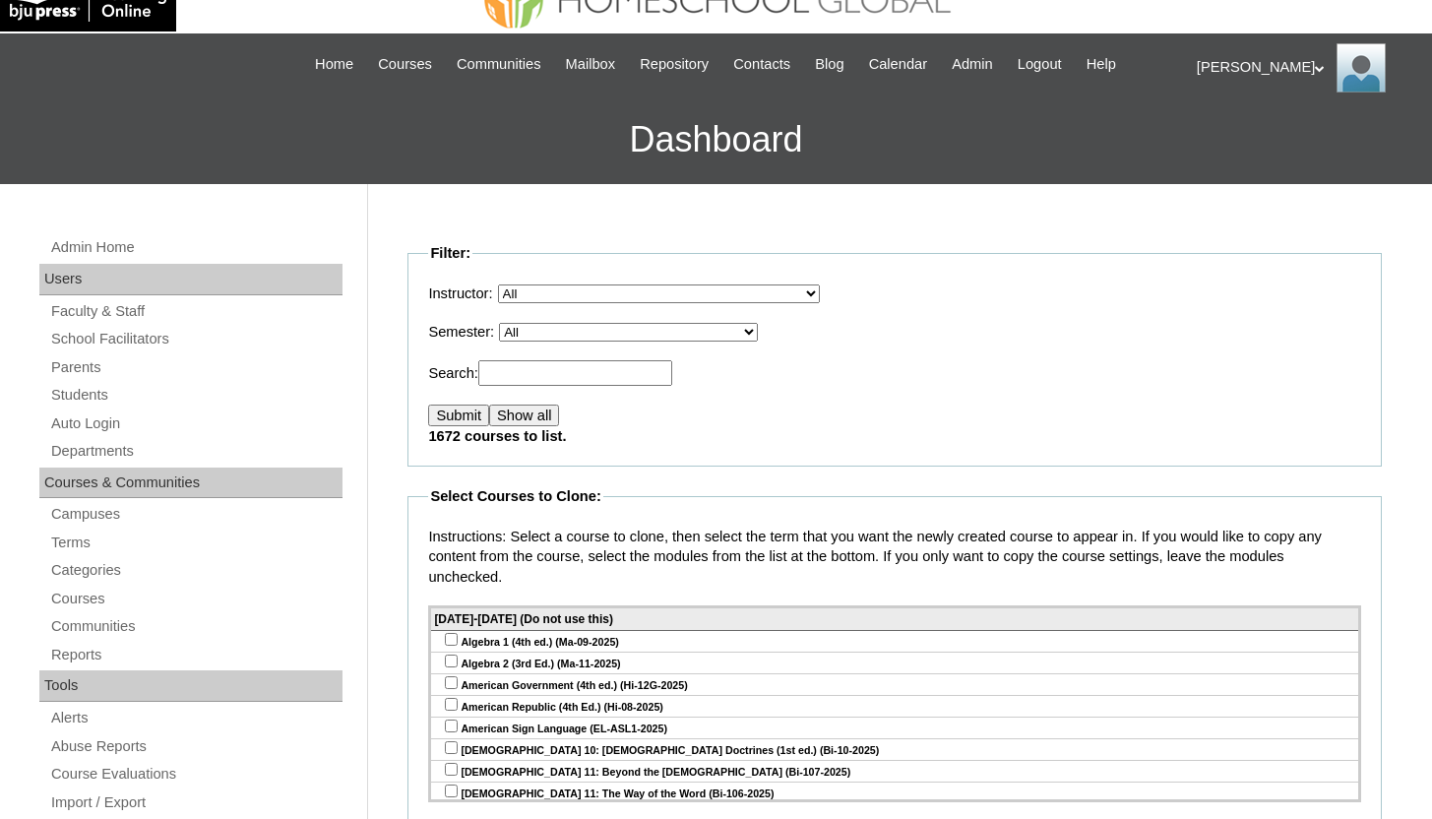
scroll to position [94, 0]
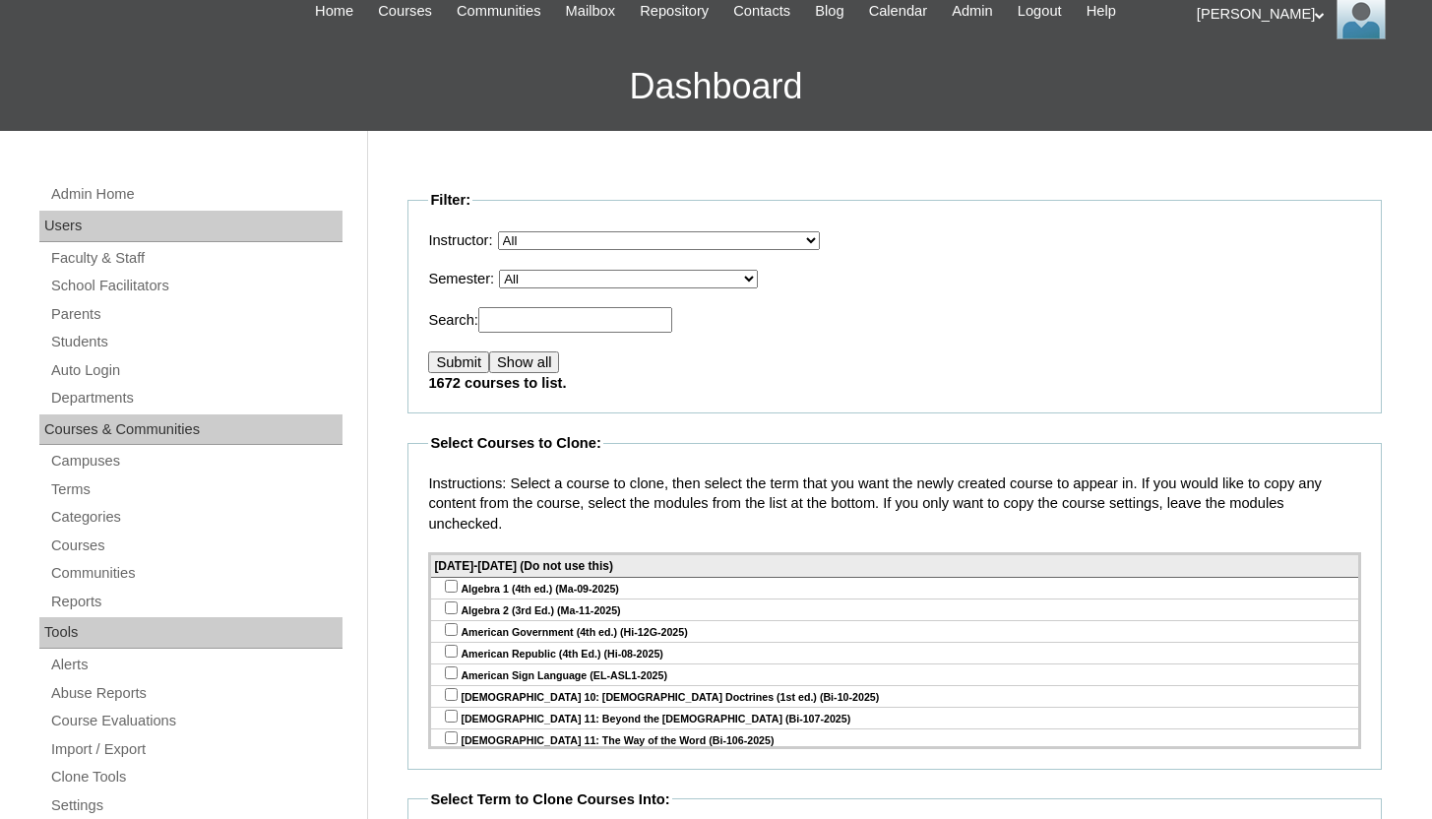
click at [670, 239] on select "All , / Distance Learning Online Staff, [PERSON_NAME] Academy, Online Admin, Le…" at bounding box center [659, 240] width 322 height 19
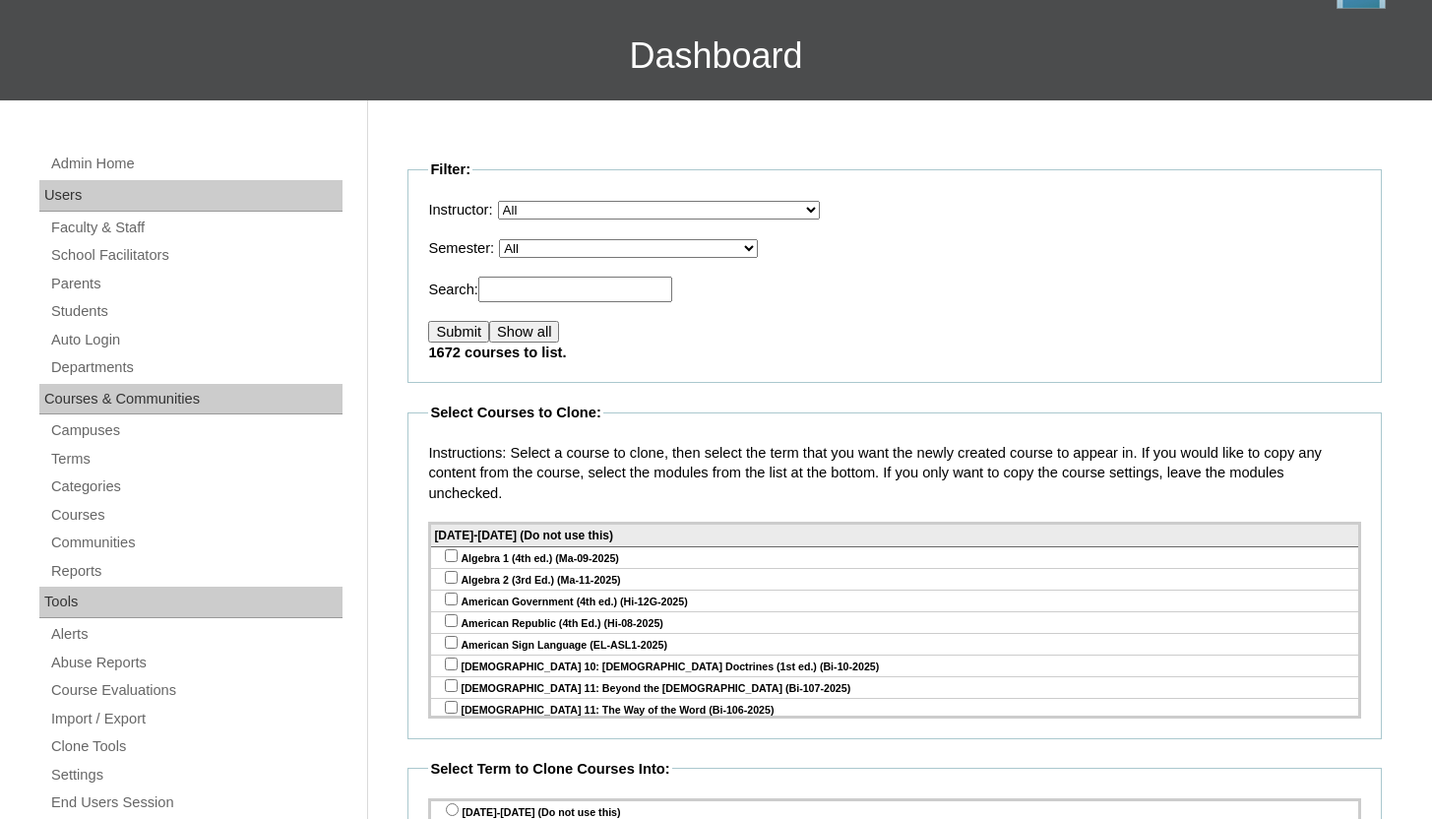
scroll to position [155, 0]
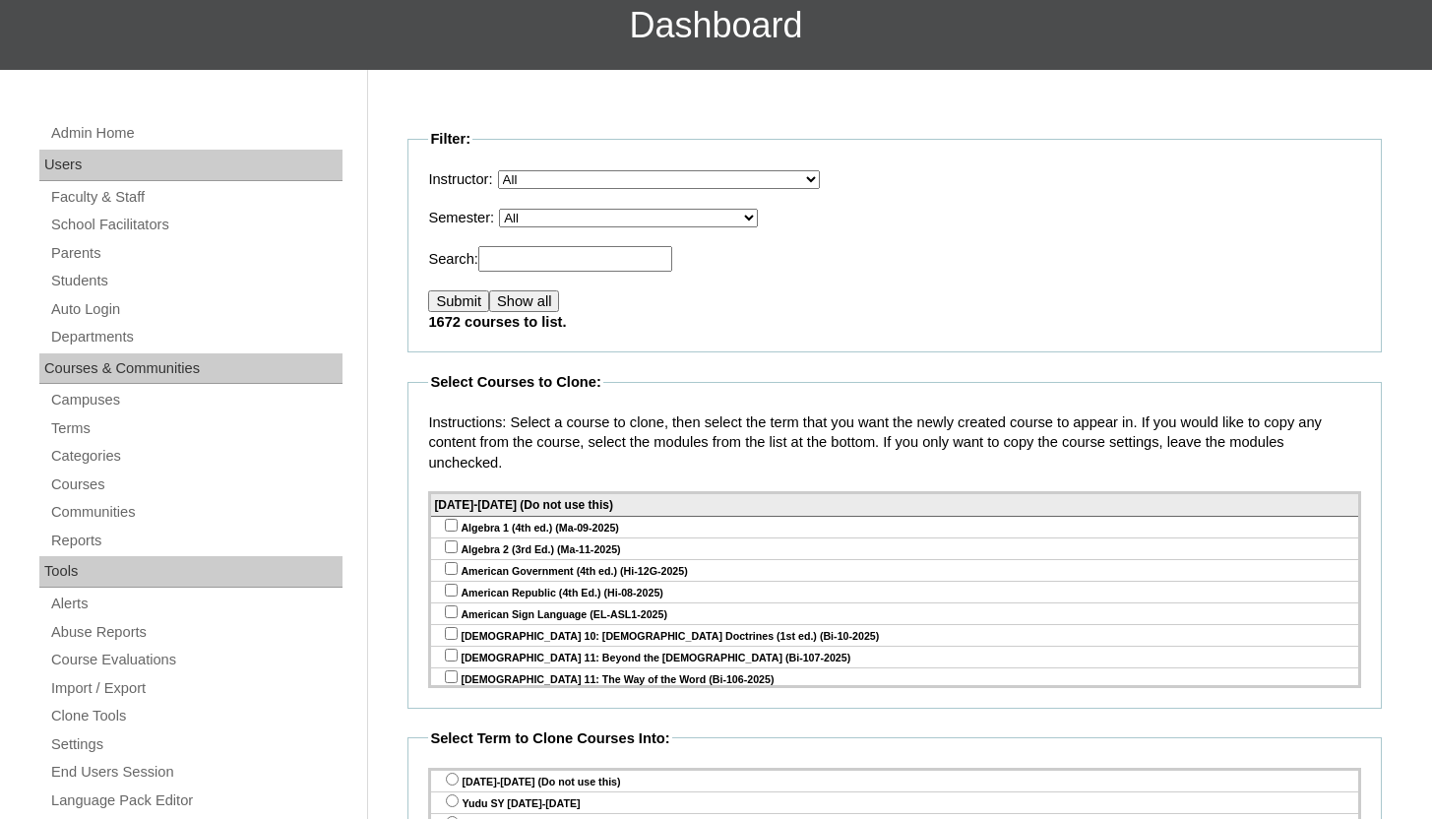
click at [598, 220] on select "All VCIS Online SY 2023-24 Quarter Exams VCIS Online SY 2023-2024 Testing Tab E…" at bounding box center [628, 218] width 259 height 19
select select "50"
click at [514, 209] on select "All VCIS Online SY 2023-24 Quarter Exams VCIS Online SY 2023-2024 Testing Tab E…" at bounding box center [628, 218] width 259 height 19
click at [487, 302] on input "Submit" at bounding box center [458, 301] width 61 height 22
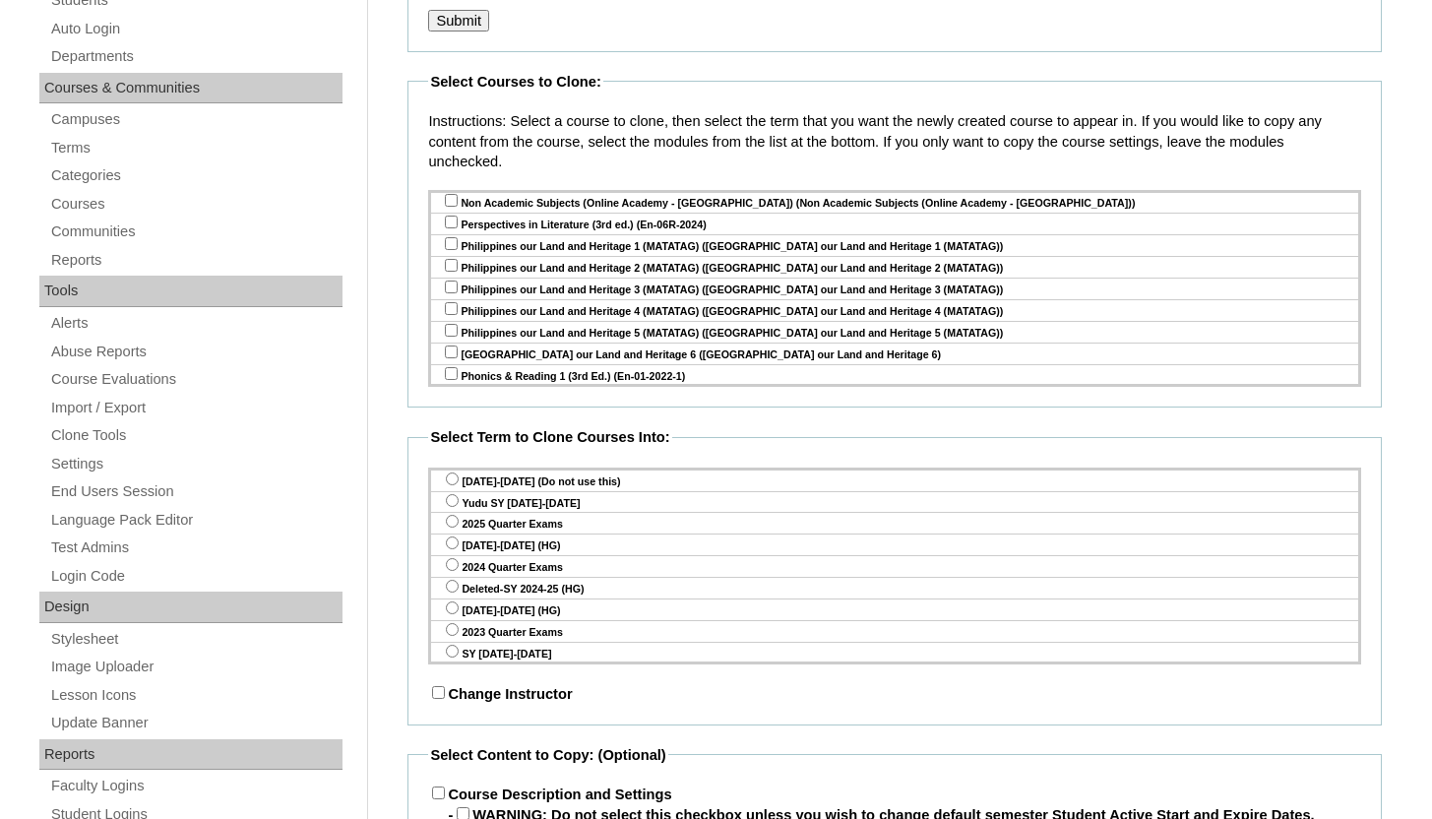
scroll to position [2312, 0]
click at [451, 302] on input "checkbox" at bounding box center [451, 308] width 13 height 13
checkbox input "true"
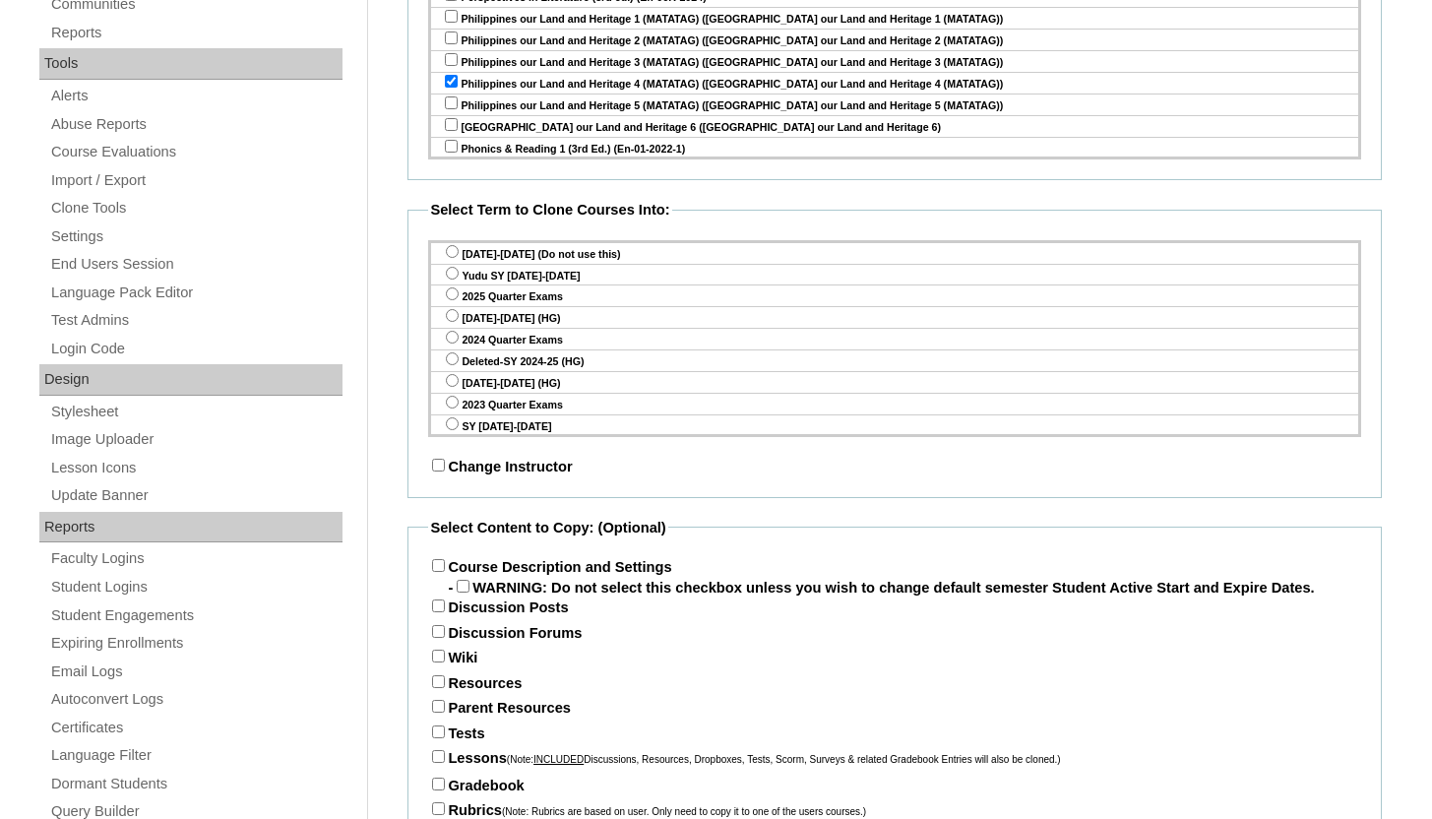
scroll to position [666, 0]
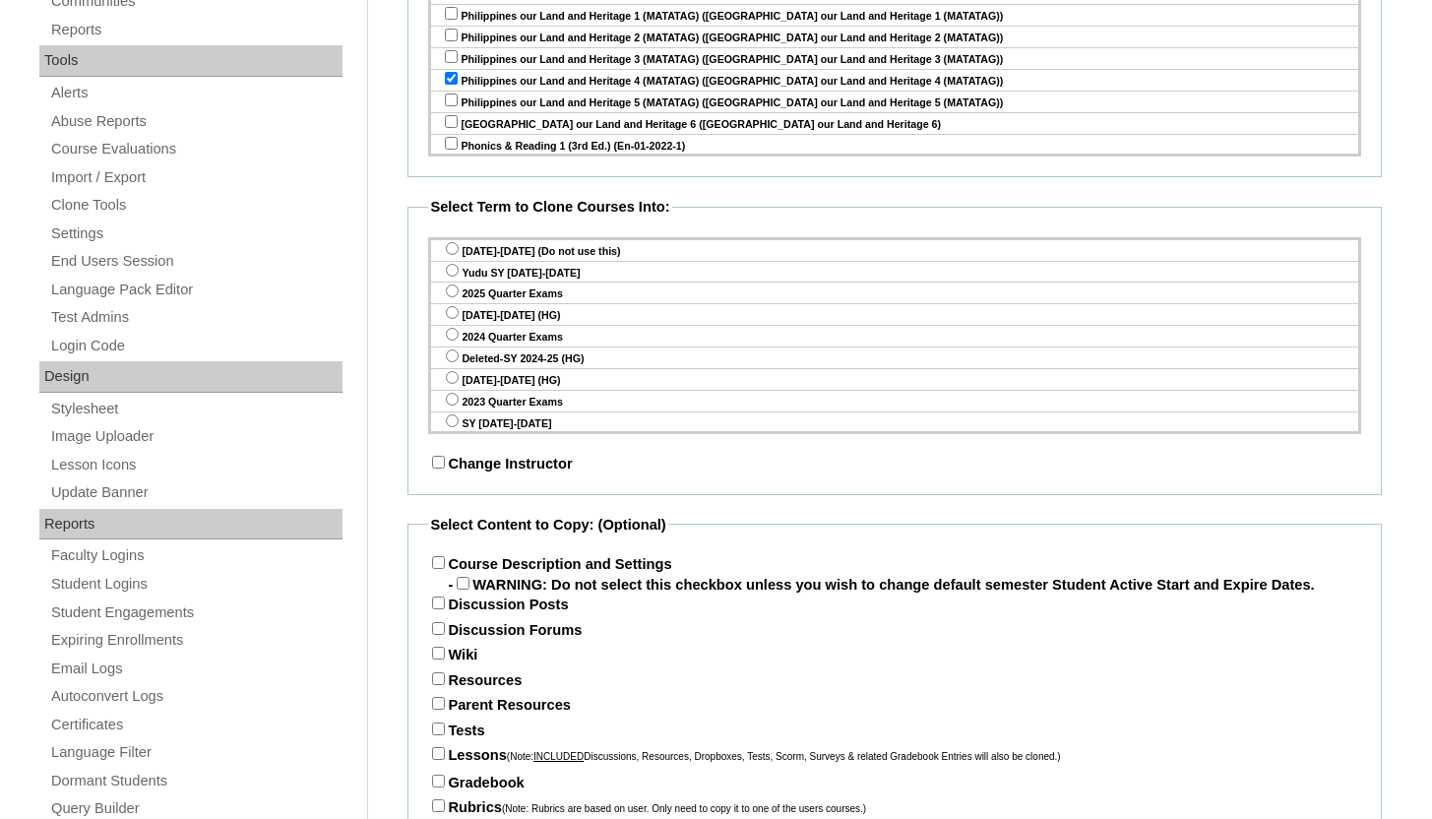
click at [458, 271] on input "radio" at bounding box center [452, 270] width 13 height 13
radio input "true"
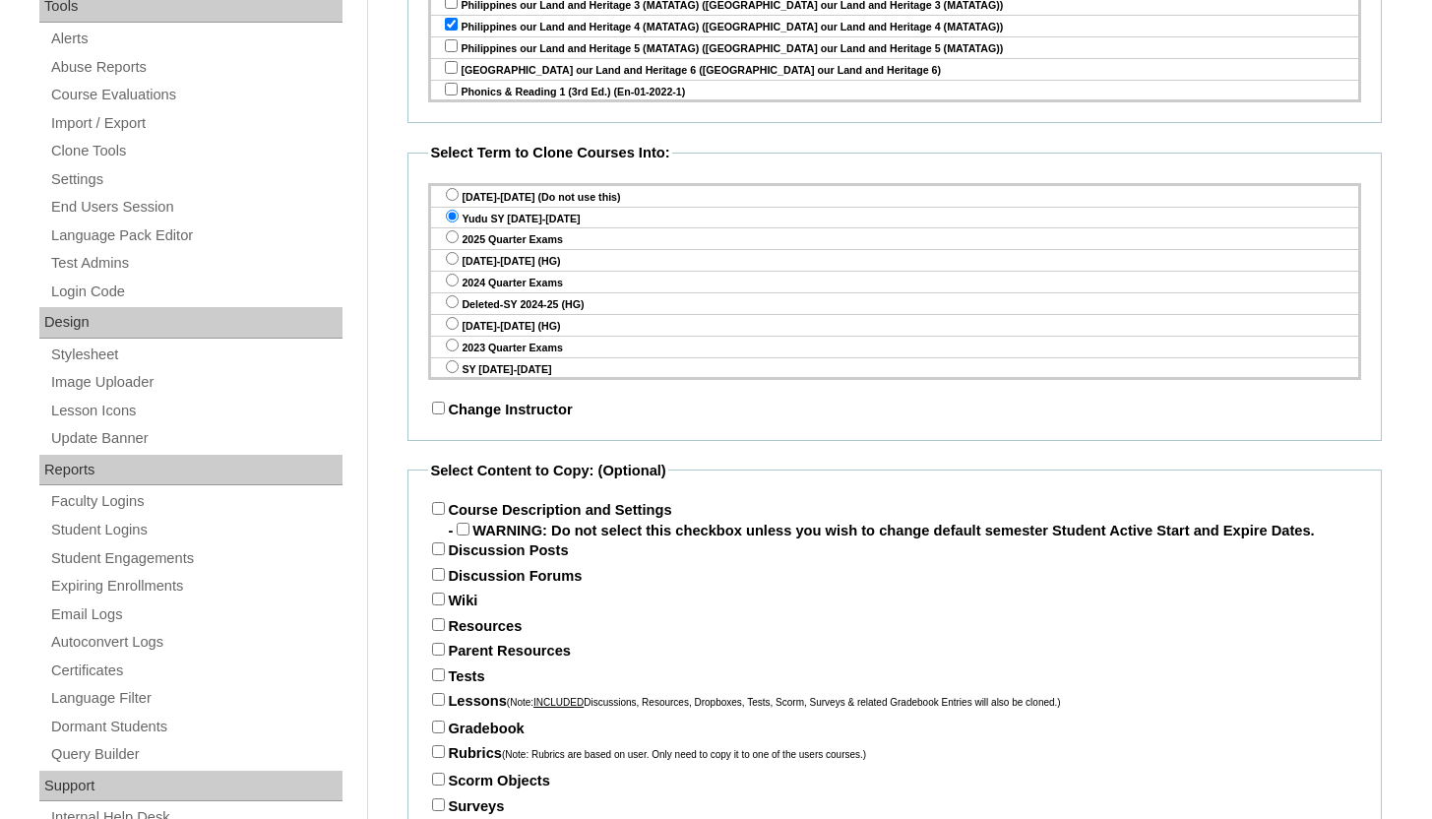
click at [439, 509] on input "Course Description and Settings" at bounding box center [438, 508] width 13 height 13
checkbox input "true"
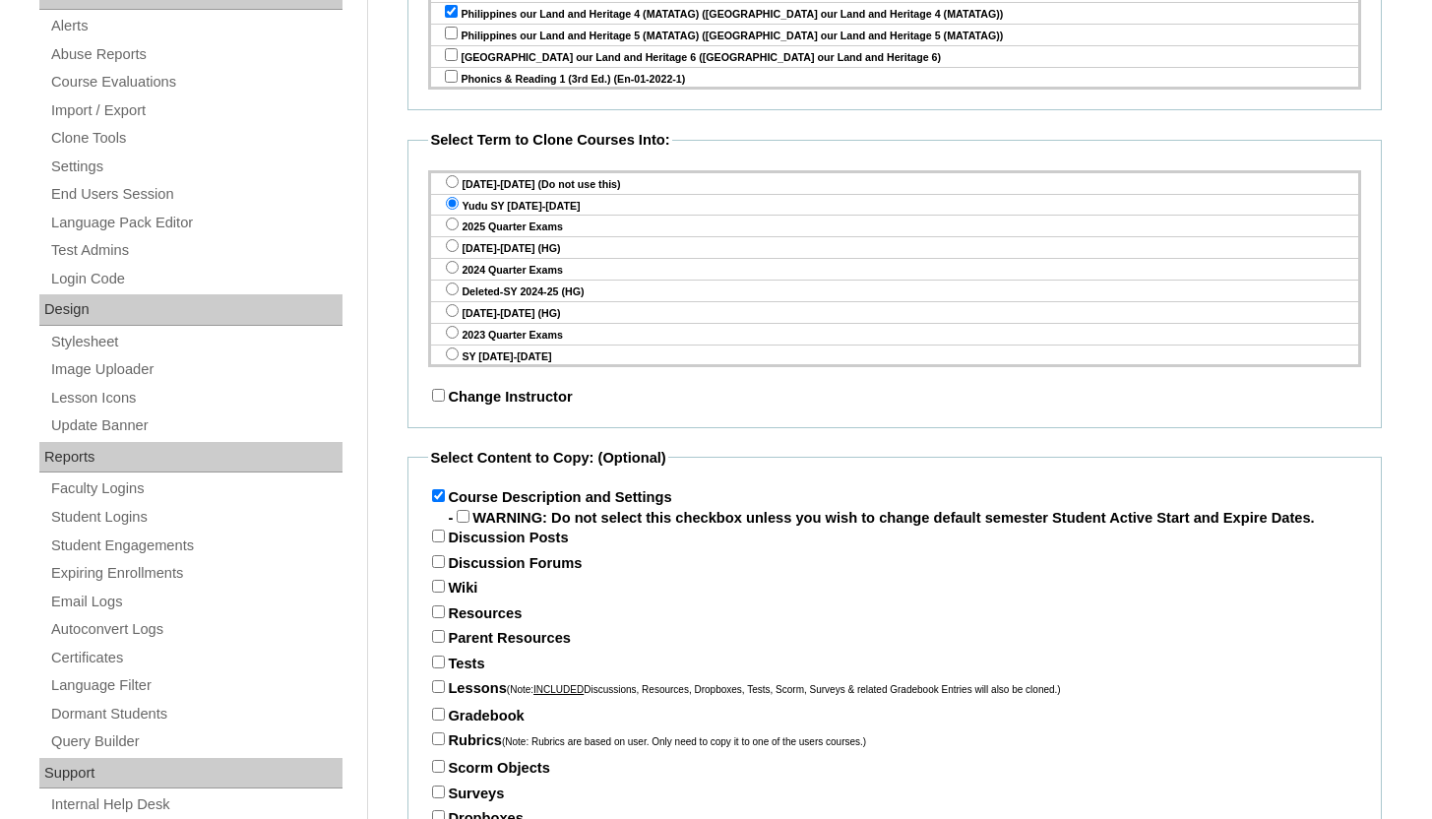
scroll to position [949, 0]
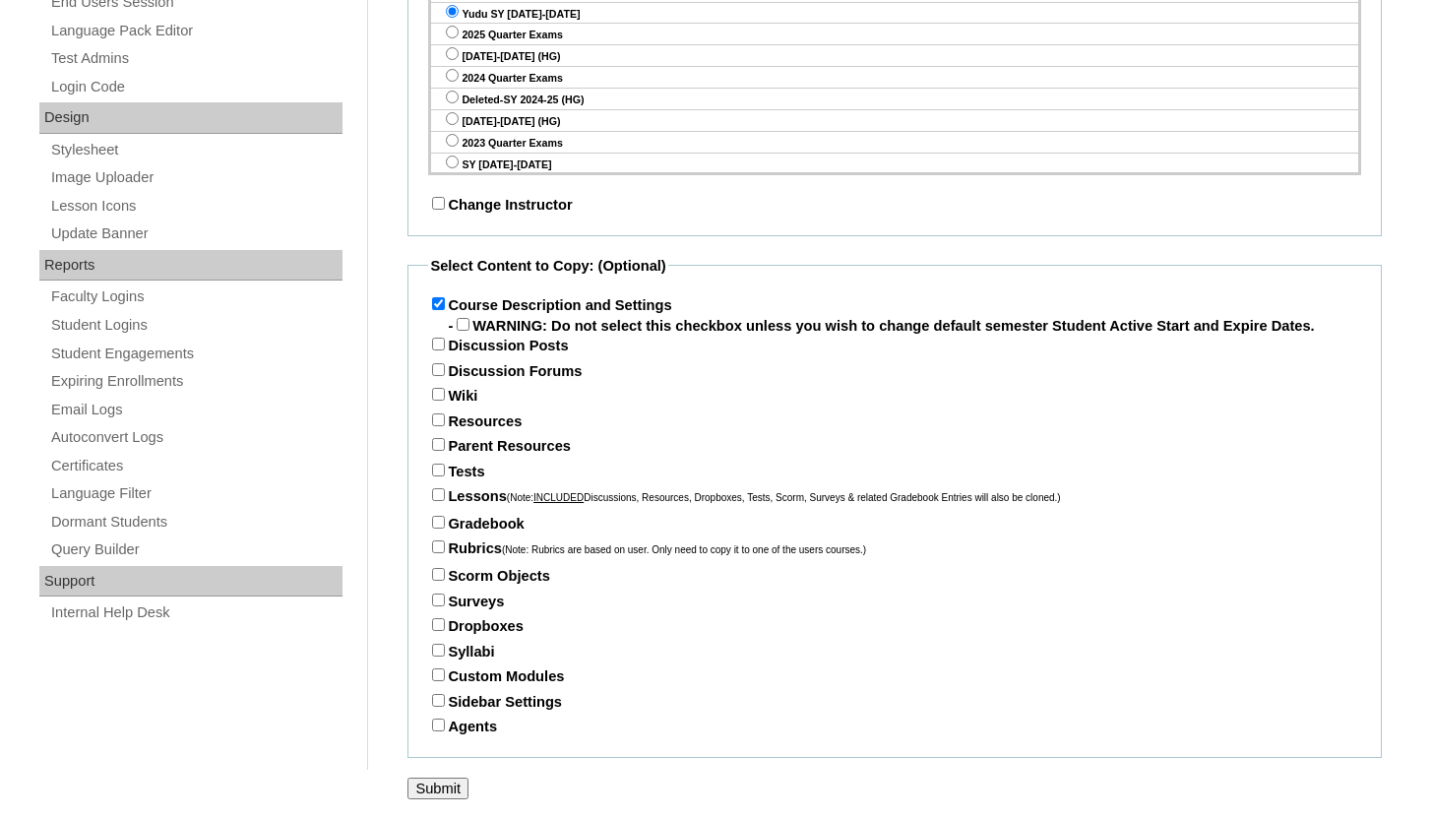
click at [433, 468] on input "Tests" at bounding box center [438, 469] width 13 height 13
click at [434, 466] on input "Tests" at bounding box center [438, 469] width 13 height 13
checkbox input "false"
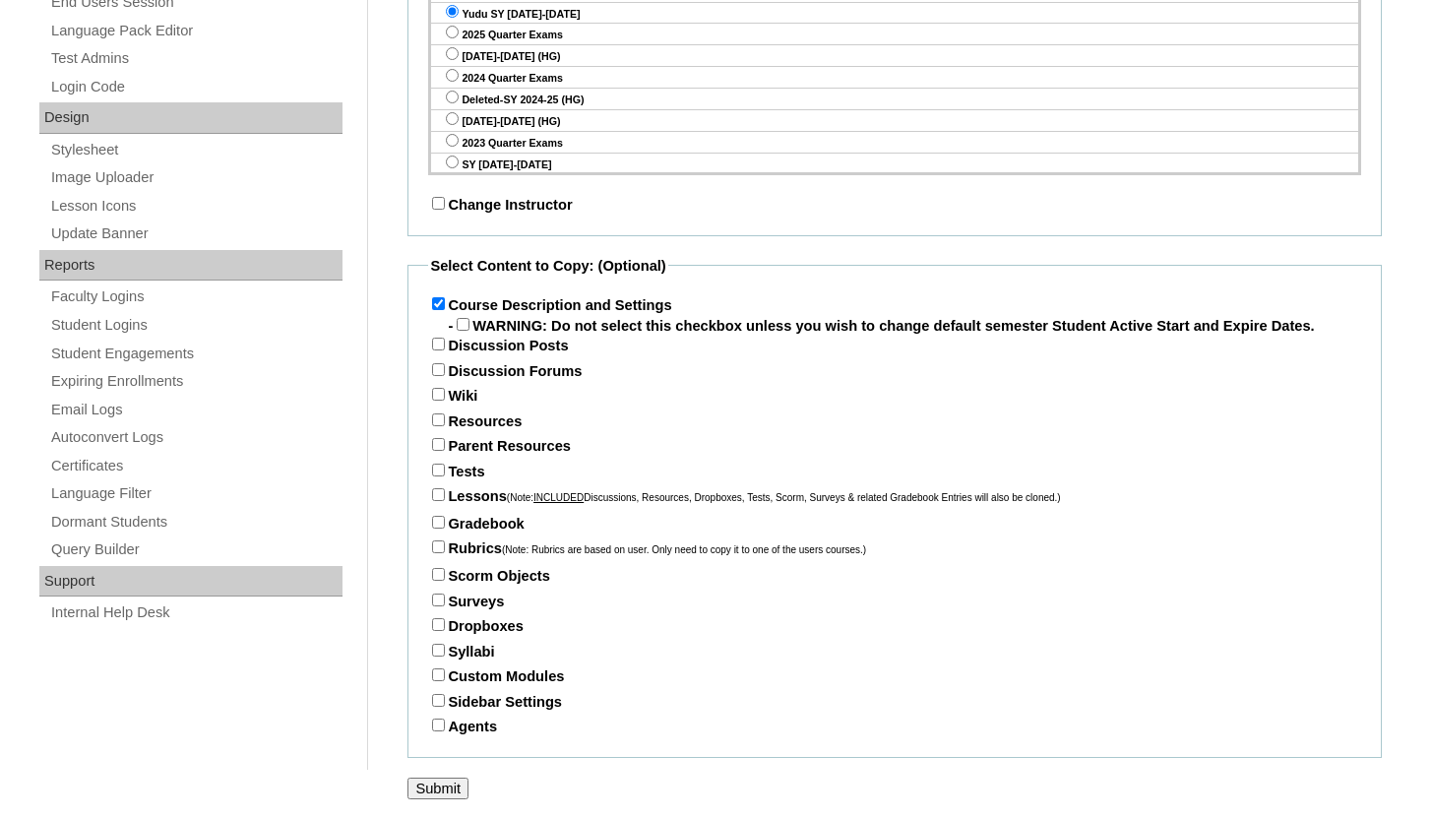
click at [434, 443] on input "Parent Resources" at bounding box center [438, 444] width 13 height 13
checkbox input "true"
click at [438, 475] on input "Tests" at bounding box center [438, 469] width 13 height 13
click at [436, 469] on input "Tests" at bounding box center [438, 469] width 13 height 13
checkbox input "false"
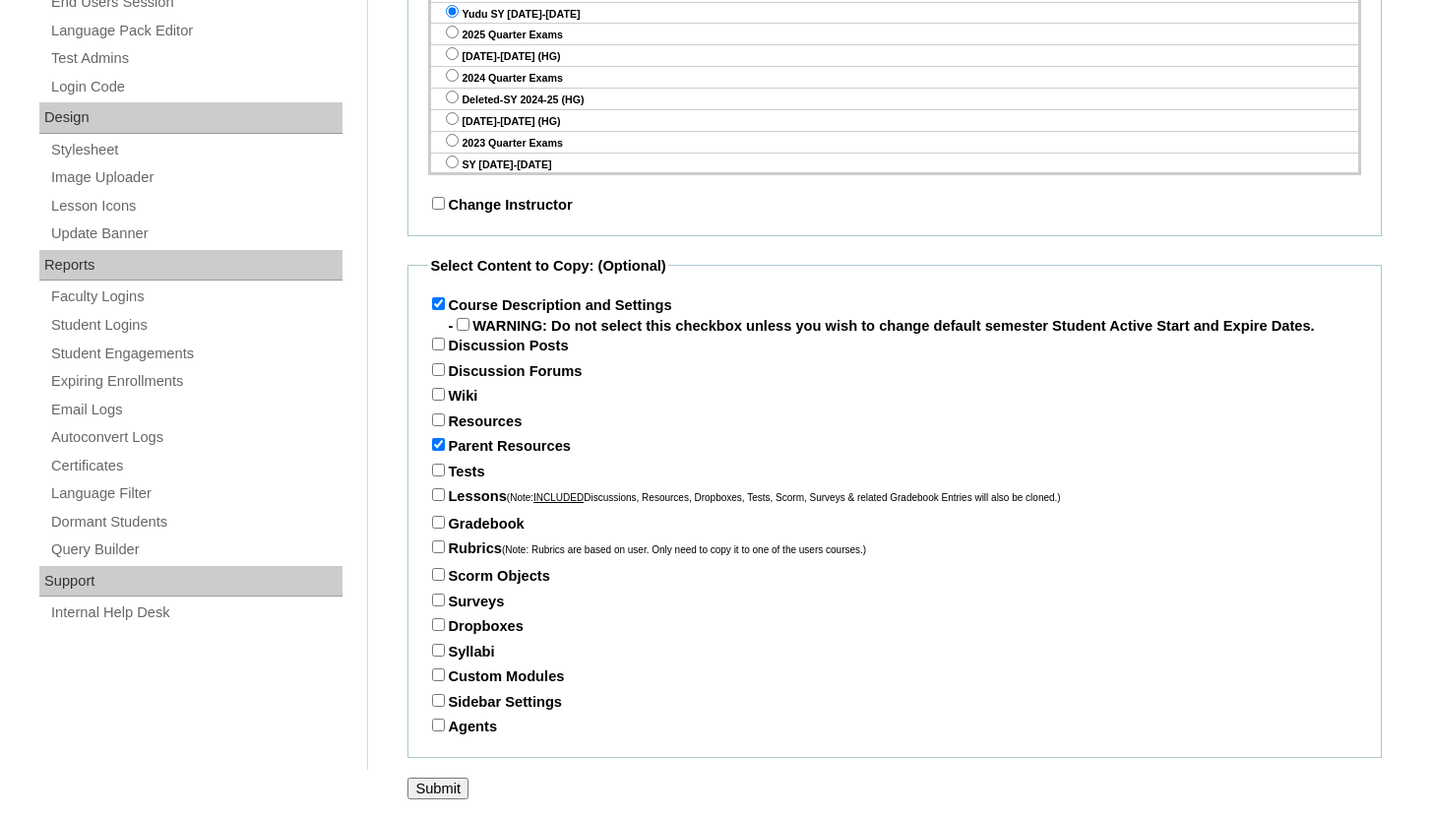
click at [436, 449] on input "Parent Resources" at bounding box center [438, 444] width 13 height 13
checkbox input "false"
click at [439, 470] on input "Tests" at bounding box center [438, 469] width 13 height 13
checkbox input "true"
click at [440, 490] on input "Lessons (Note: INCLUDED Discussions, Resources, Dropboxes, Tests, Scorm, Survey…" at bounding box center [438, 494] width 13 height 13
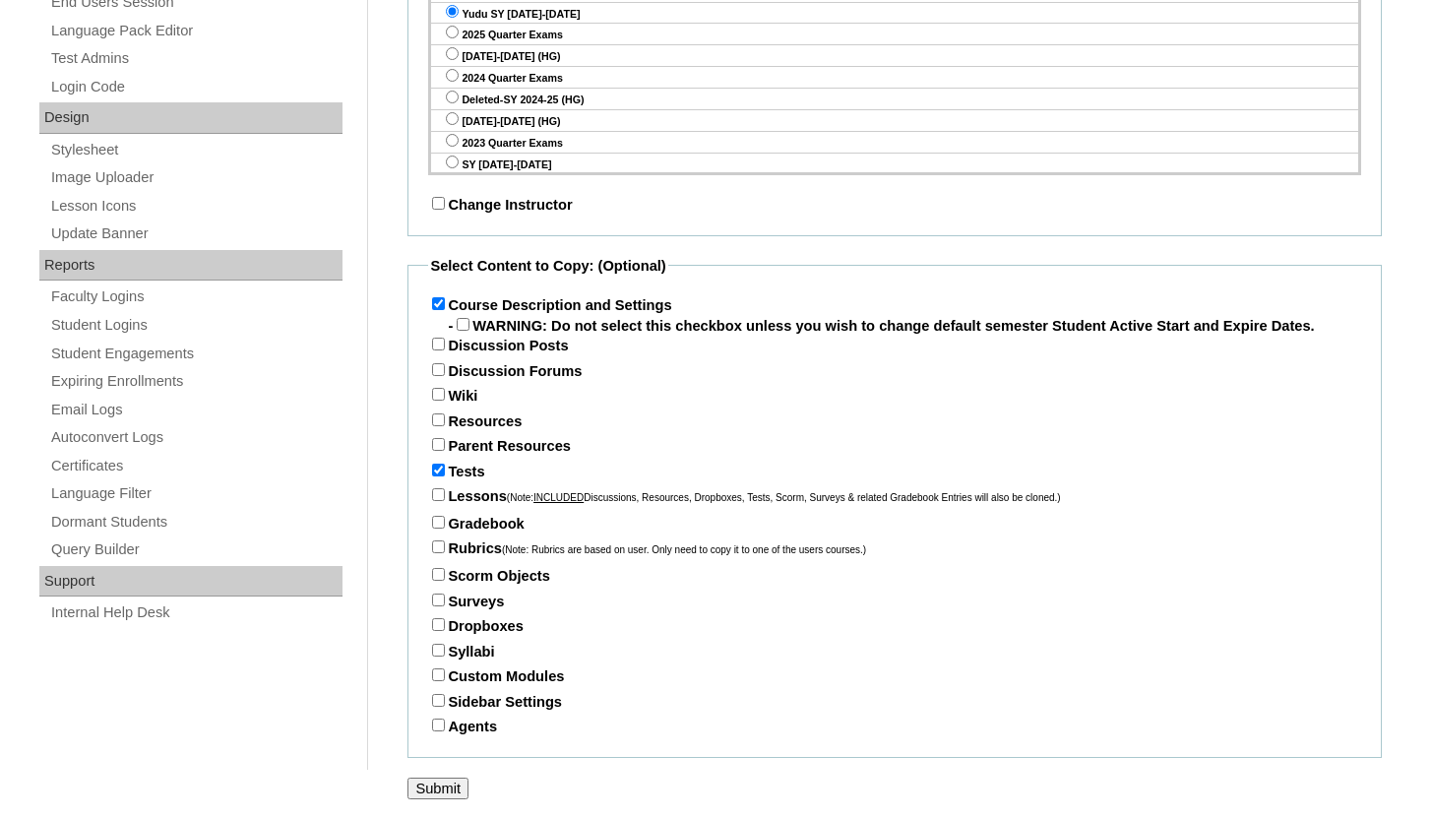
checkbox input "true"
click at [441, 523] on input "Gradebook" at bounding box center [438, 522] width 13 height 13
checkbox input "true"
click at [452, 778] on input "Submit" at bounding box center [437, 788] width 61 height 22
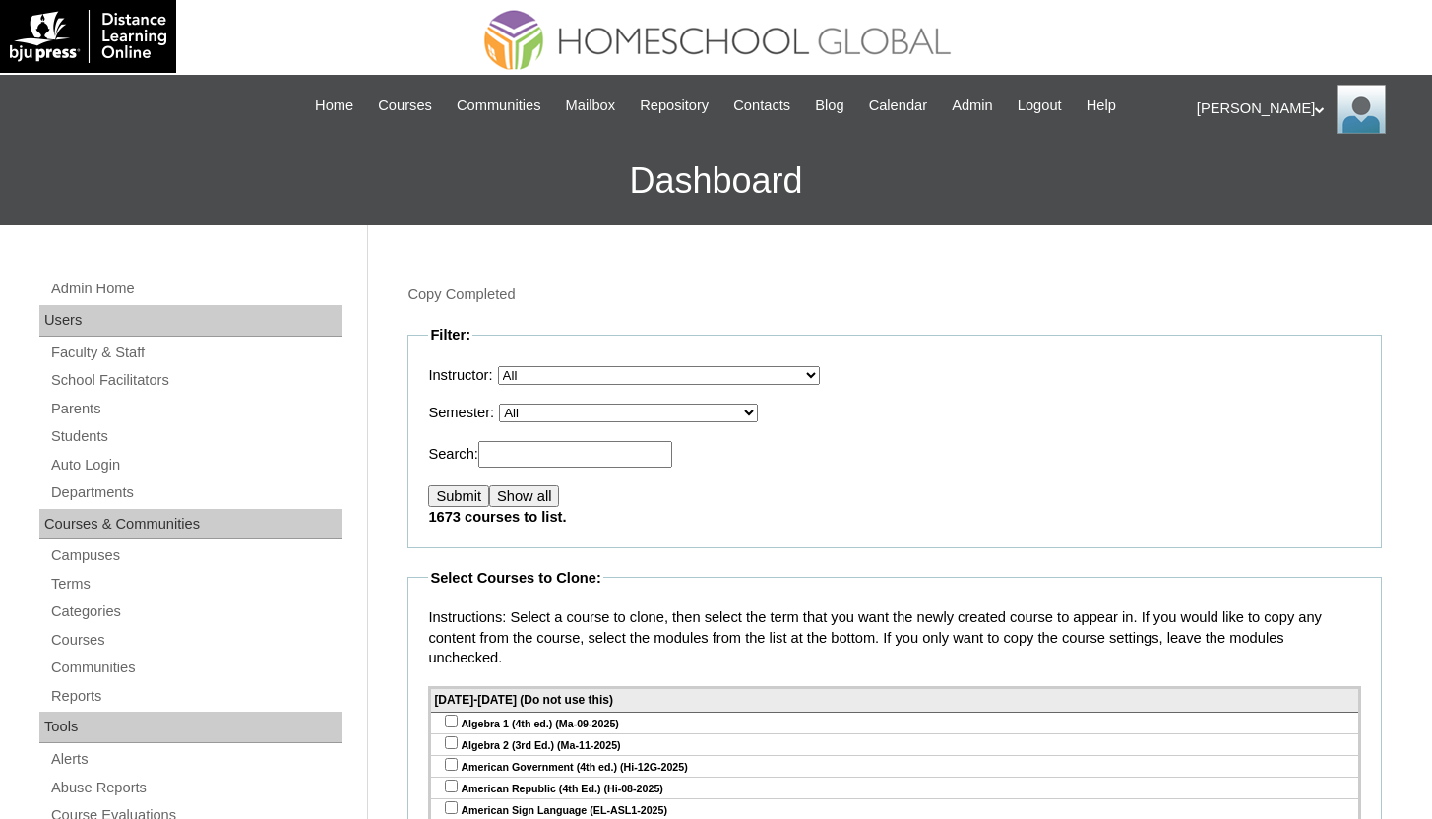
click at [575, 414] on select "All VCIS Online SY 2023-24 Quarter Exams VCIS Online SY 2023-2024 Testing Tab E…" at bounding box center [628, 412] width 259 height 19
select select "47"
click at [514, 404] on select "All VCIS Online SY 2023-24 Quarter Exams VCIS Online SY 2023-2024 Testing Tab E…" at bounding box center [628, 412] width 259 height 19
click at [452, 491] on input "Submit" at bounding box center [458, 496] width 61 height 22
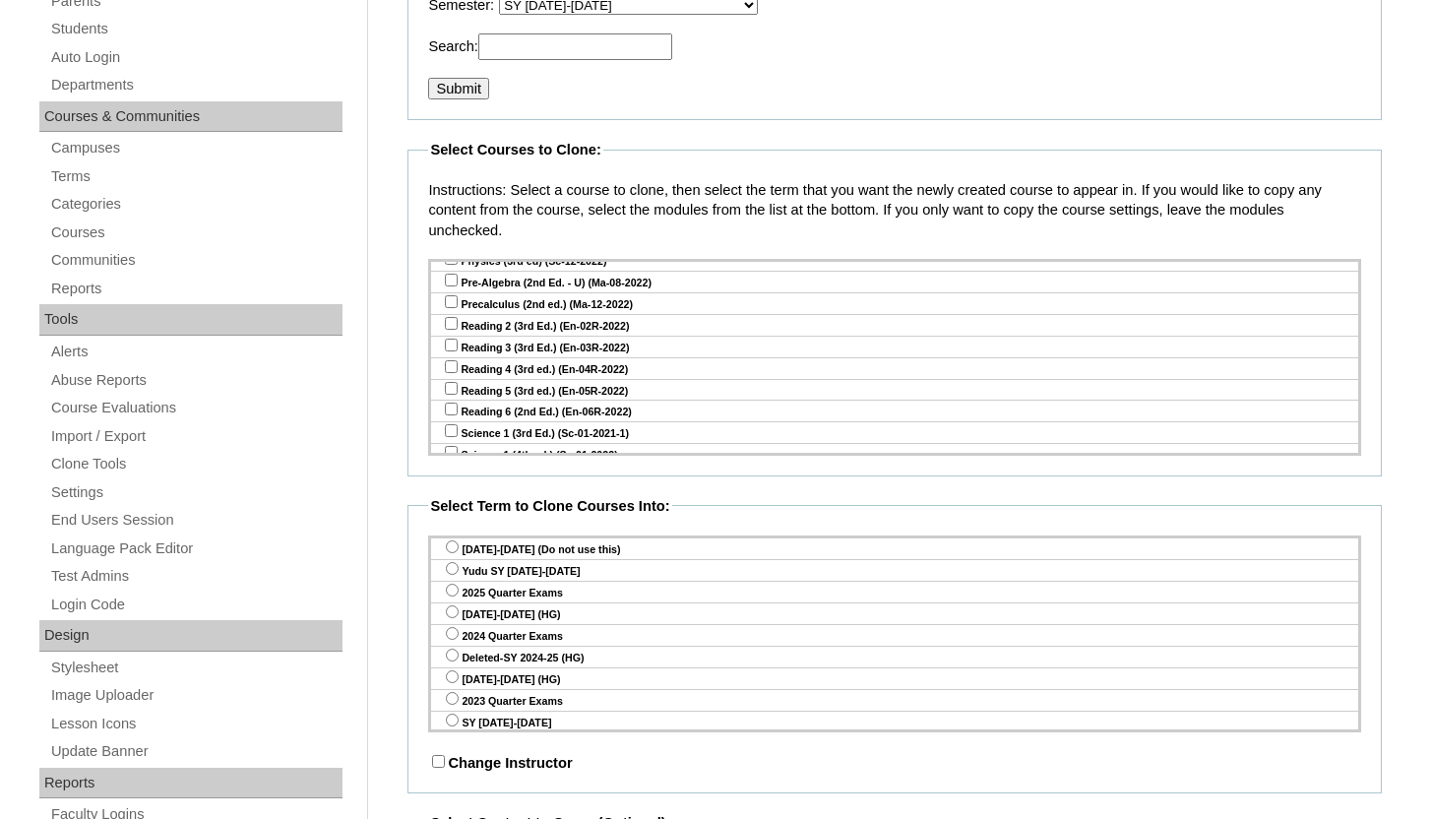
scroll to position [2925, 0]
click at [452, 384] on input "checkbox" at bounding box center [451, 390] width 13 height 13
checkbox input "true"
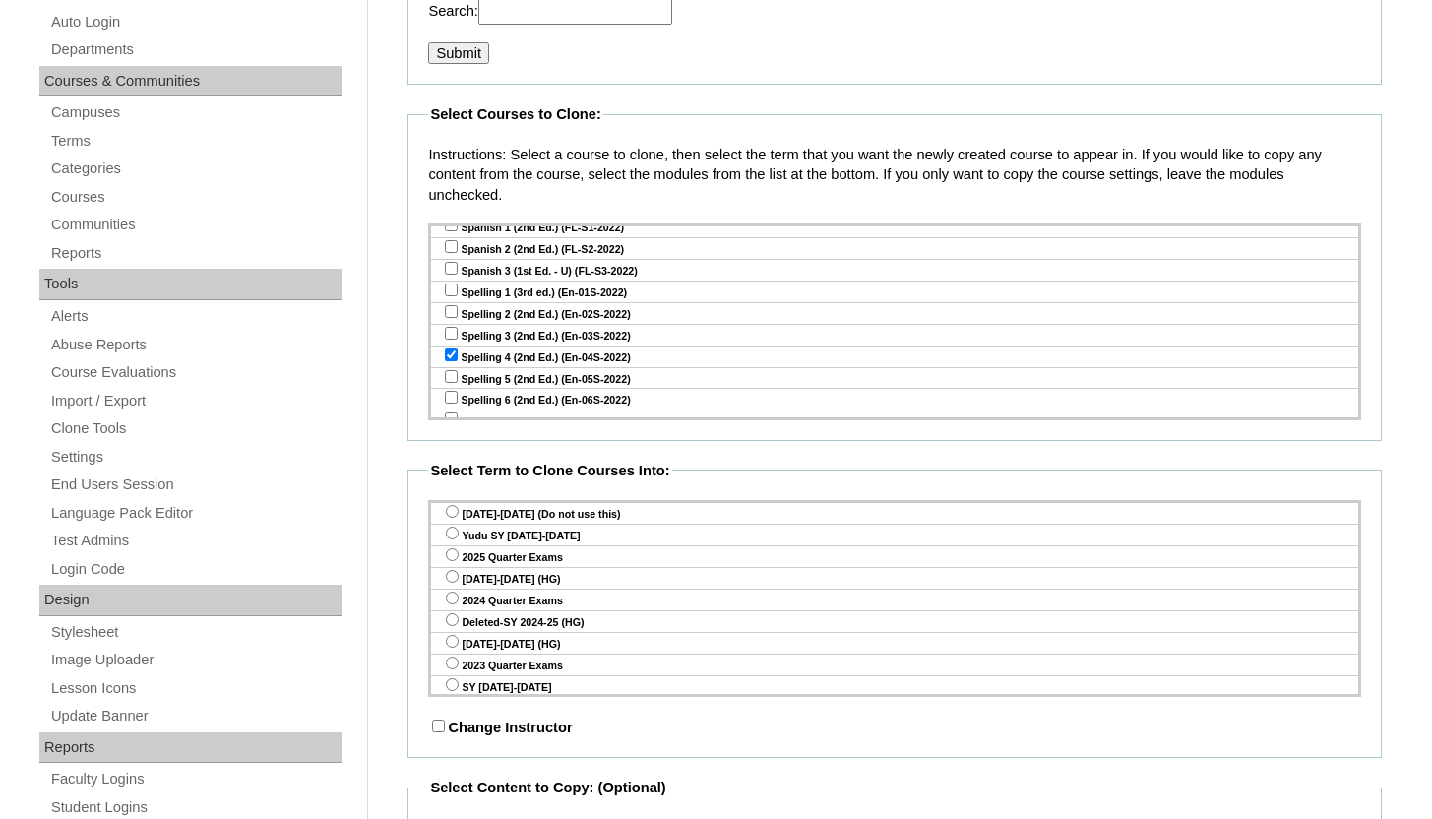
scroll to position [453, 0]
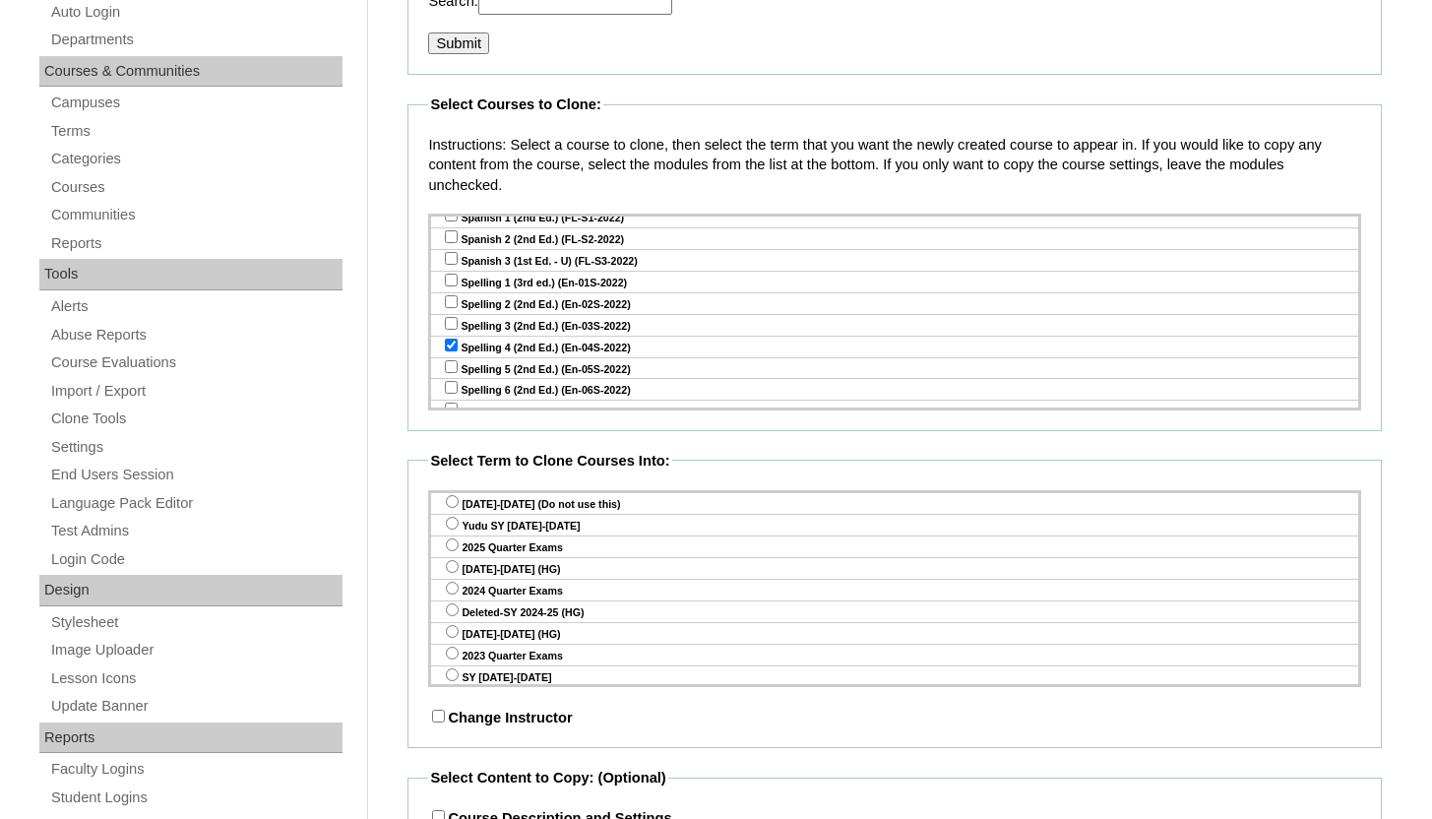
click at [451, 523] on input "radio" at bounding box center [452, 523] width 13 height 13
radio input "true"
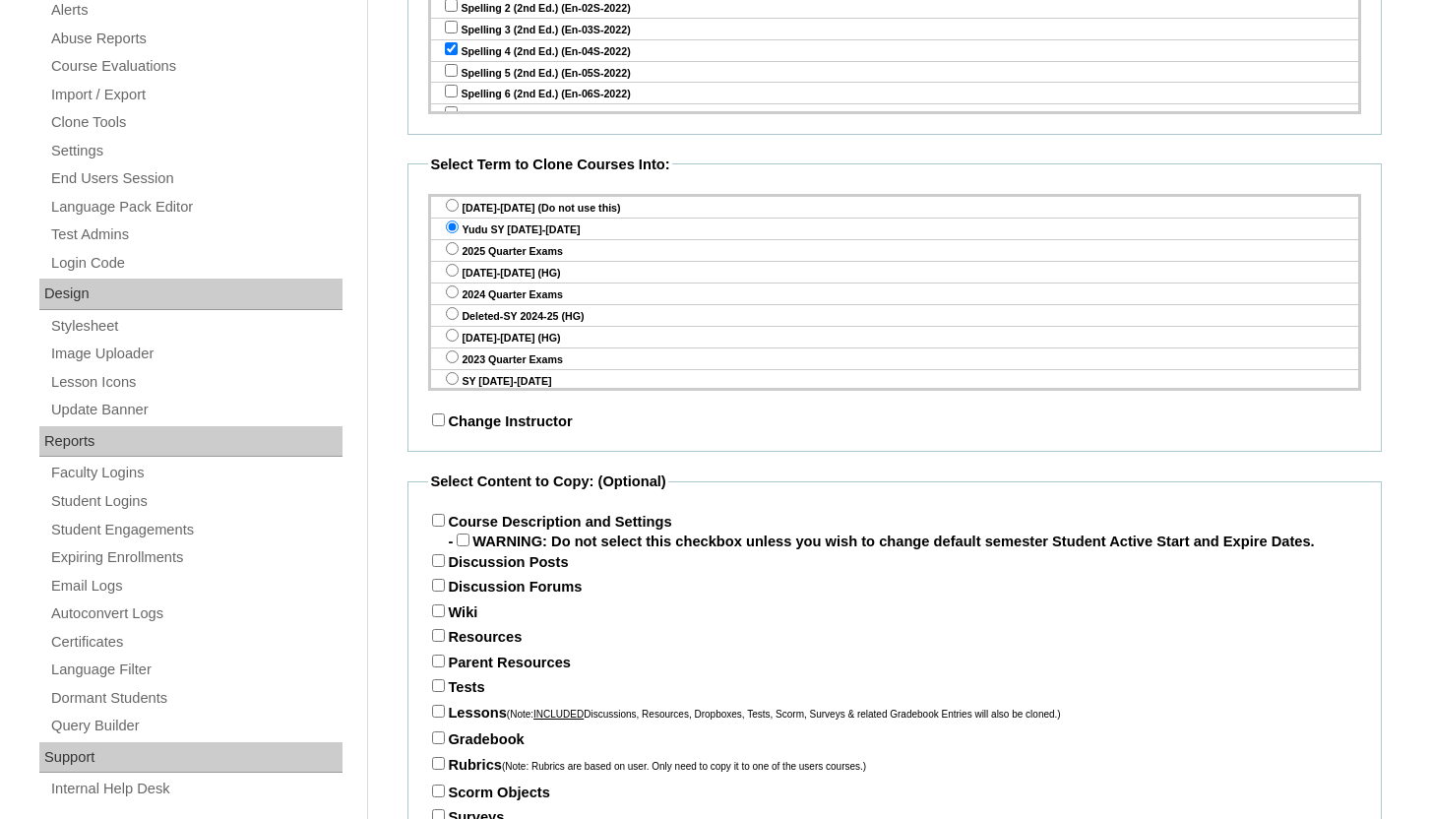
scroll to position [750, 0]
click at [439, 517] on input "Course Description and Settings" at bounding box center [438, 519] width 13 height 13
checkbox input "true"
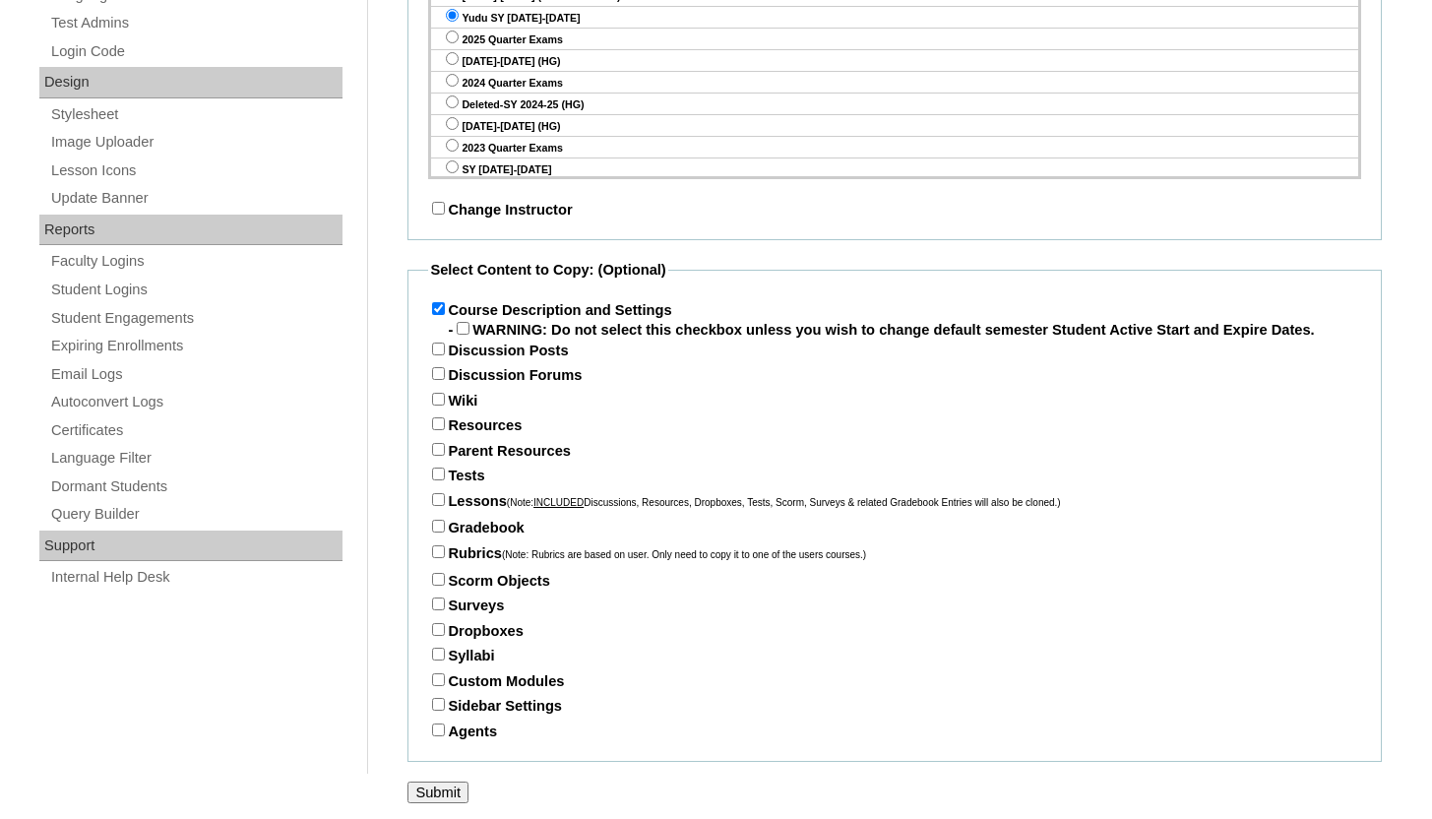
scroll to position [988, 0]
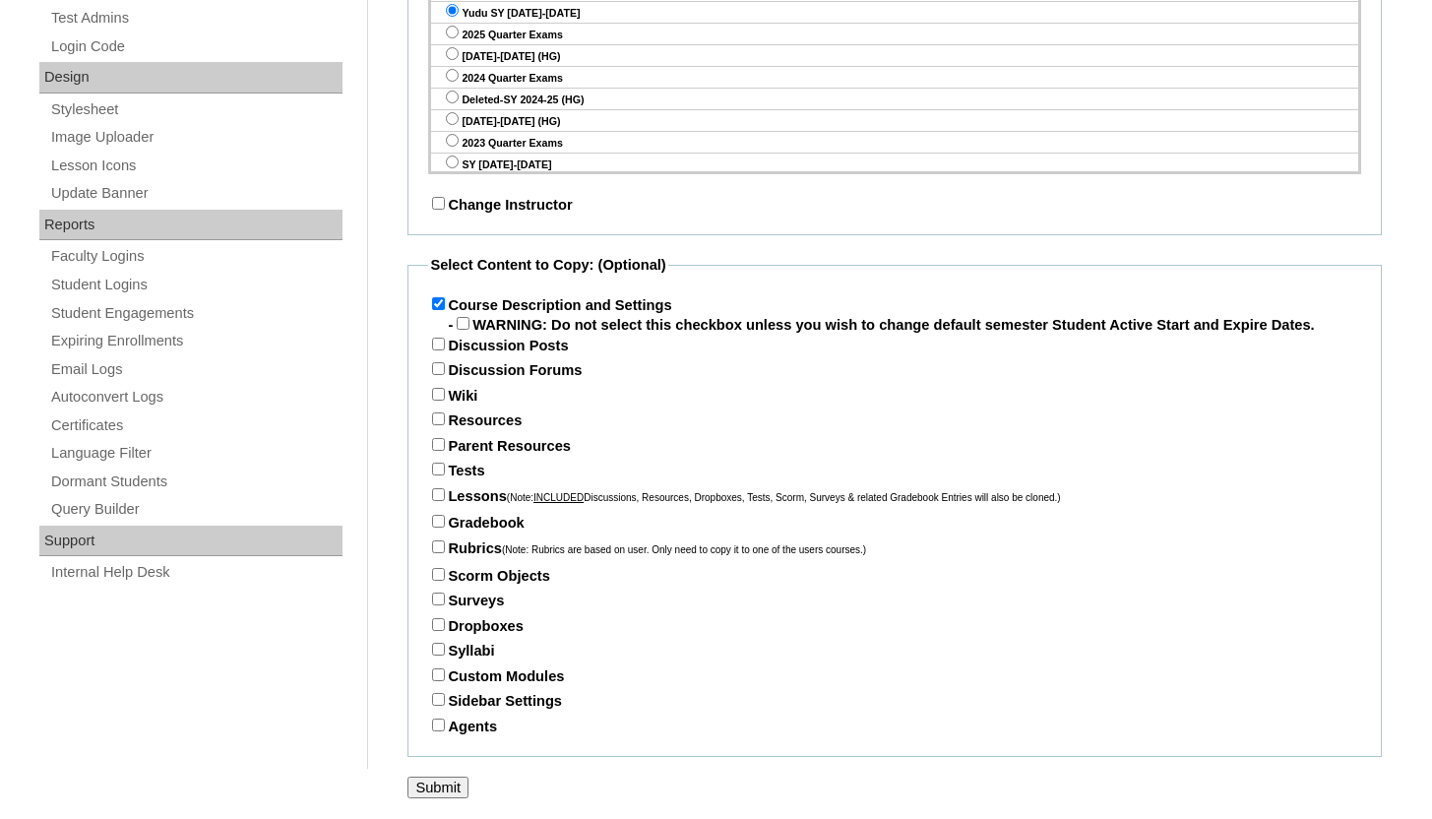
click at [440, 438] on input "Parent Resources" at bounding box center [438, 444] width 13 height 13
checkbox input "true"
click at [436, 470] on input "Tests" at bounding box center [438, 468] width 13 height 13
checkbox input "true"
click at [436, 495] on input "Lessons (Note: INCLUDED Discussions, Resources, Dropboxes, Tests, Scorm, Survey…" at bounding box center [438, 494] width 13 height 13
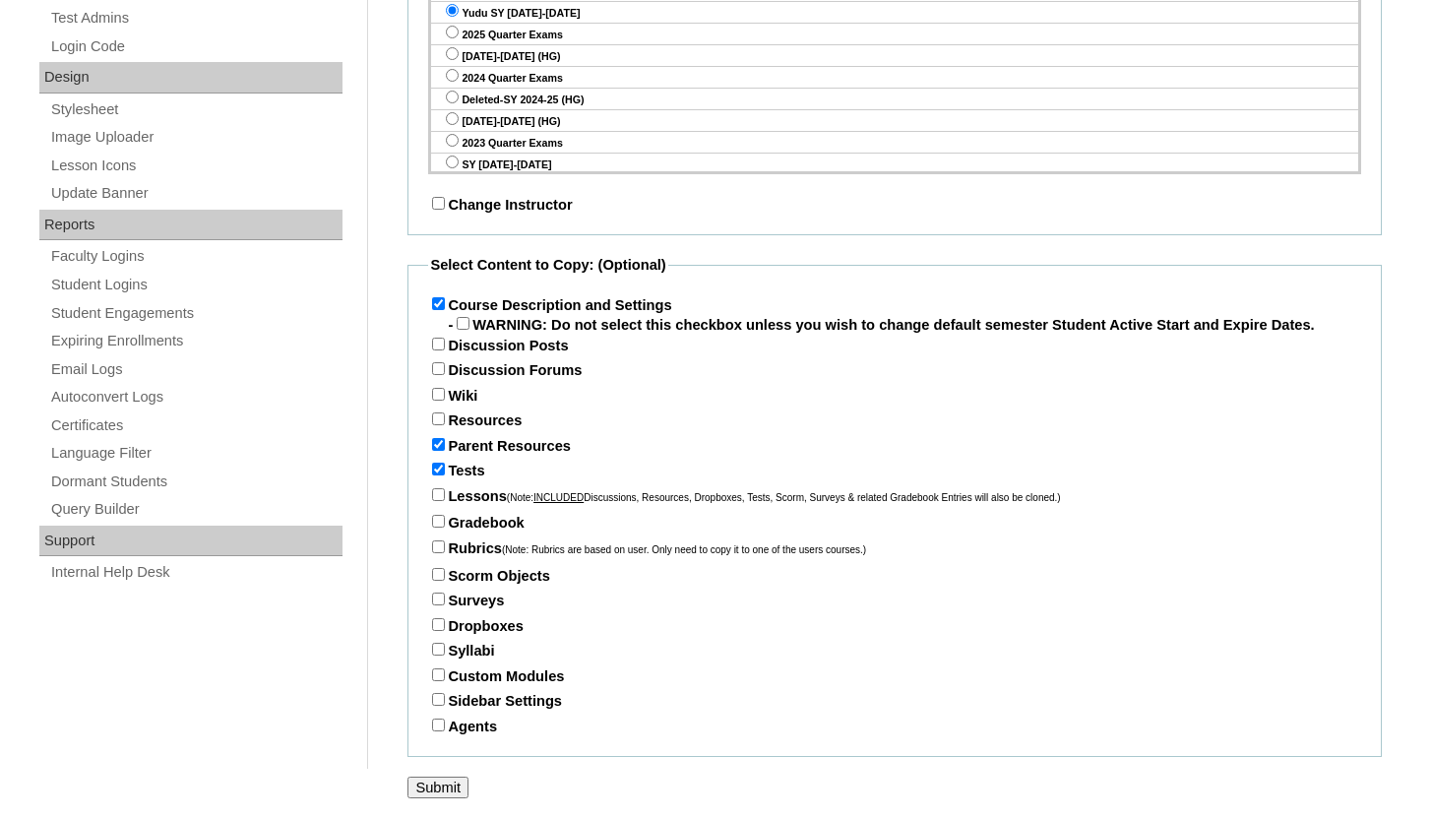
checkbox input "true"
click at [438, 518] on input "Gradebook" at bounding box center [438, 521] width 13 height 13
checkbox input "true"
click at [441, 790] on input "Submit" at bounding box center [437, 787] width 61 height 22
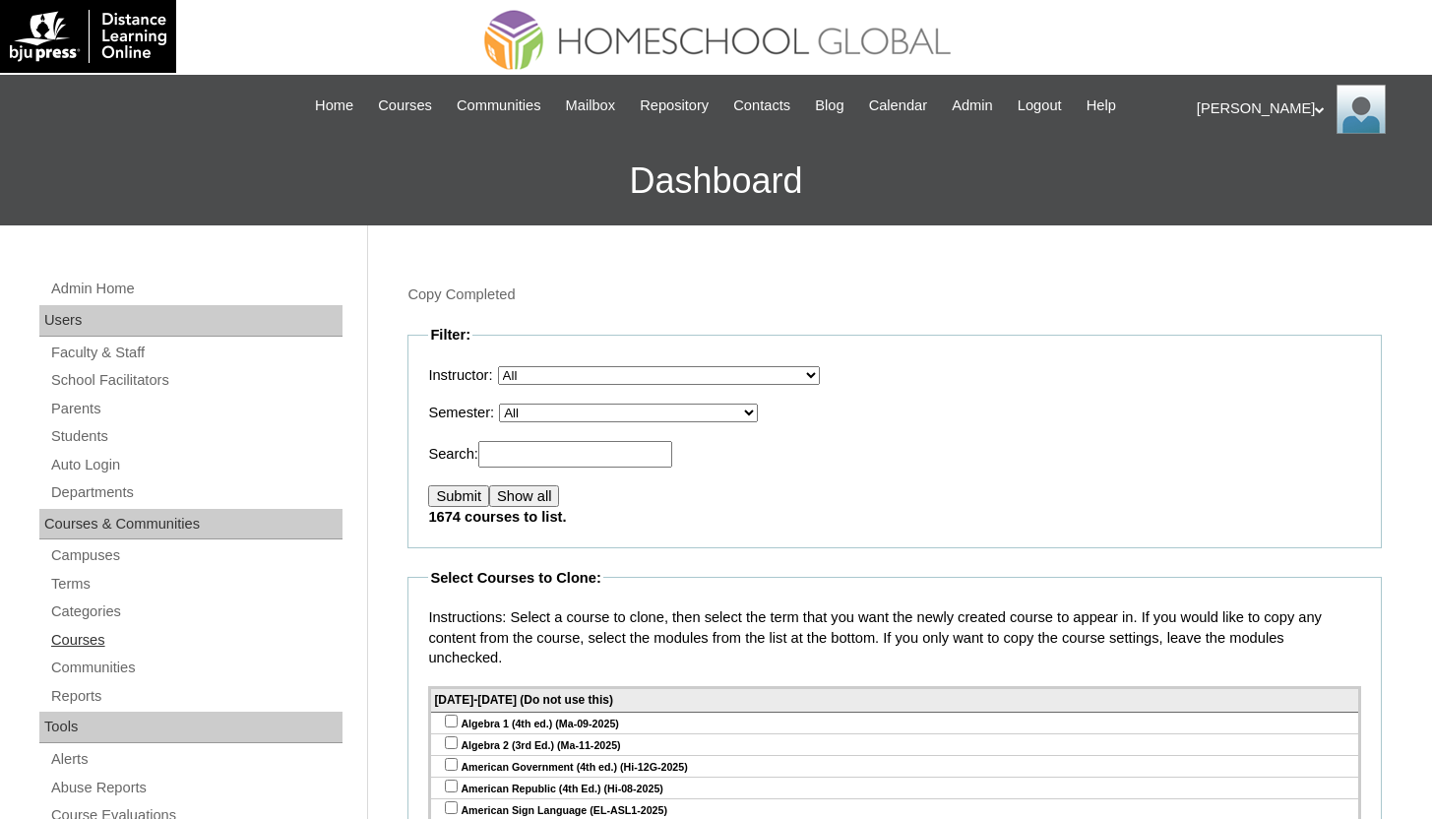
click at [74, 647] on link "Courses" at bounding box center [195, 640] width 293 height 25
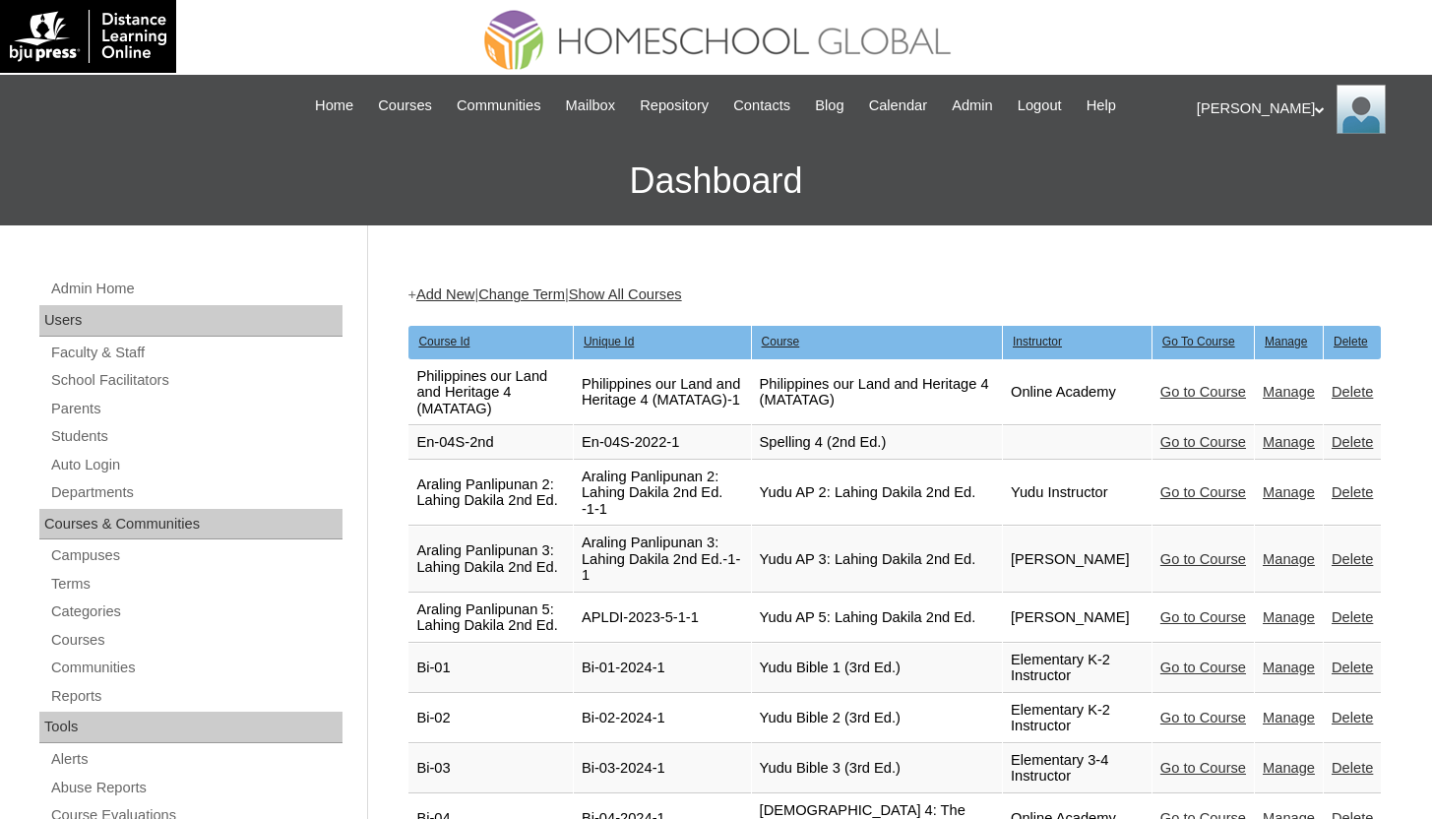
click at [1298, 393] on link "Manage" at bounding box center [1288, 392] width 52 height 16
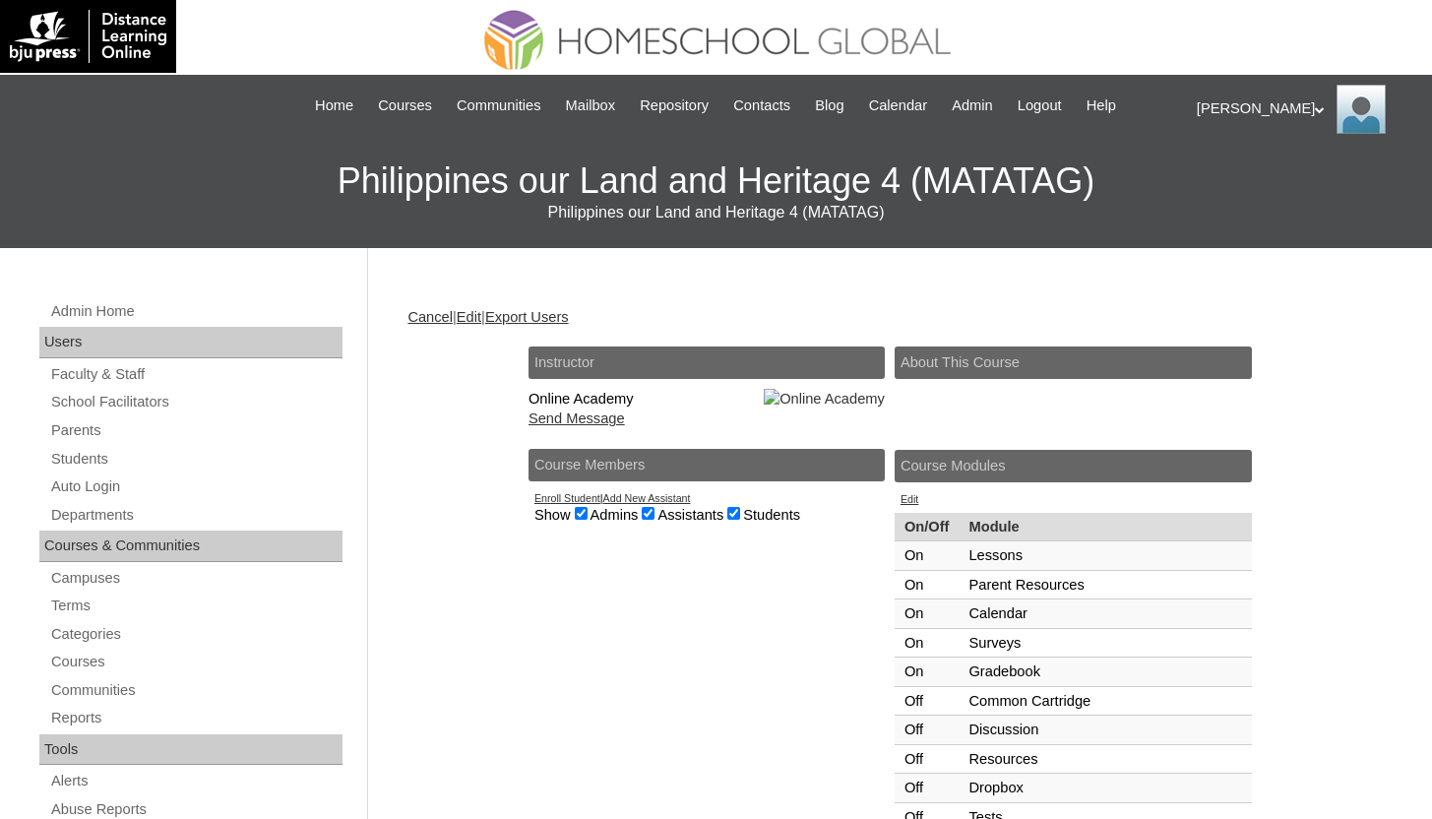
click at [481, 318] on link "Edit" at bounding box center [469, 317] width 25 height 16
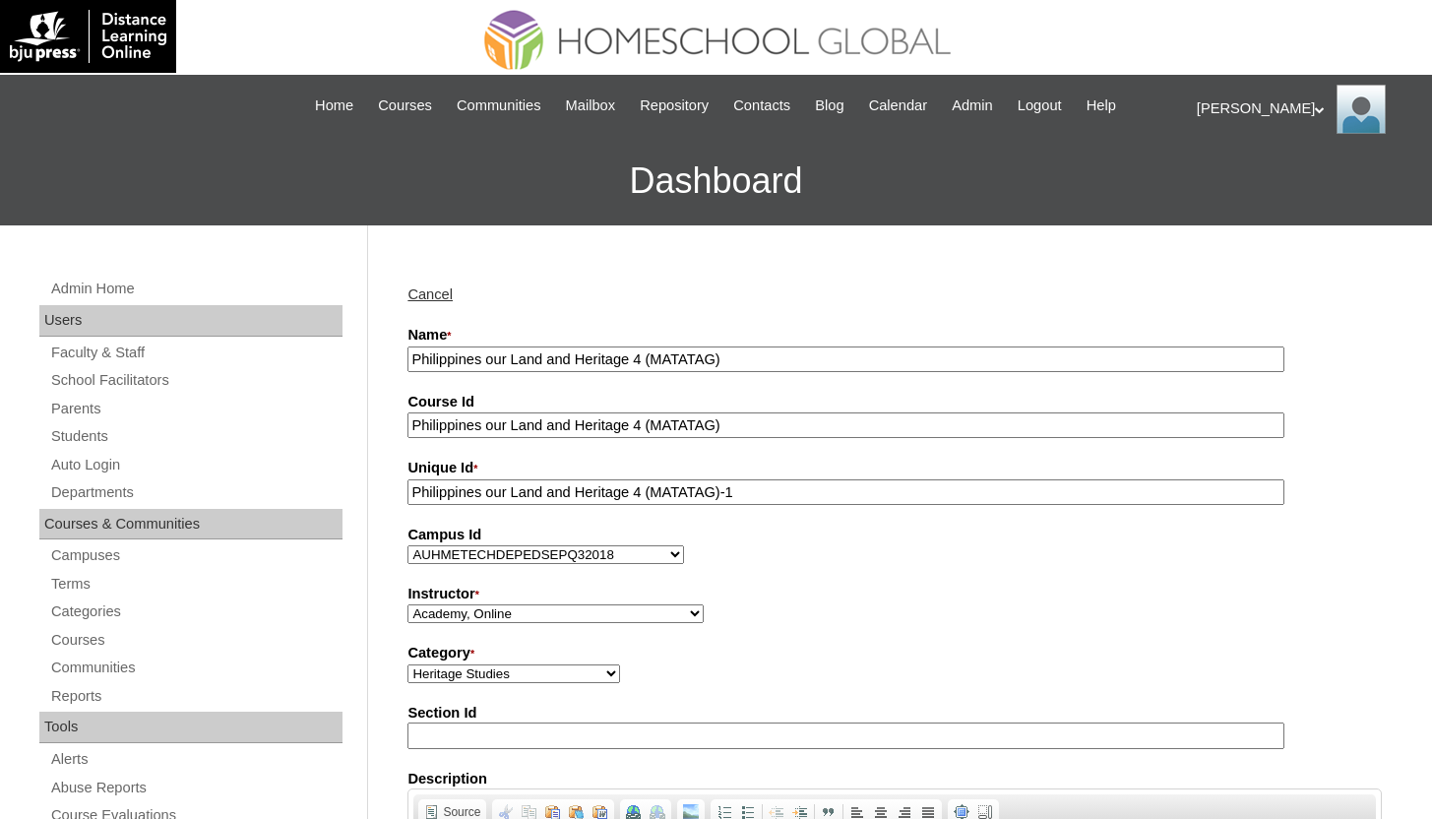
click at [412, 356] on input "Philippines our Land and Heritage 4 (MATATAG)" at bounding box center [845, 359] width 877 height 27
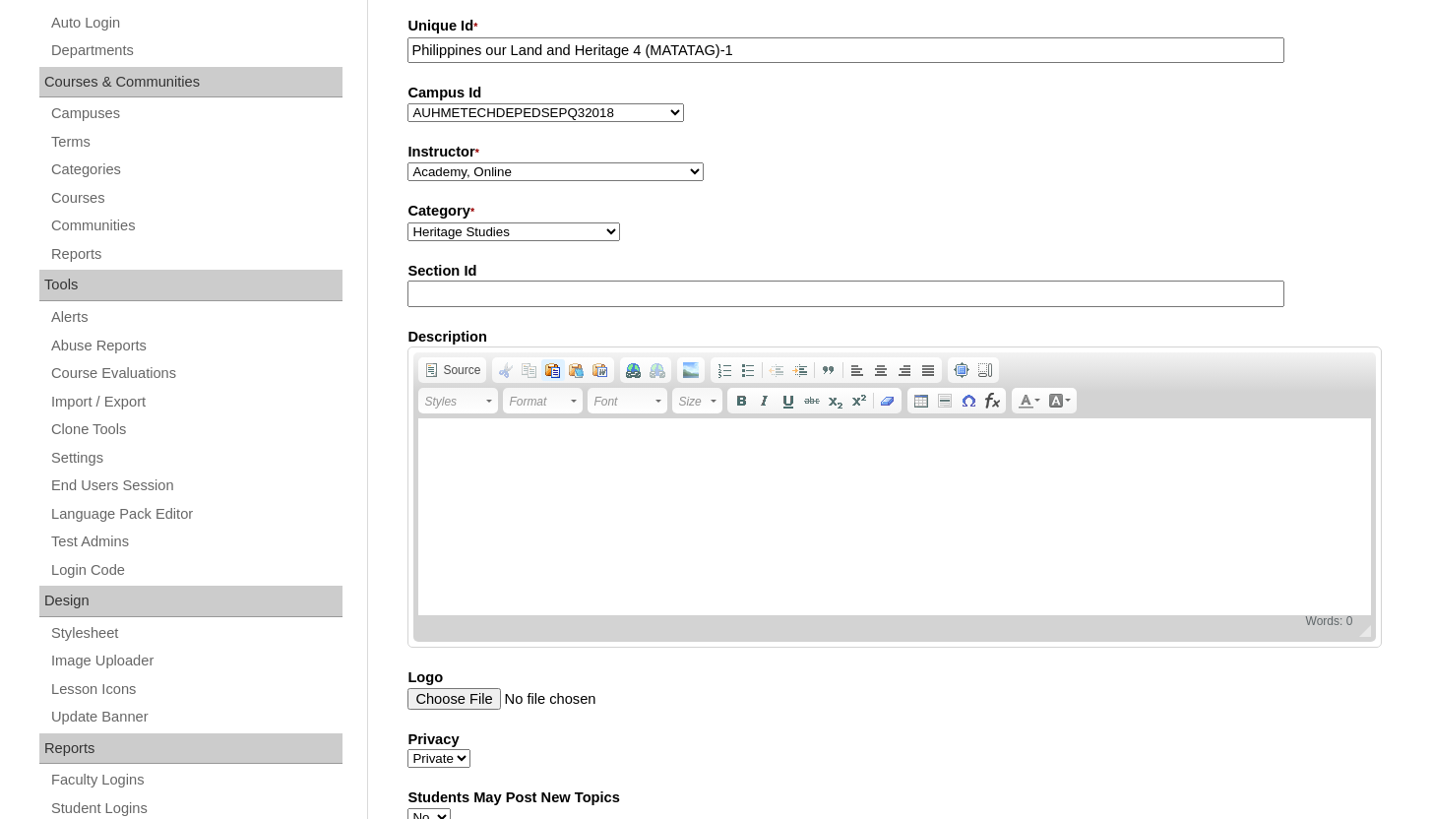
scroll to position [484, 0]
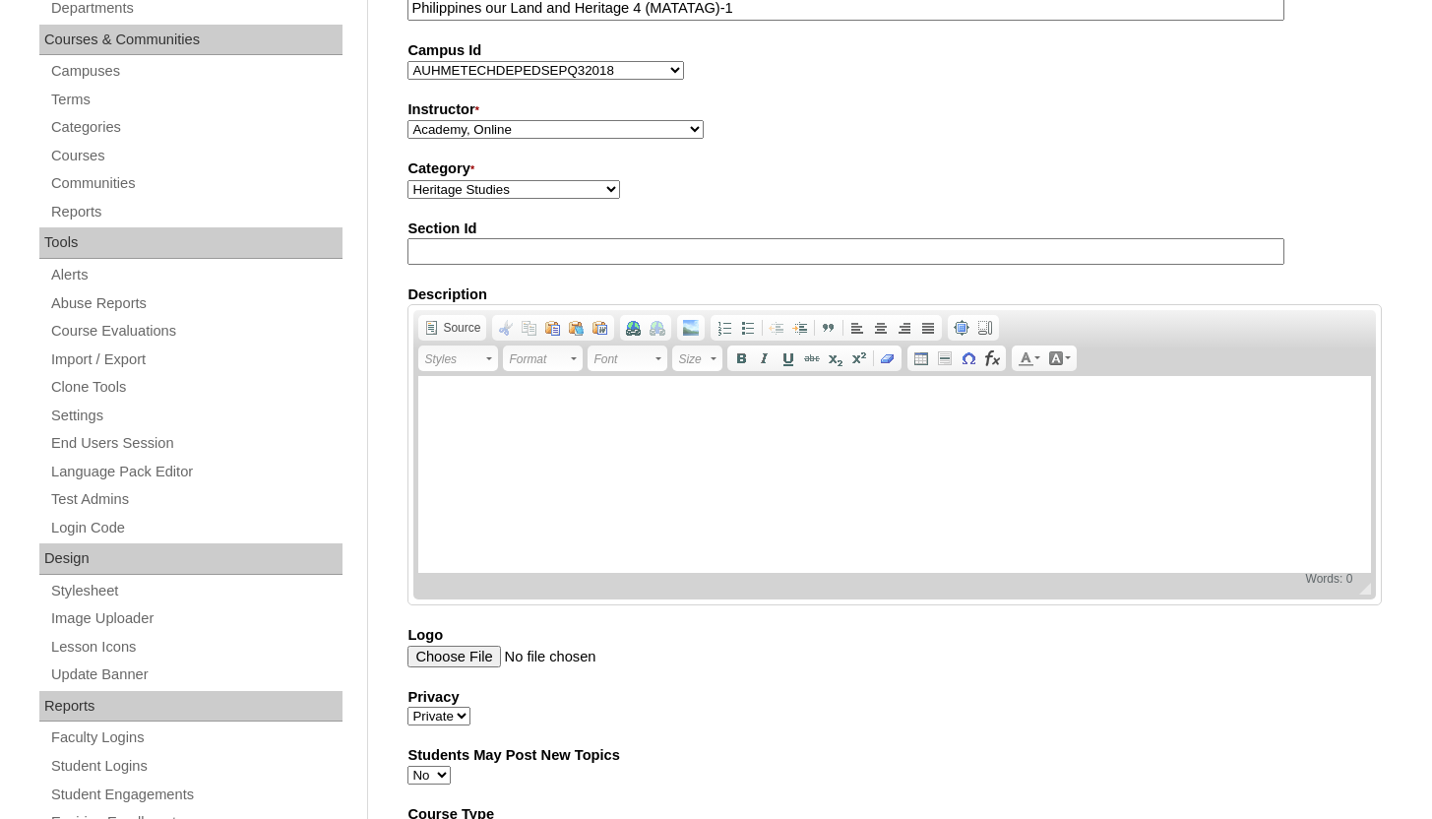
type input "Yudu Philippines our Land and Heritage 4 (MATATAG)"
click at [547, 135] on select "Academy, Online Admin, Learning Plus ADMIN 6, DLO Beltran, Anna Charlene, VCISA…" at bounding box center [555, 129] width 296 height 19
select select "41711"
click at [407, 121] on select "Academy, Online Admin, Learning Plus ADMIN 6, DLO Beltran, Anna Charlene, VCISA…" at bounding box center [555, 129] width 296 height 19
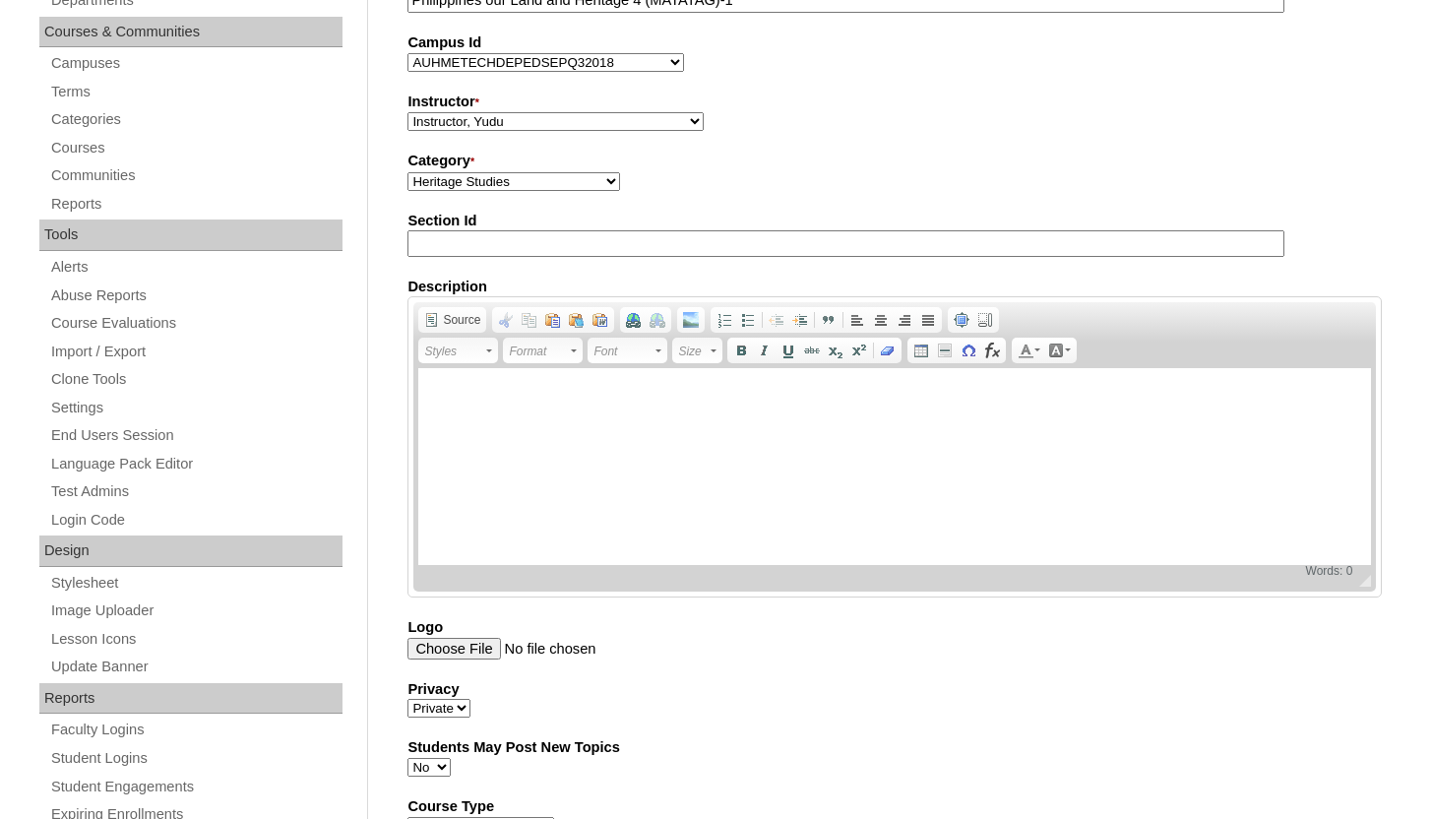
scroll to position [1092, 0]
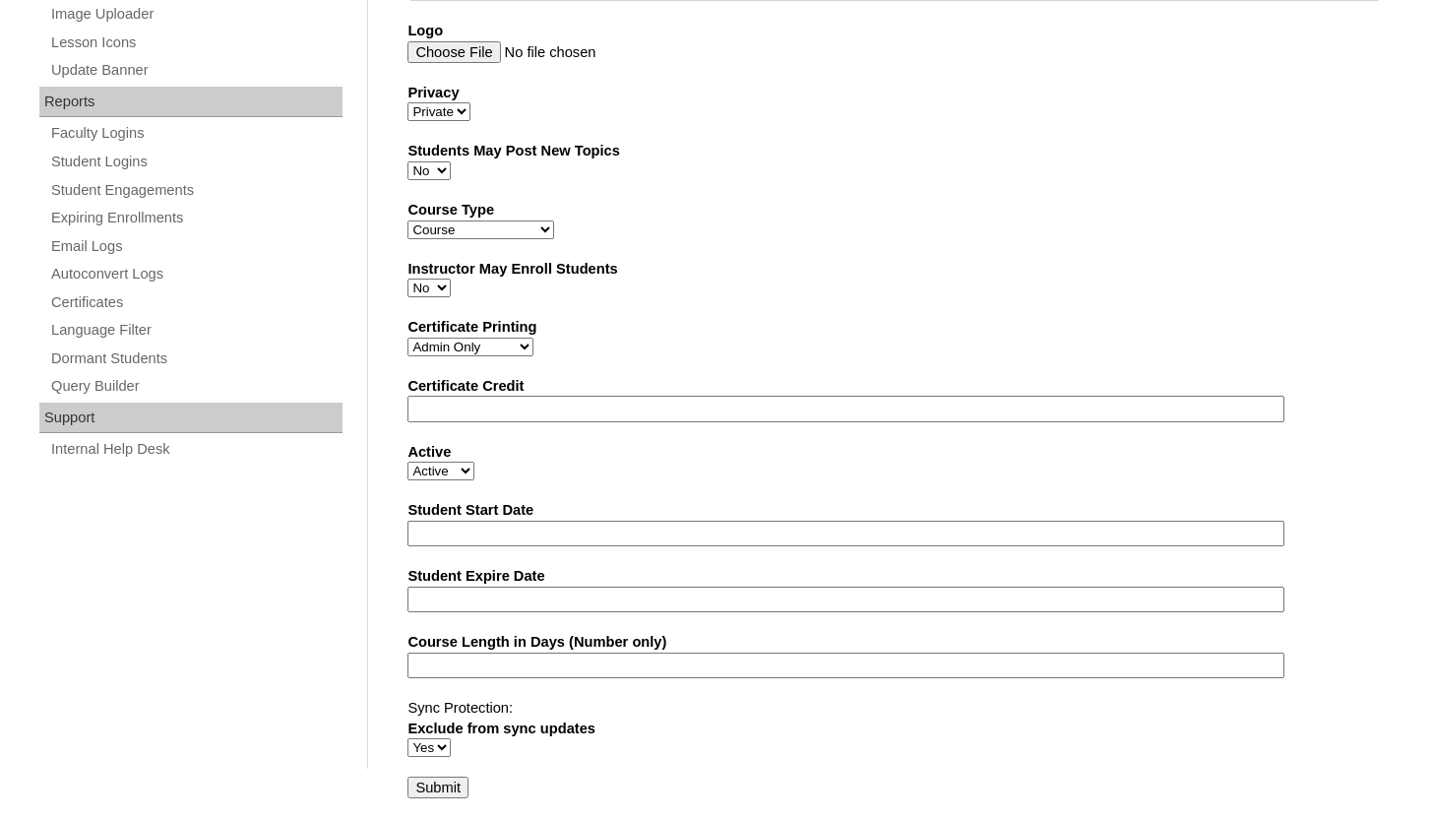
click at [450, 783] on input "Submit" at bounding box center [437, 787] width 61 height 22
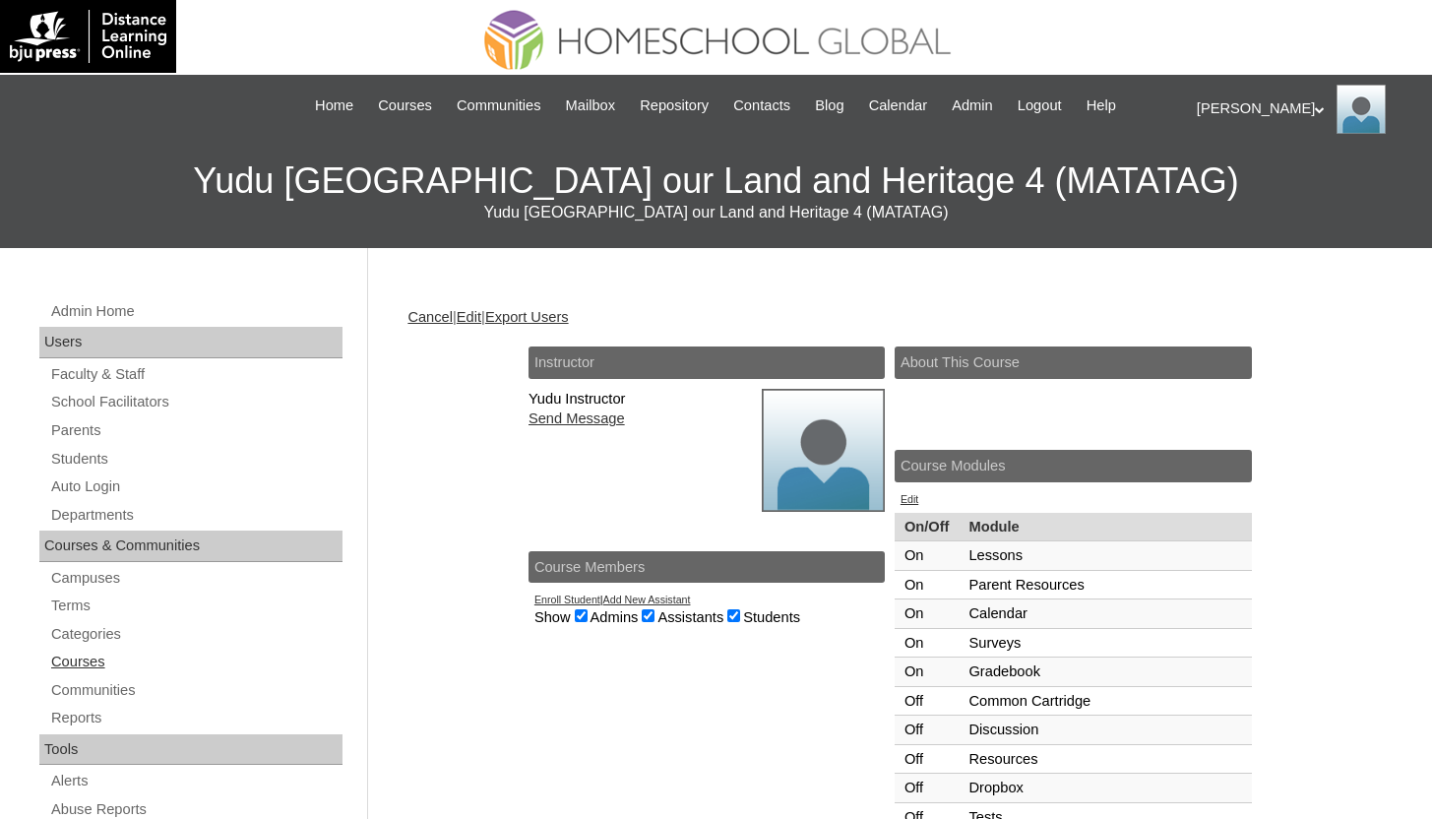
click at [98, 659] on link "Courses" at bounding box center [195, 661] width 293 height 25
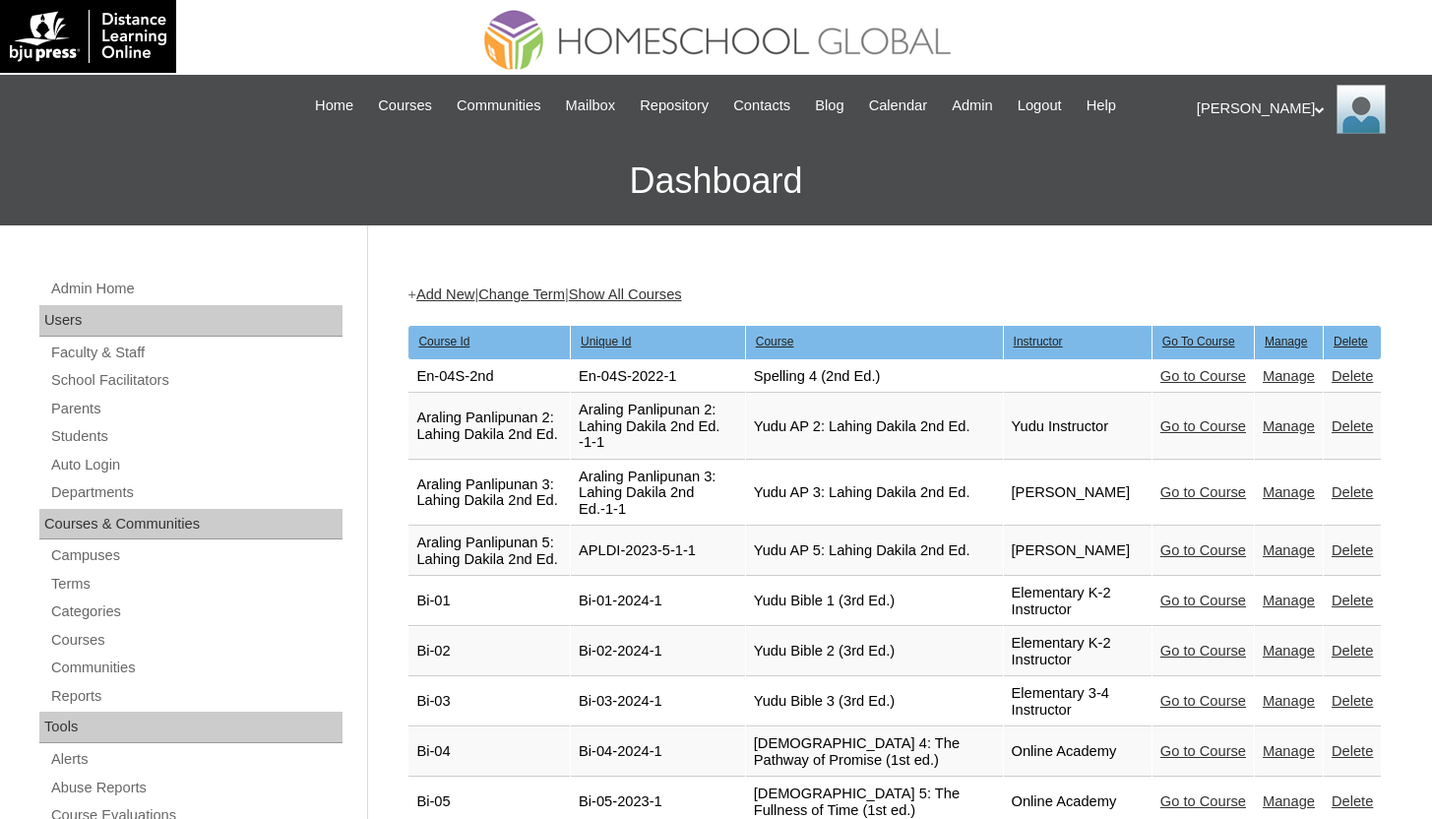
click at [1295, 372] on link "Manage" at bounding box center [1288, 376] width 52 height 16
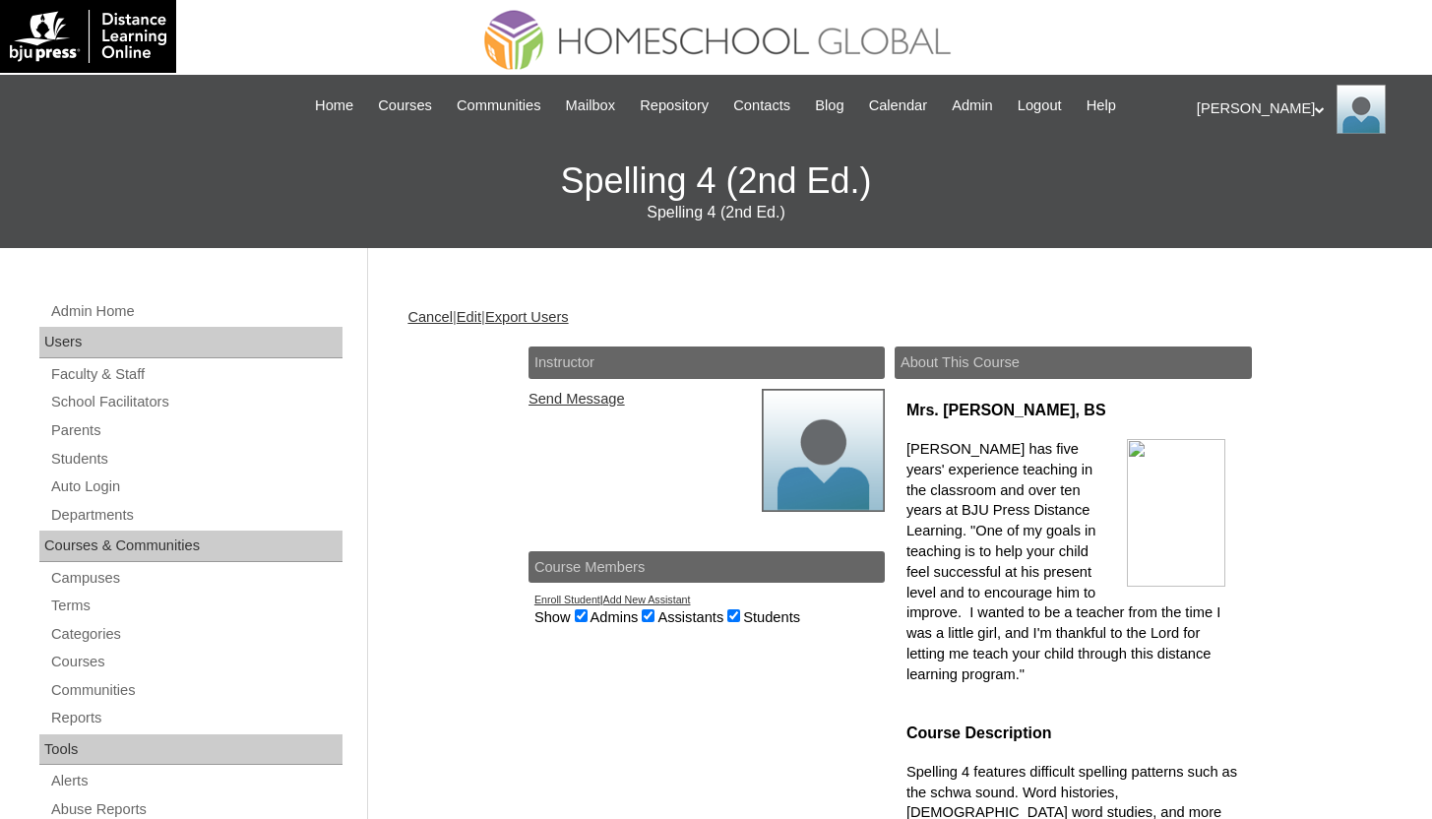
click at [472, 315] on link "Edit" at bounding box center [469, 317] width 25 height 16
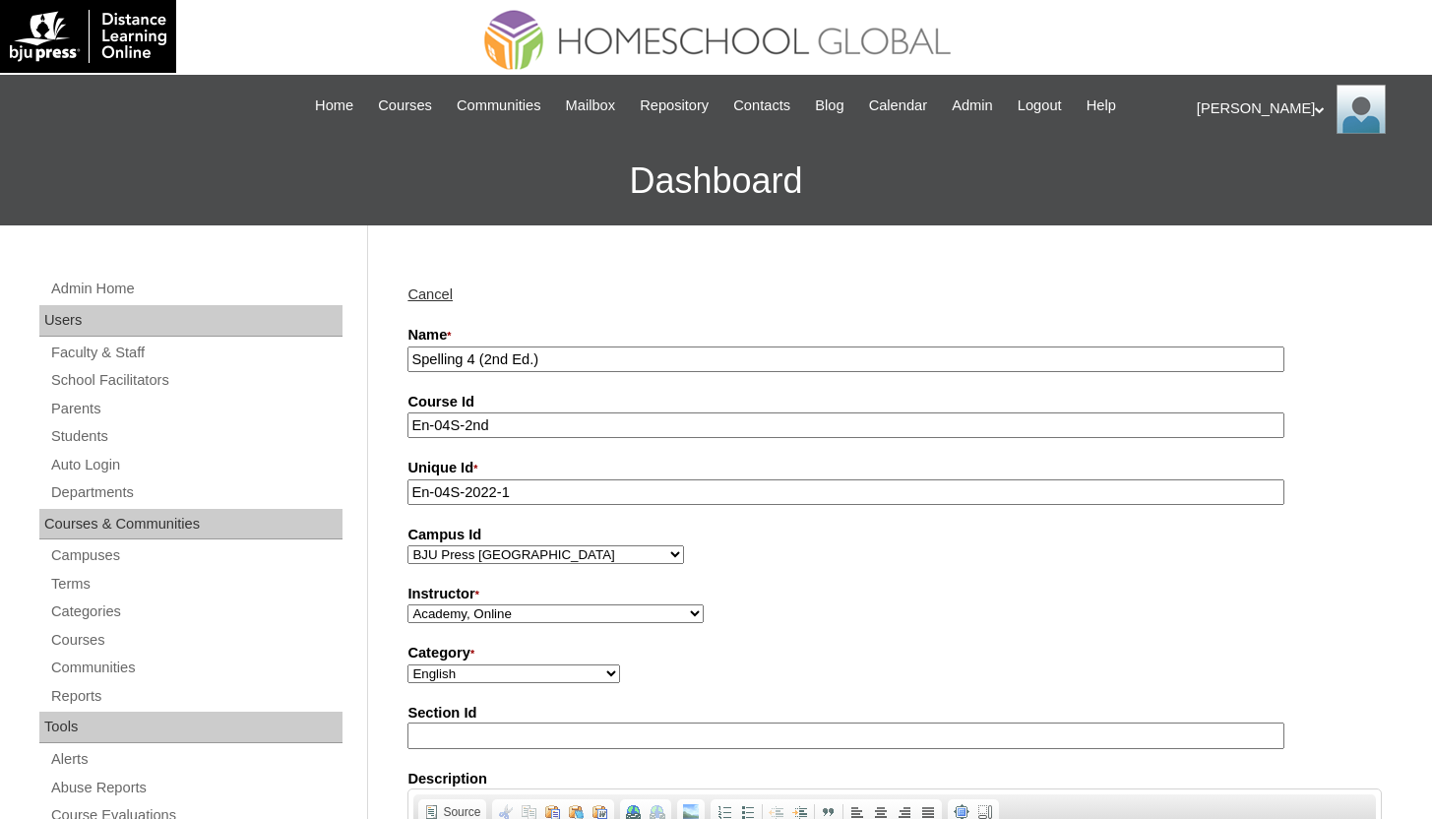
click at [415, 357] on input "Spelling 4 (2nd Ed.)" at bounding box center [845, 359] width 877 height 27
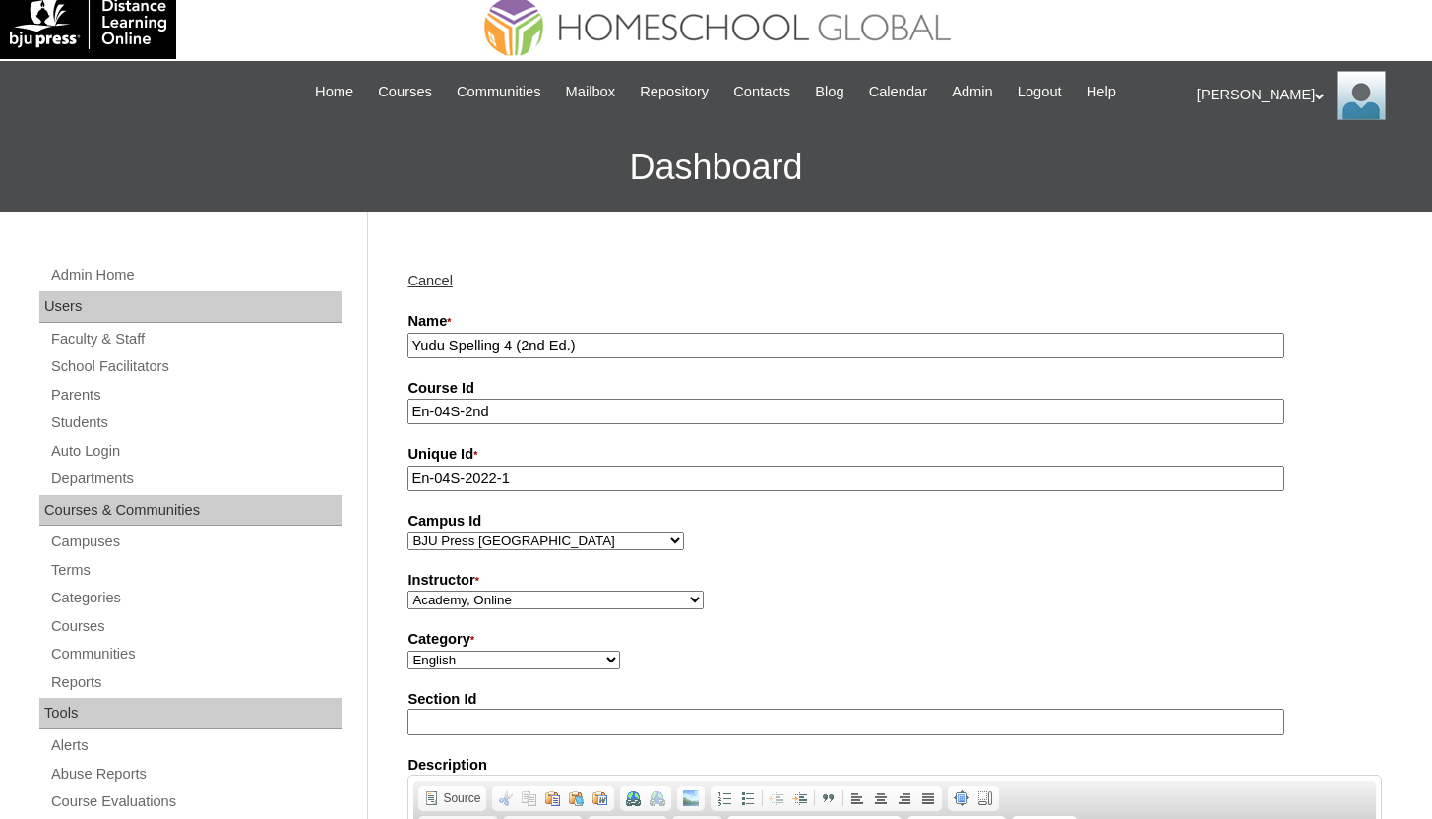
scroll to position [352, 0]
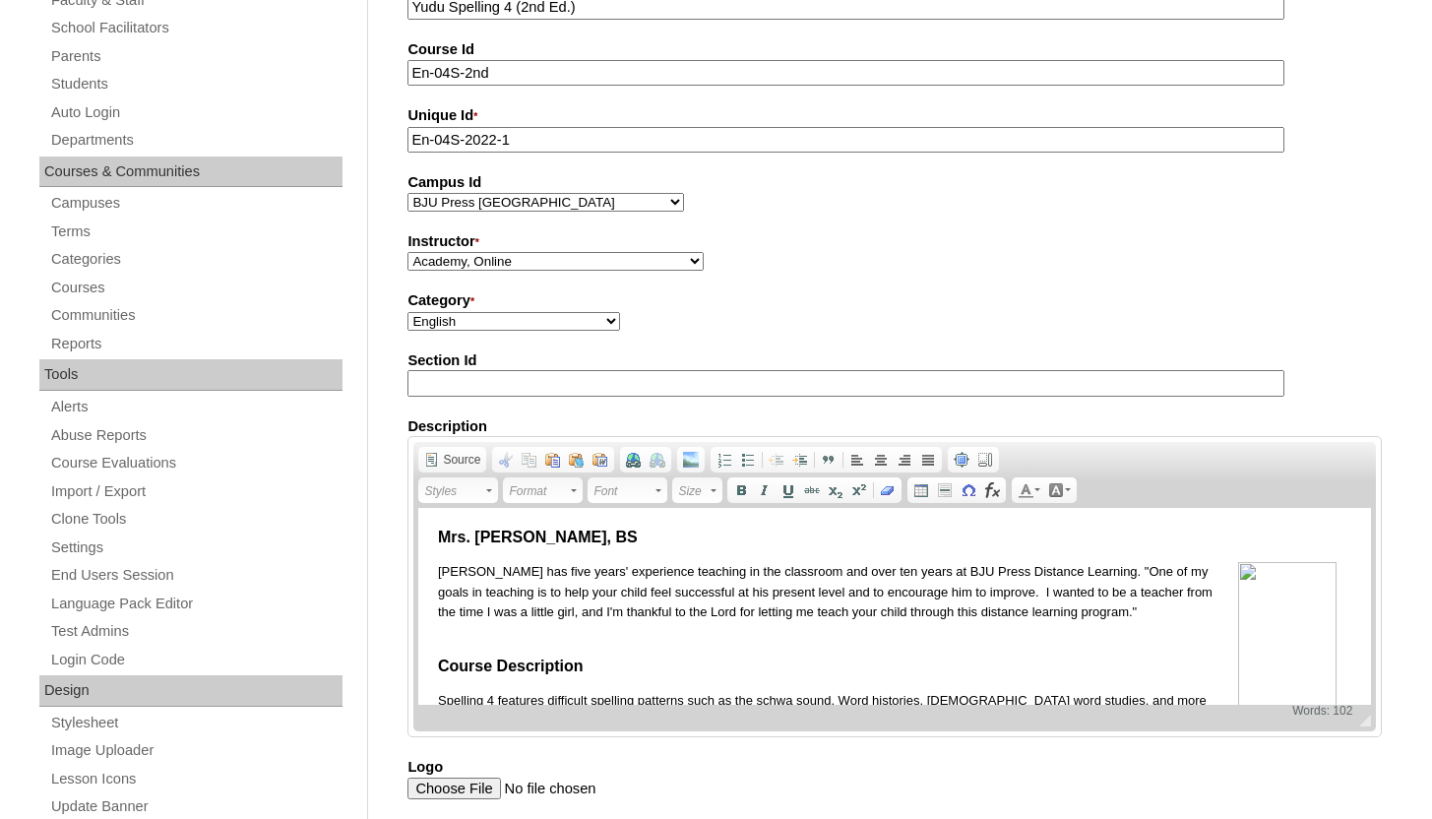
type input "Yudu Spelling 4 (2nd Ed.)"
click at [507, 193] on select "AUHMETECHDEPEDSEPQ32018 AUHMETECHUSSEPQ32018 BJU Press DLO Elementary BJU Press…" at bounding box center [545, 202] width 277 height 19
click at [596, 264] on select "Academy, Online Admin, Learning Plus ADMIN 6, DLO [PERSON_NAME], [PERSON_NAME] …" at bounding box center [555, 261] width 296 height 19
select select "41711"
click at [407, 252] on select "Academy, Online Admin, Learning Plus ADMIN 6, DLO Beltran, Anna Charlene, VCISA…" at bounding box center [555, 261] width 296 height 19
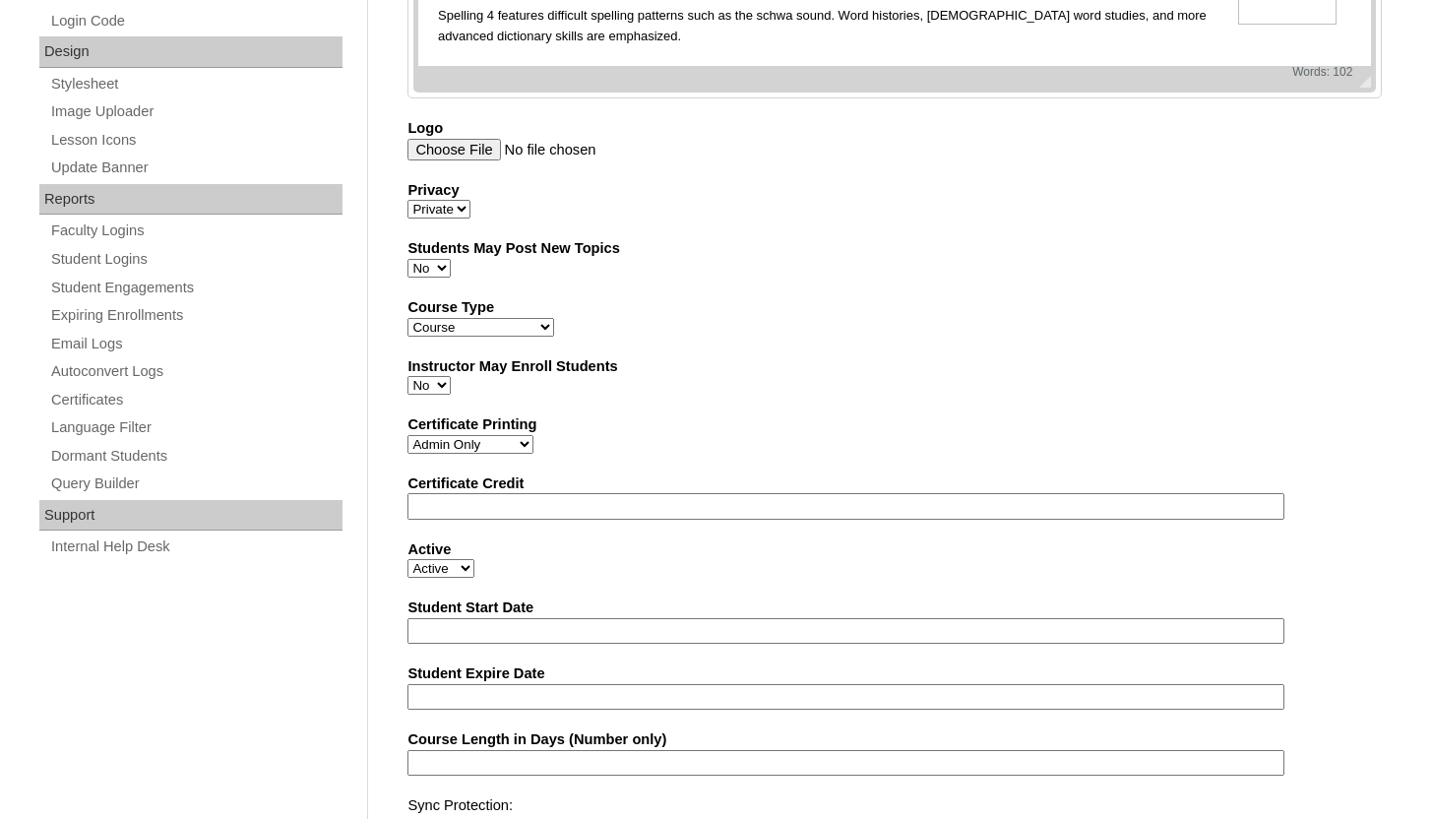
scroll to position [1092, 0]
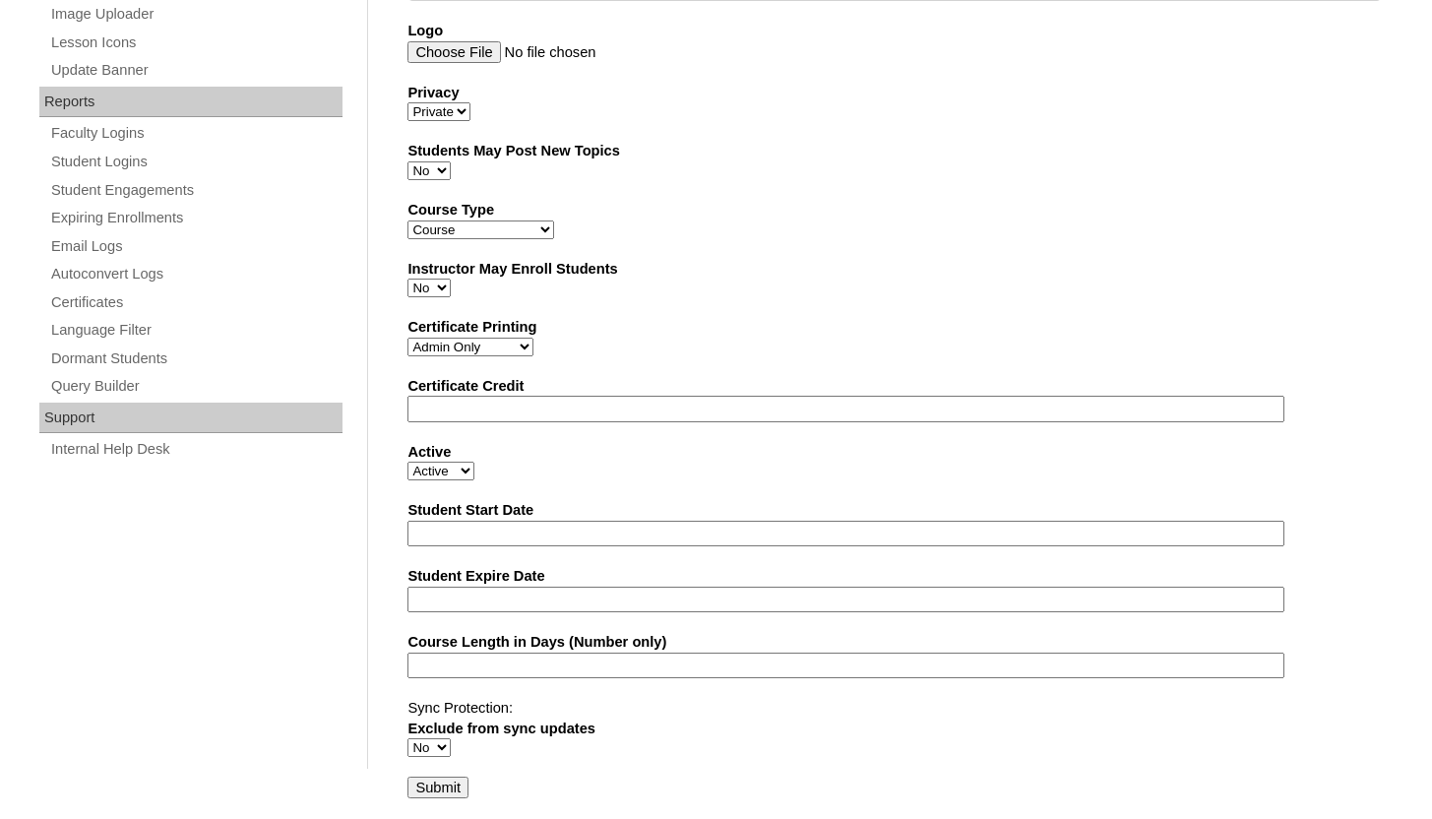
click at [425, 795] on input "Submit" at bounding box center [437, 787] width 61 height 22
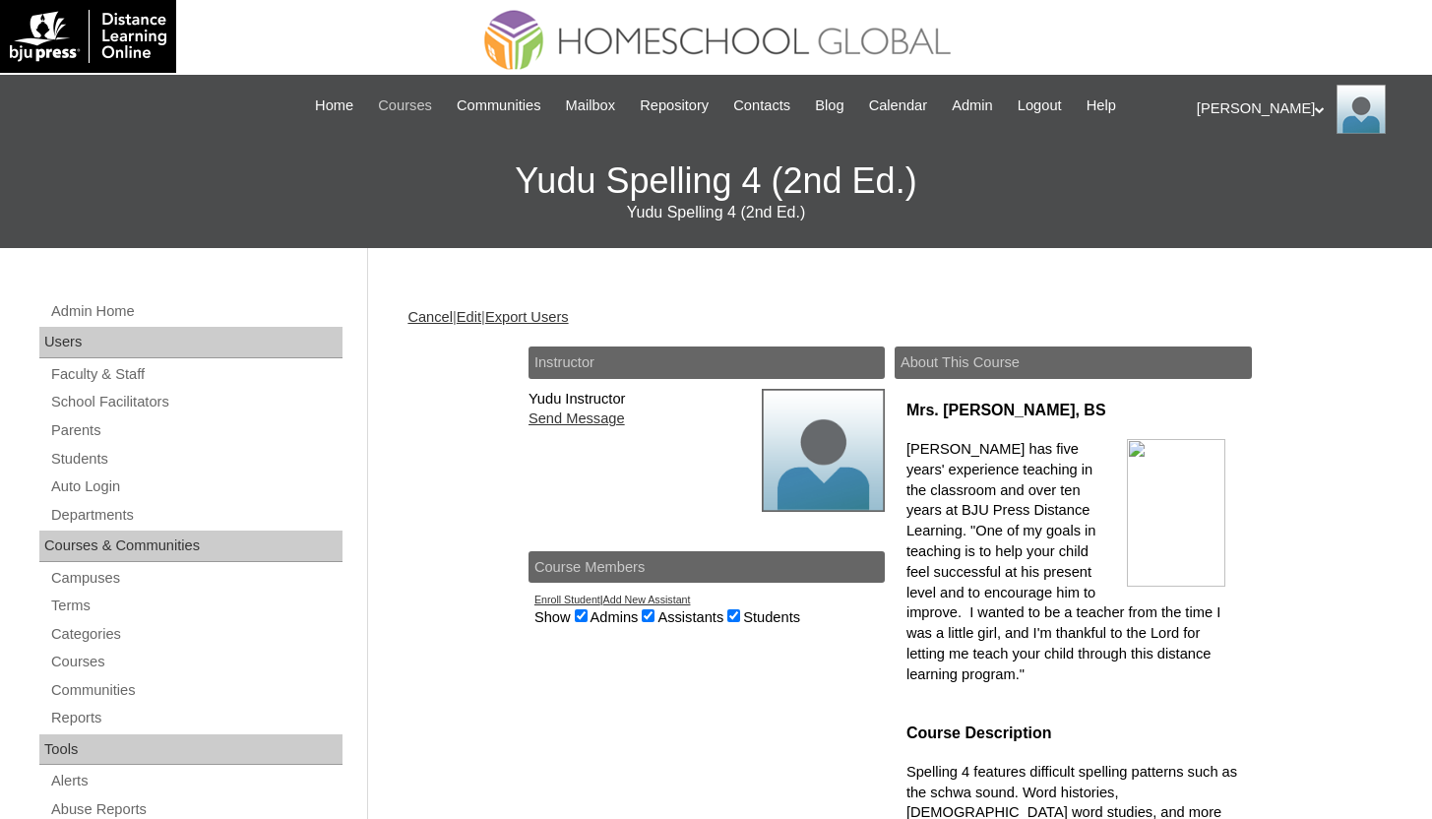
click at [378, 110] on span "Courses" at bounding box center [405, 105] width 54 height 23
